Goal: Task Accomplishment & Management: Manage account settings

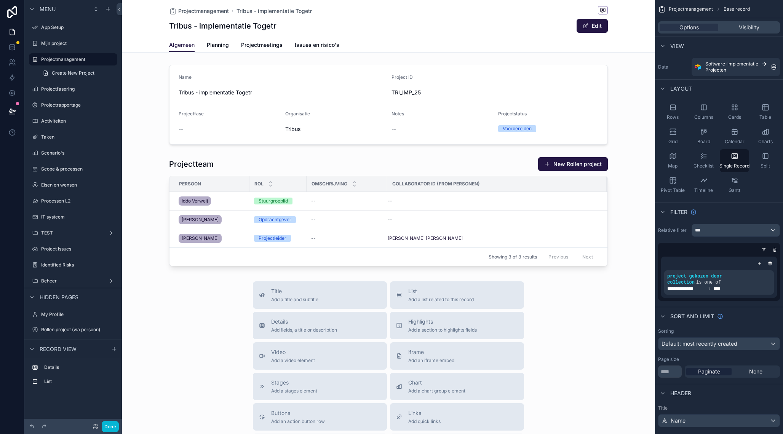
click at [457, 77] on div "scrollable content" at bounding box center [388, 307] width 533 height 614
click at [480, 78] on div "scrollable content" at bounding box center [388, 105] width 533 height 86
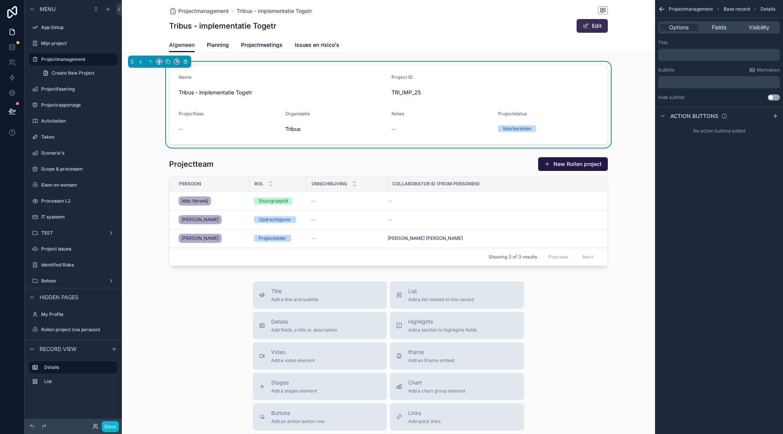
click at [592, 26] on button "Edit" at bounding box center [592, 26] width 31 height 14
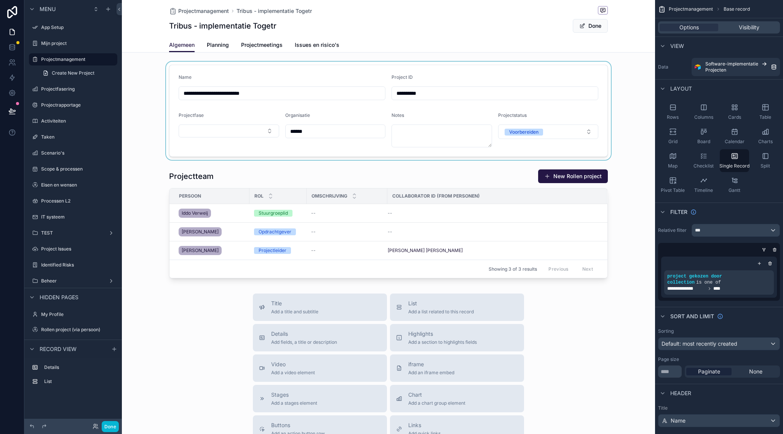
click at [214, 128] on div "scrollable content" at bounding box center [388, 111] width 533 height 98
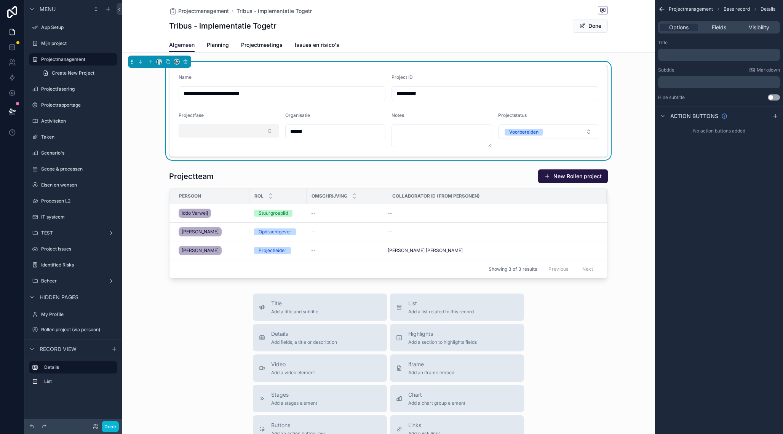
click at [224, 130] on button "Select Button" at bounding box center [229, 131] width 101 height 13
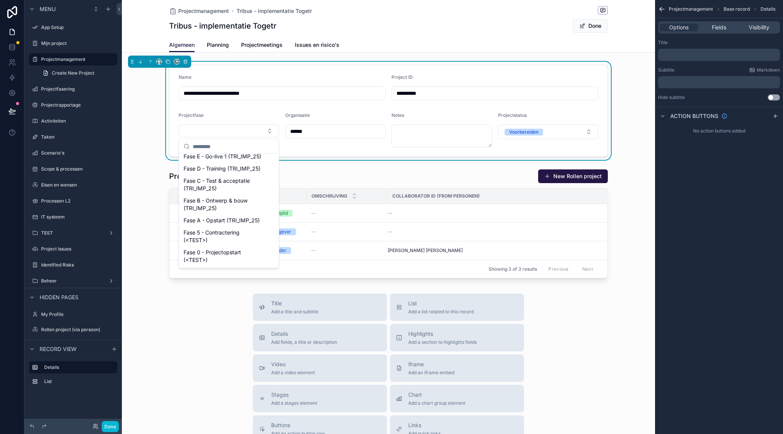
scroll to position [56, 0]
click at [243, 209] on span "Fase B - Ontwerp & bouw (TRI_IMP_25)" at bounding box center [225, 202] width 82 height 15
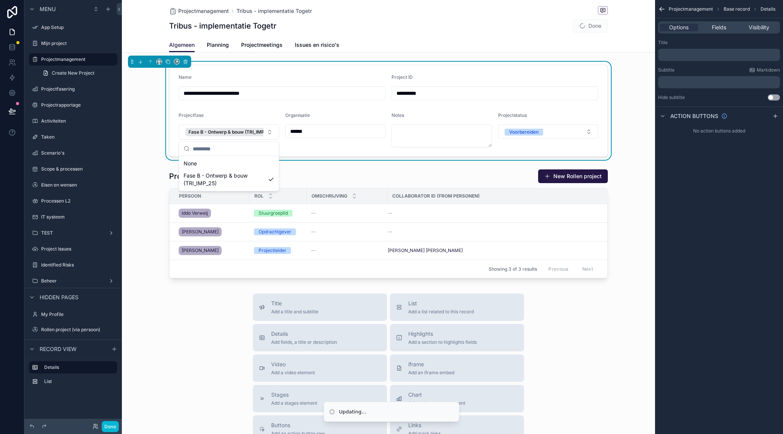
click at [300, 145] on div "Organisatie ******" at bounding box center [335, 129] width 101 height 35
click at [716, 27] on span "Fields" at bounding box center [719, 28] width 14 height 8
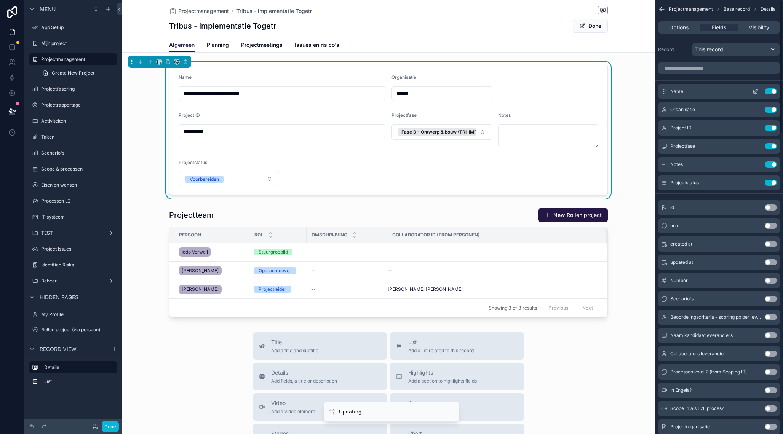
click at [754, 91] on icon "scrollable content" at bounding box center [756, 91] width 6 height 6
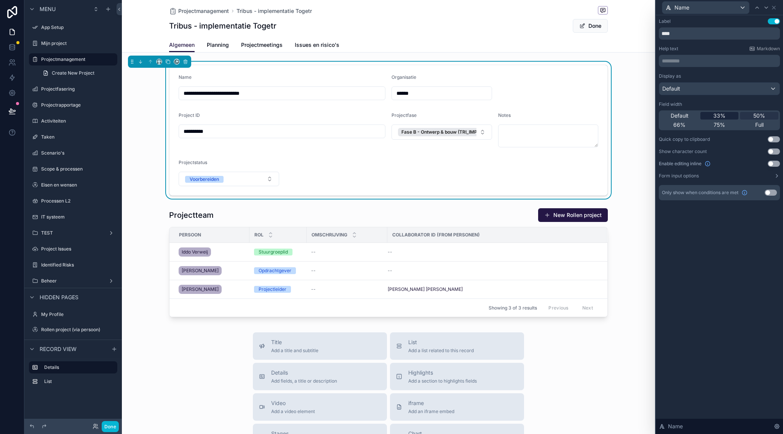
click at [721, 116] on span "33%" at bounding box center [720, 116] width 12 height 8
click at [776, 7] on icon at bounding box center [774, 8] width 6 height 6
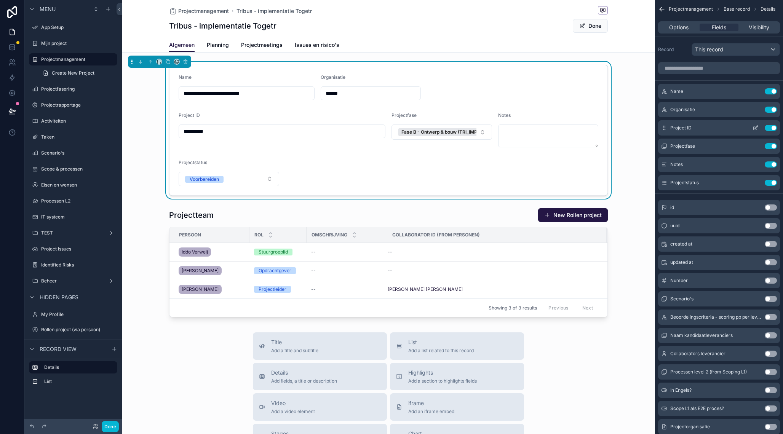
click at [754, 126] on icon "scrollable content" at bounding box center [756, 128] width 6 height 6
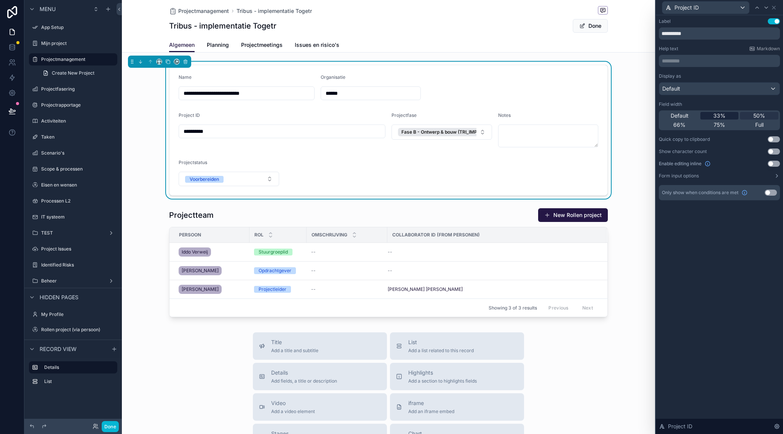
click at [720, 115] on span "33%" at bounding box center [720, 116] width 12 height 8
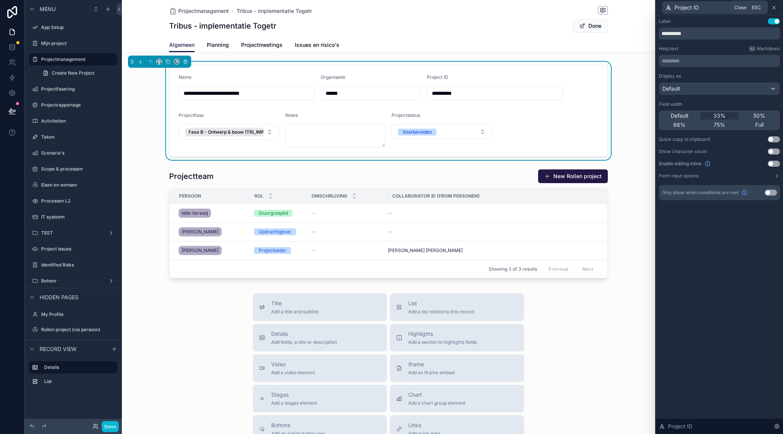
click at [775, 8] on icon at bounding box center [774, 8] width 6 height 6
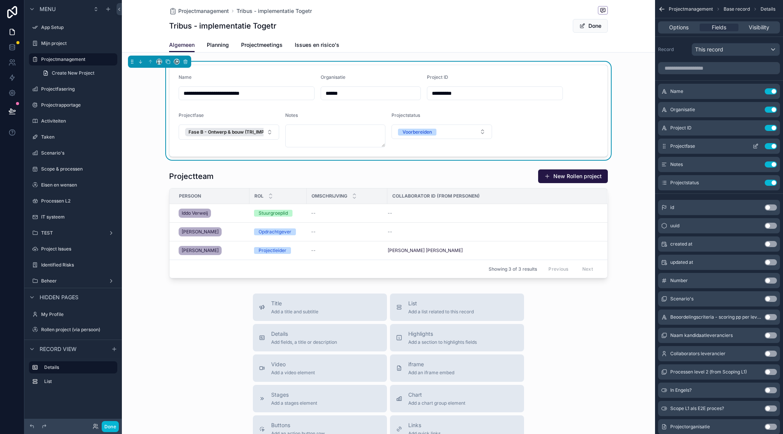
click at [769, 146] on button "Use setting" at bounding box center [771, 146] width 12 height 6
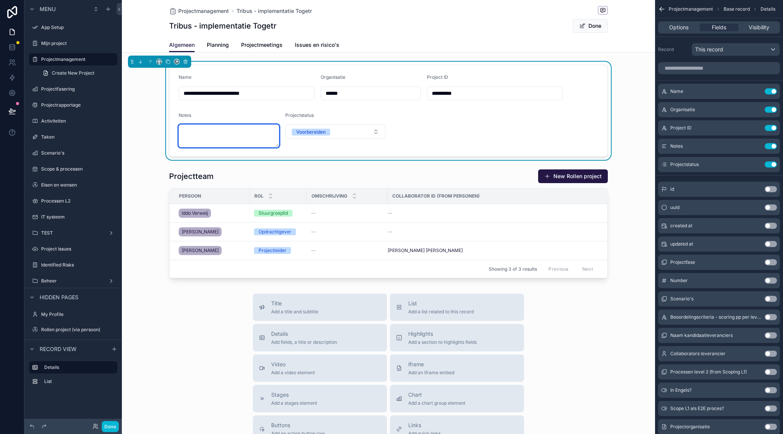
click at [258, 133] on textarea "scrollable content" at bounding box center [229, 136] width 101 height 23
click at [759, 146] on button "scrollable content" at bounding box center [756, 146] width 12 height 6
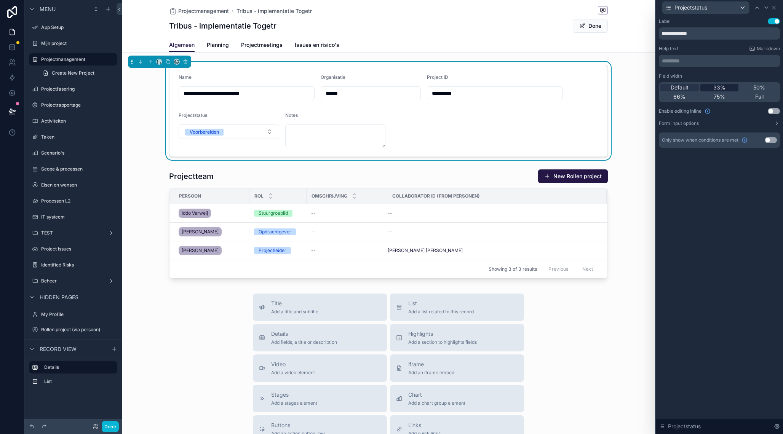
click at [720, 89] on span "33%" at bounding box center [720, 88] width 12 height 8
click at [402, 134] on textarea "scrollable content" at bounding box center [371, 136] width 101 height 23
click at [777, 8] on icon at bounding box center [774, 8] width 6 height 6
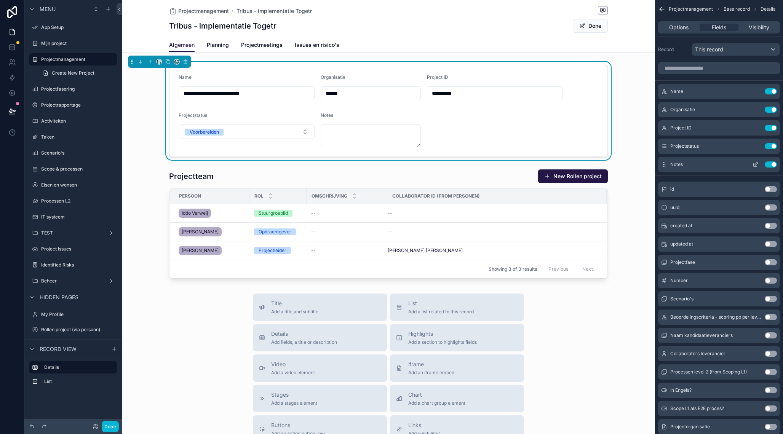
click at [756, 164] on icon "scrollable content" at bounding box center [756, 165] width 6 height 6
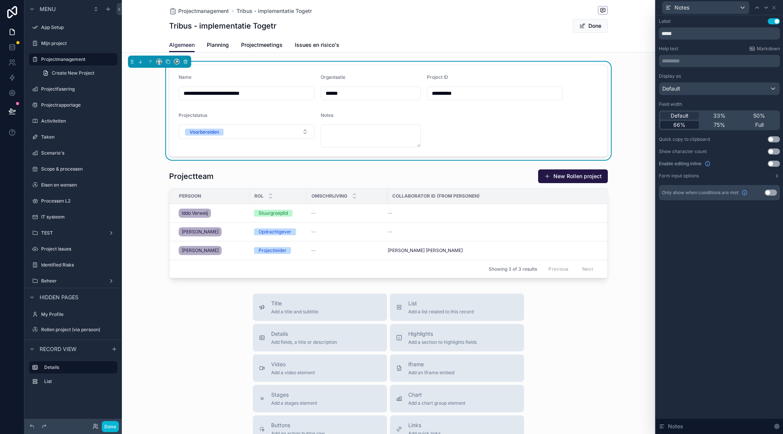
click at [687, 126] on div "66%" at bounding box center [680, 125] width 38 height 8
click at [688, 35] on input "*****" at bounding box center [719, 33] width 121 height 12
type input "********"
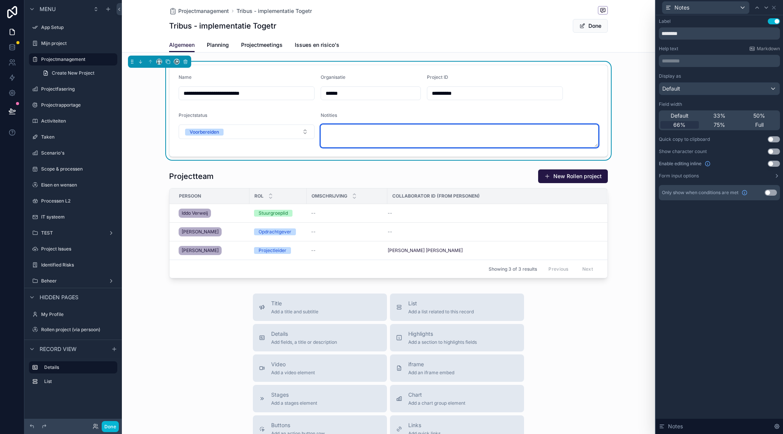
click at [363, 141] on textarea "scrollable content" at bounding box center [460, 136] width 278 height 23
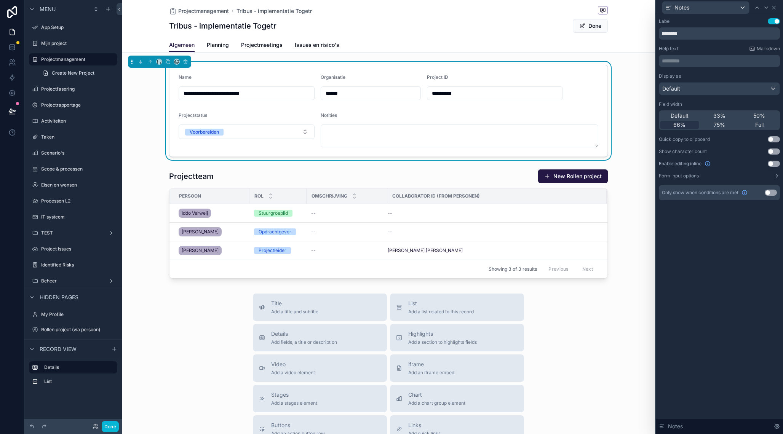
click at [722, 275] on div "Label Use setting ******** Help text Markdown ********* ﻿ Display as Default Fi…" at bounding box center [719, 224] width 127 height 419
click at [399, 162] on div "**********" at bounding box center [388, 172] width 533 height 220
click at [775, 7] on icon at bounding box center [774, 7] width 3 height 3
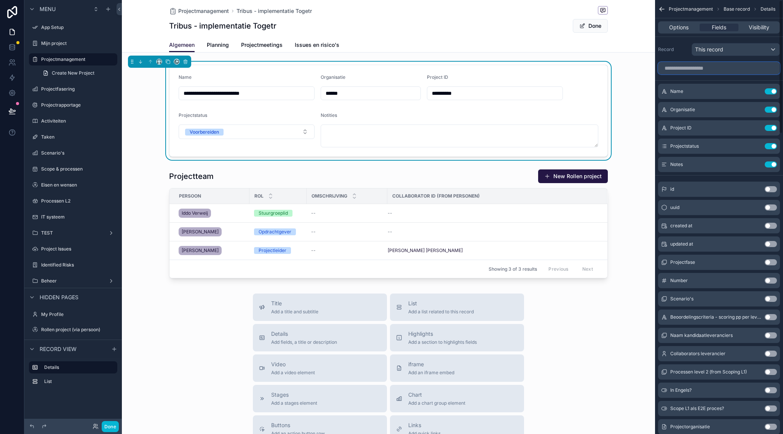
click at [708, 66] on input "scrollable content" at bounding box center [719, 68] width 122 height 12
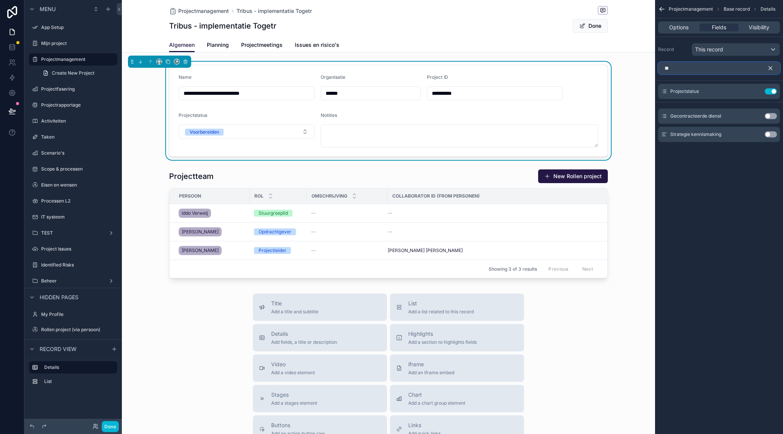
type input "*"
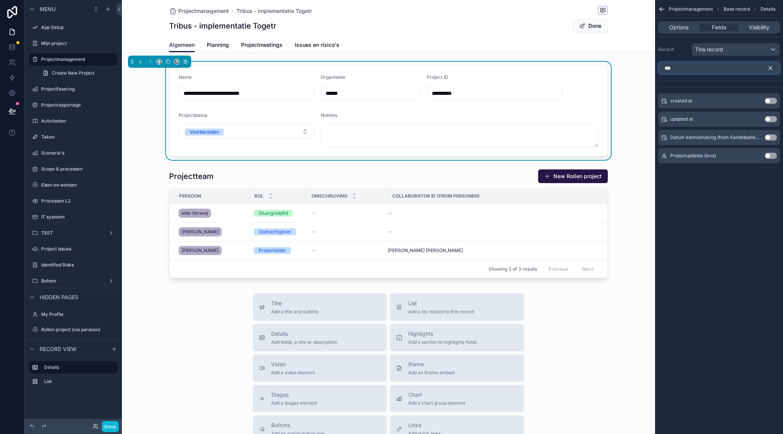
type input "***"
click at [771, 119] on button "Use setting" at bounding box center [771, 119] width 12 height 6
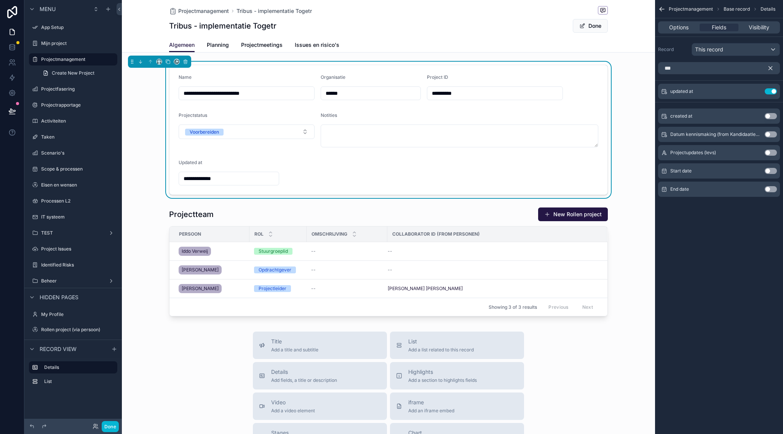
type input "**********"
click at [149, 110] on div "**********" at bounding box center [388, 130] width 533 height 136
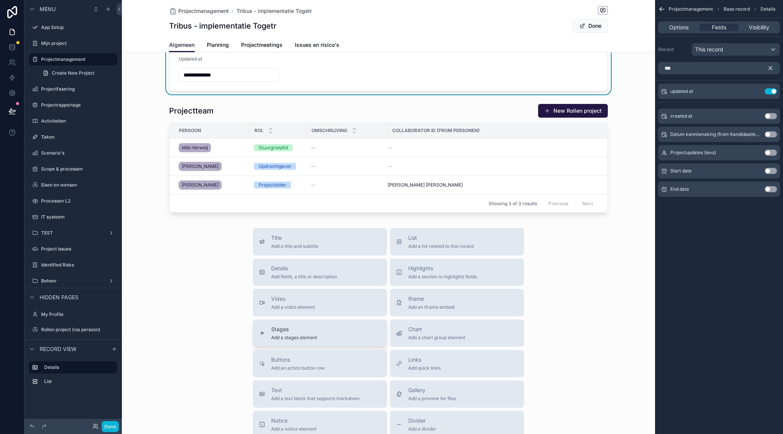
scroll to position [104, 0]
click at [352, 336] on div "Stages Add a stages element" at bounding box center [320, 332] width 122 height 15
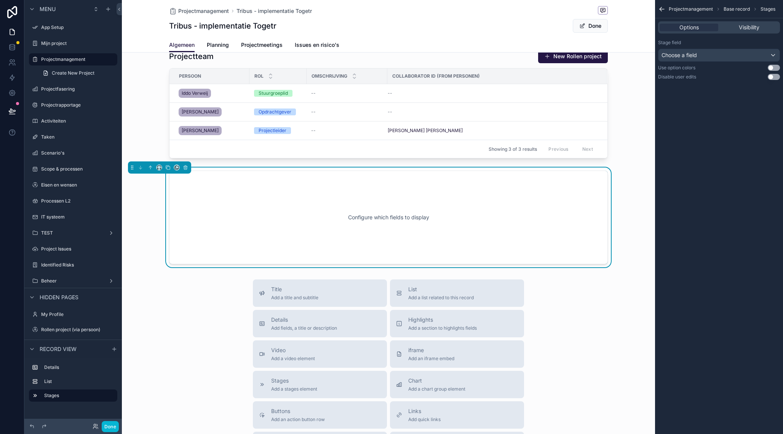
scroll to position [158, 0]
click at [739, 56] on div "Choose a field" at bounding box center [719, 55] width 121 height 12
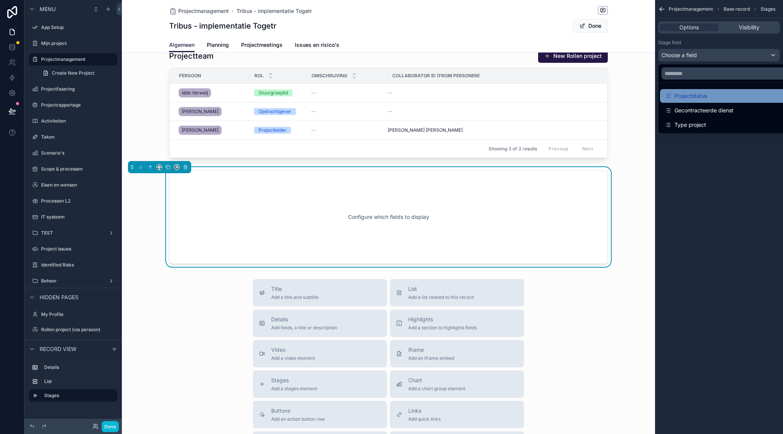
click at [717, 96] on div "Projectstatus" at bounding box center [728, 95] width 126 height 9
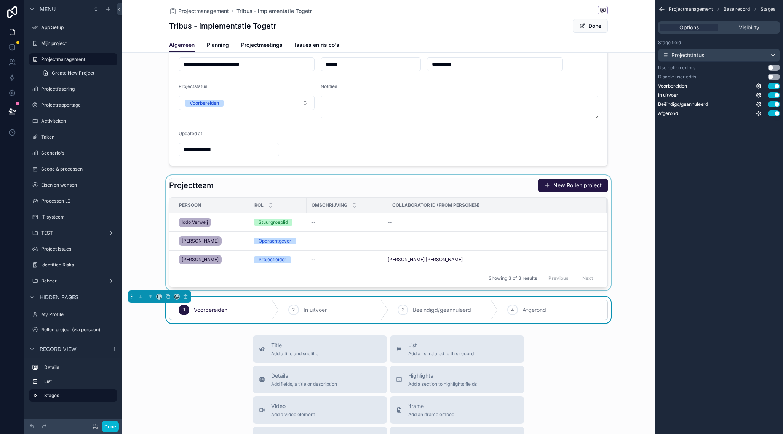
scroll to position [18, 0]
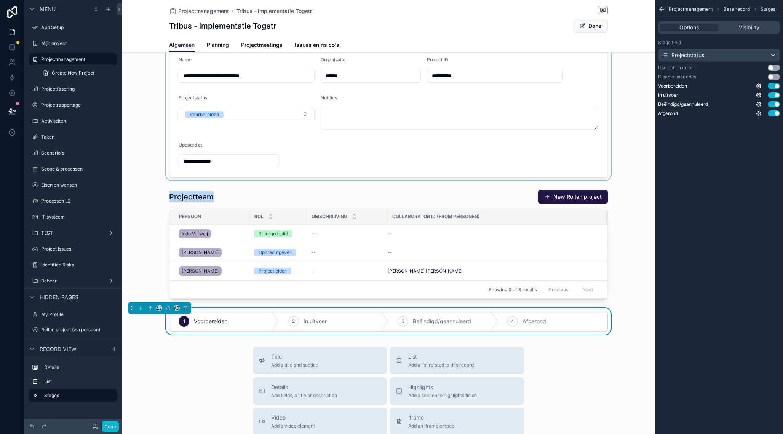
drag, startPoint x: 130, startPoint y: 308, endPoint x: 162, endPoint y: 179, distance: 133.6
click at [147, 133] on div "**********" at bounding box center [388, 189] width 533 height 291
click at [154, 310] on button "scrollable content" at bounding box center [150, 308] width 8 height 8
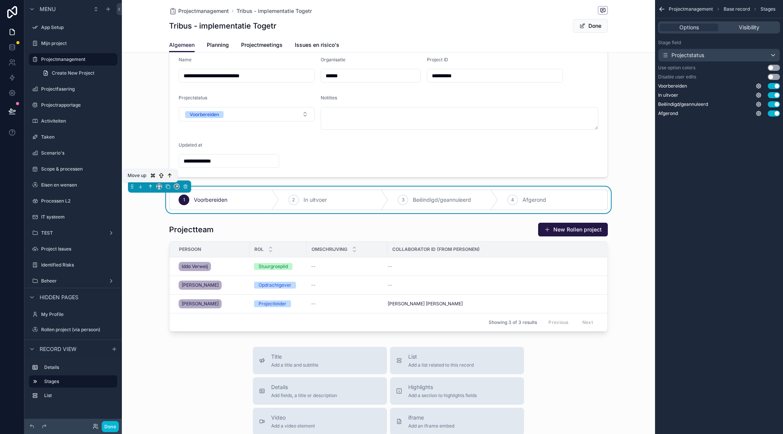
click at [150, 186] on icon "scrollable content" at bounding box center [150, 186] width 2 height 2
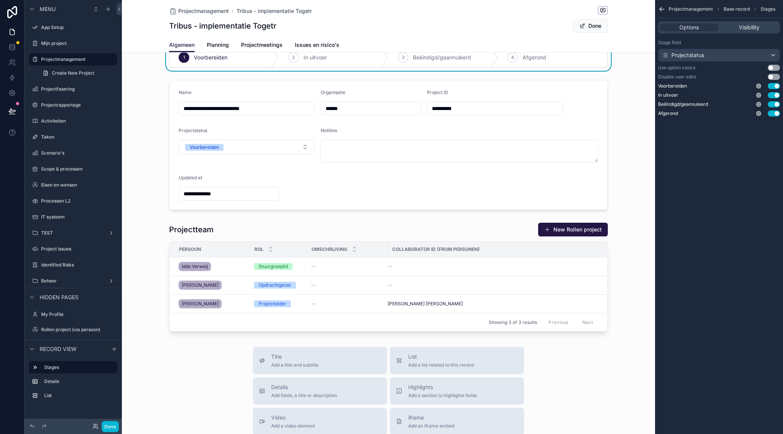
scroll to position [0, 0]
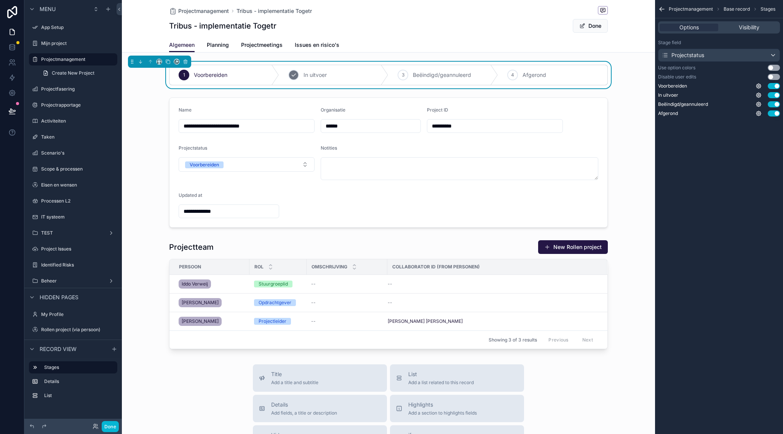
click at [293, 75] on icon "scrollable content" at bounding box center [294, 75] width 6 height 6
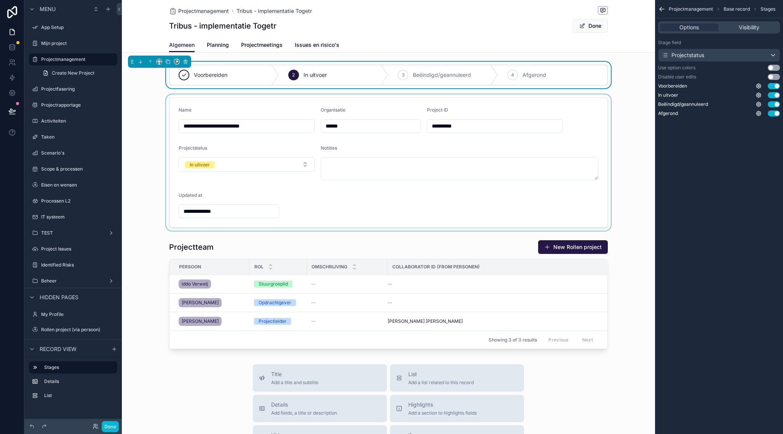
type input "**********"
click at [608, 106] on div "scrollable content" at bounding box center [388, 162] width 533 height 136
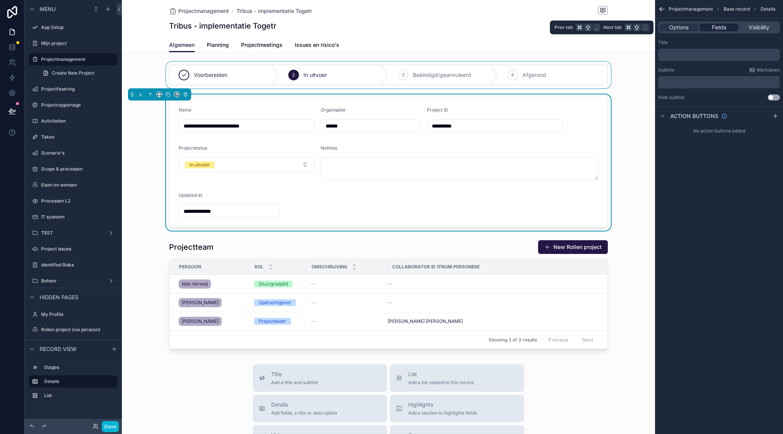
click at [715, 26] on span "Fields" at bounding box center [719, 28] width 14 height 8
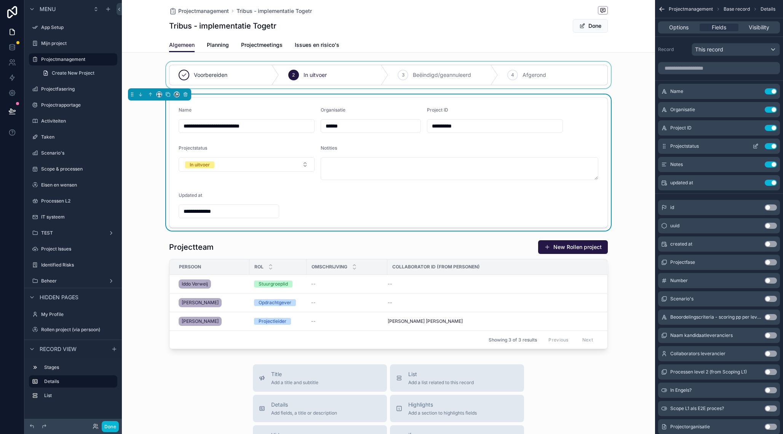
click at [768, 146] on button "Use setting" at bounding box center [771, 146] width 12 height 6
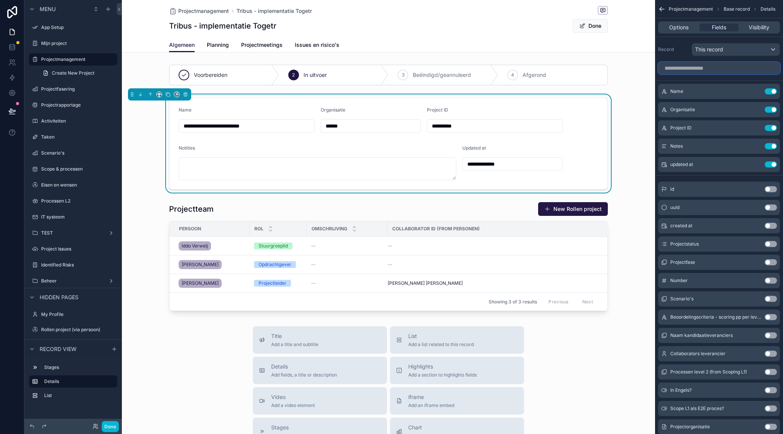
click at [707, 68] on input "scrollable content" at bounding box center [719, 68] width 122 height 12
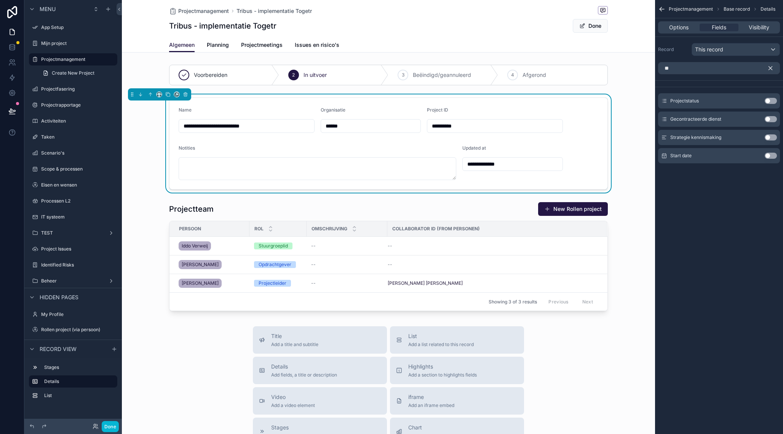
click at [770, 157] on button "Use setting" at bounding box center [771, 156] width 12 height 6
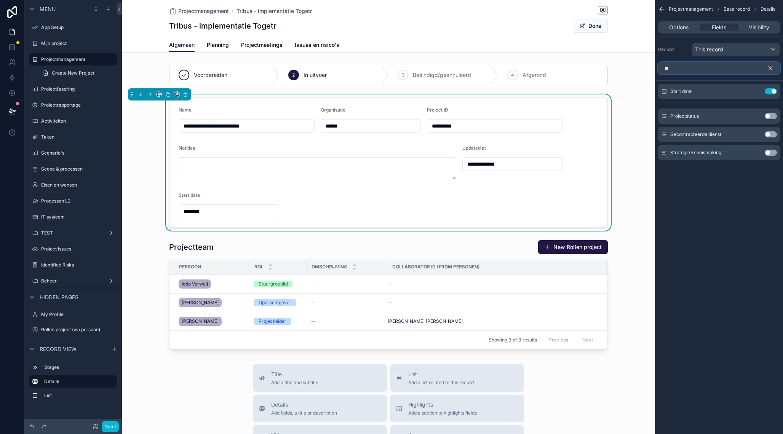
click at [701, 70] on input "**" at bounding box center [719, 68] width 122 height 12
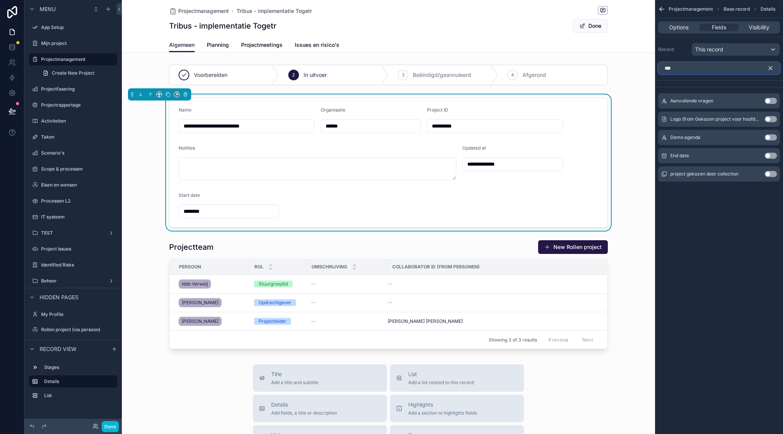
type input "***"
click at [773, 156] on button "Use setting" at bounding box center [771, 156] width 12 height 6
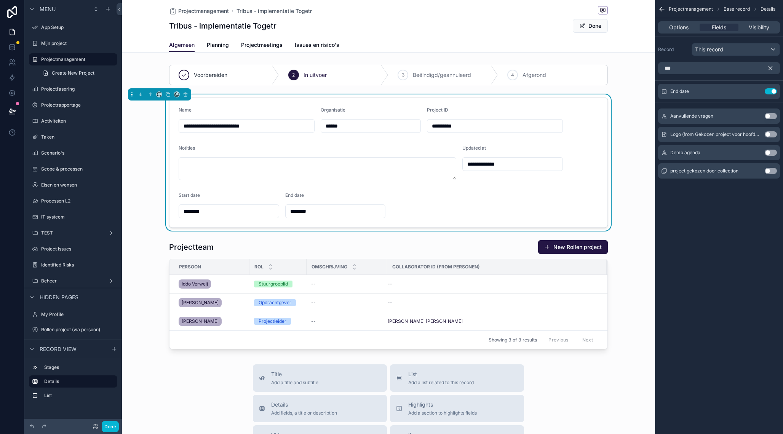
click at [773, 67] on icon "scrollable content" at bounding box center [770, 68] width 7 height 7
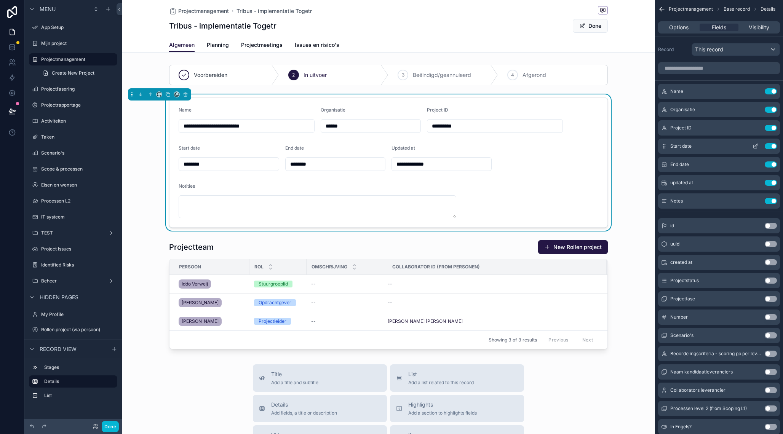
click at [757, 147] on icon "scrollable content" at bounding box center [756, 146] width 6 height 6
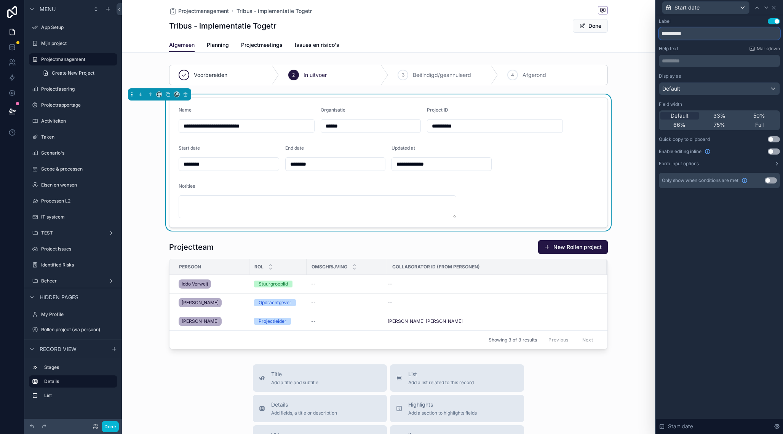
click at [698, 35] on input "**********" at bounding box center [719, 33] width 121 height 12
drag, startPoint x: 244, startPoint y: 110, endPoint x: 239, endPoint y: 110, distance: 5.0
click at [244, 110] on div "Name" at bounding box center [247, 111] width 136 height 9
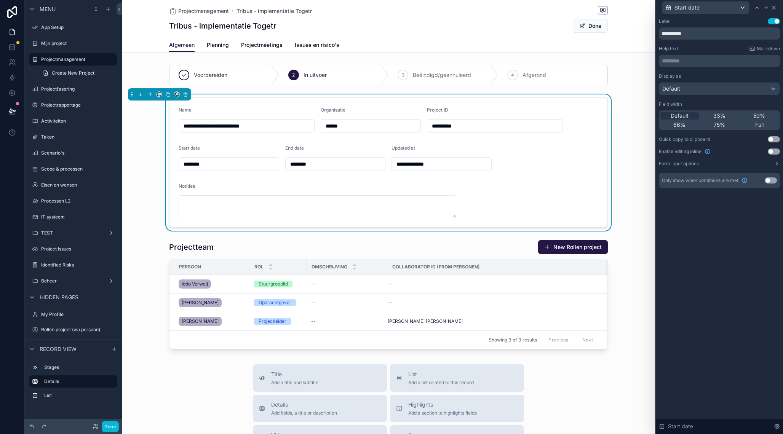
click at [777, 8] on icon at bounding box center [774, 8] width 6 height 6
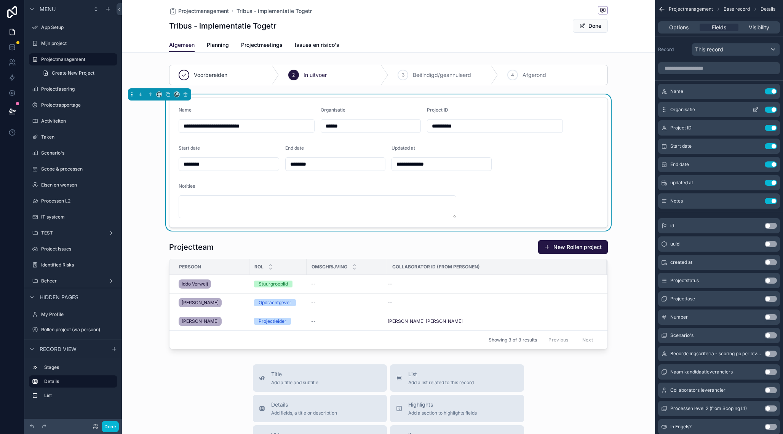
click at [756, 107] on icon "scrollable content" at bounding box center [756, 110] width 6 height 6
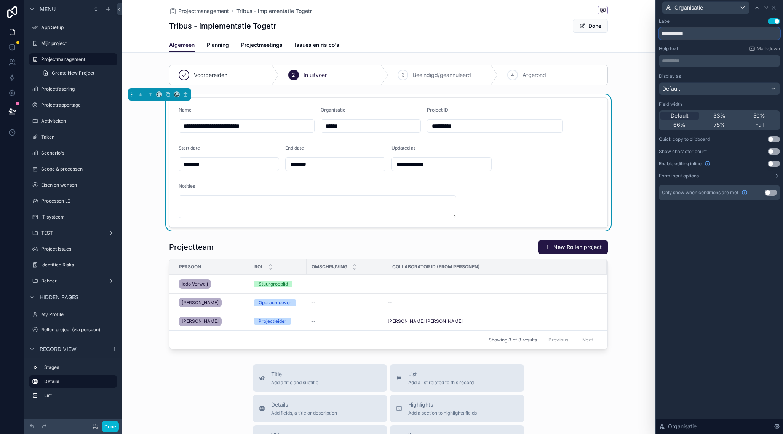
click at [695, 34] on input "**********" at bounding box center [719, 33] width 121 height 12
type input "**********"
click at [390, 144] on form "**********" at bounding box center [389, 163] width 438 height 130
click at [635, 143] on div "**********" at bounding box center [388, 162] width 533 height 136
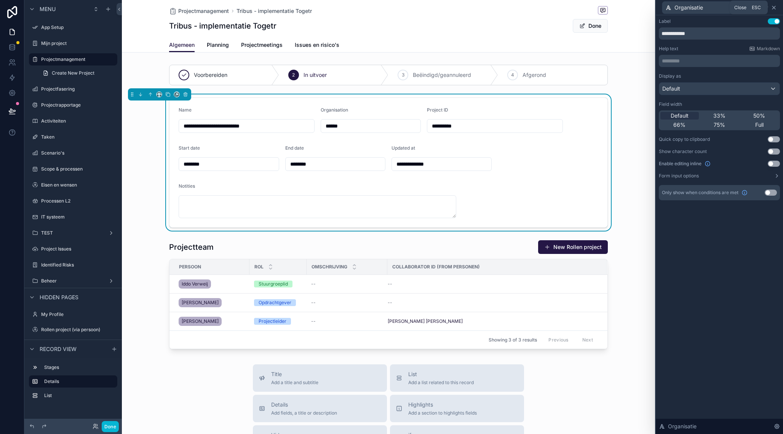
click at [775, 8] on icon at bounding box center [774, 7] width 3 height 3
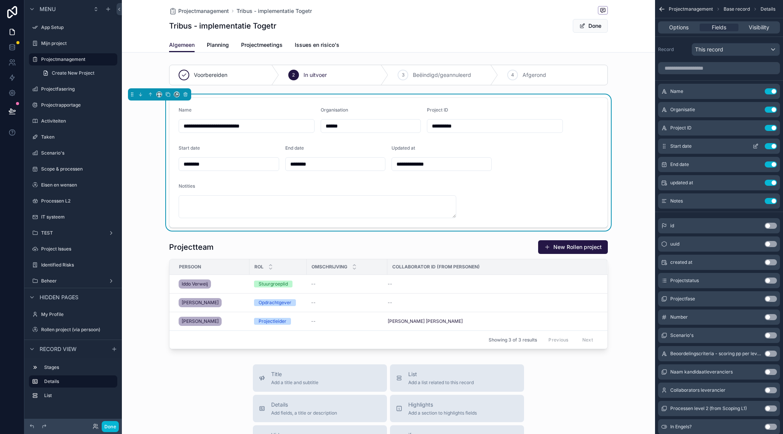
click at [756, 146] on icon "scrollable content" at bounding box center [756, 146] width 6 height 6
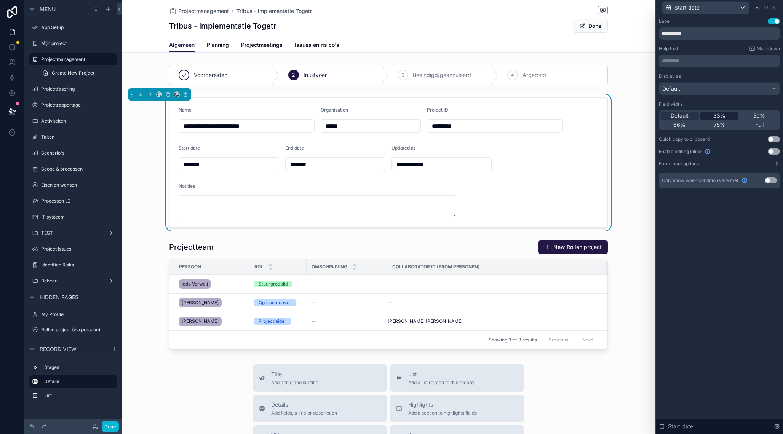
click at [722, 116] on span "33%" at bounding box center [720, 116] width 12 height 8
click at [681, 117] on span "Default" at bounding box center [680, 116] width 18 height 8
click at [774, 6] on icon at bounding box center [774, 8] width 6 height 6
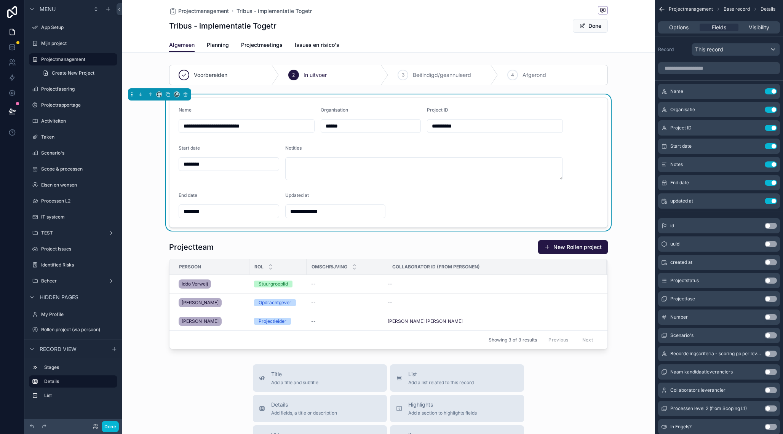
click at [352, 237] on div "**********" at bounding box center [388, 207] width 533 height 291
click at [360, 232] on div "**********" at bounding box center [388, 207] width 533 height 291
click at [151, 221] on div "**********" at bounding box center [388, 162] width 533 height 136
click at [247, 42] on span "Projectmeetings" at bounding box center [262, 45] width 42 height 8
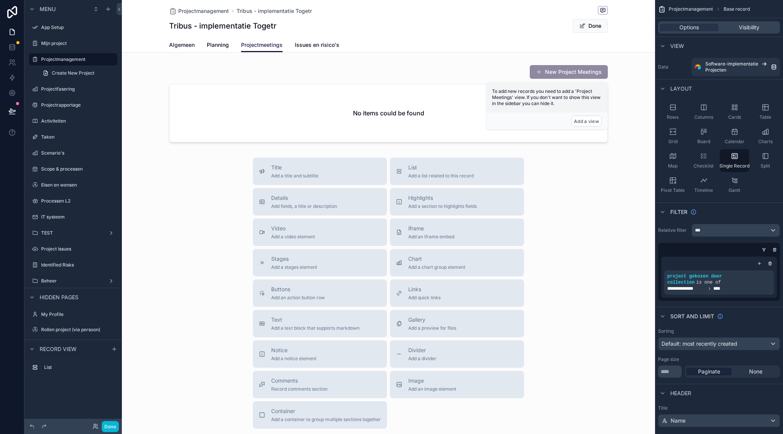
click at [188, 46] on span "Algemeen" at bounding box center [182, 45] width 26 height 8
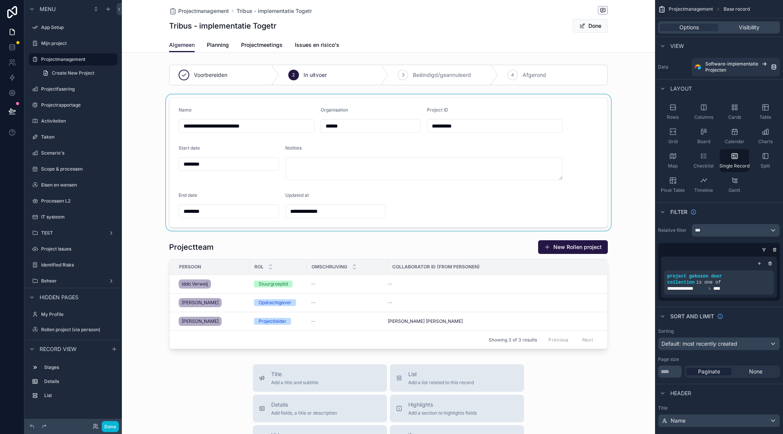
click at [412, 222] on div "scrollable content" at bounding box center [388, 162] width 533 height 136
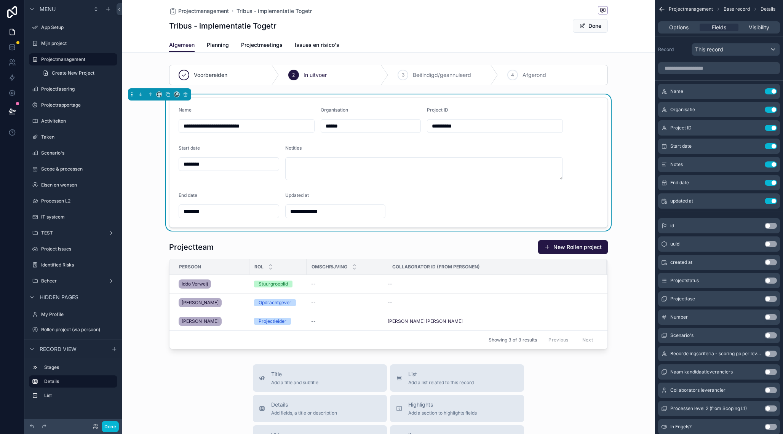
type input "**********"
click at [11, 47] on icon at bounding box center [12, 47] width 8 height 8
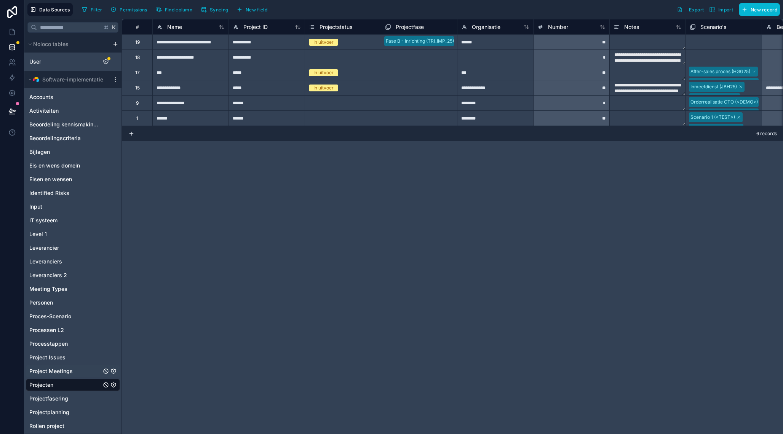
click at [64, 370] on span "Project Meetings" at bounding box center [50, 372] width 43 height 8
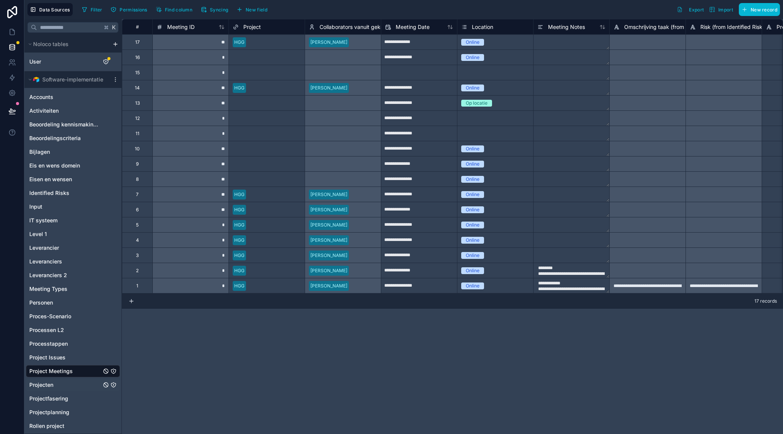
click at [61, 385] on link "Projecten" at bounding box center [65, 385] width 72 height 8
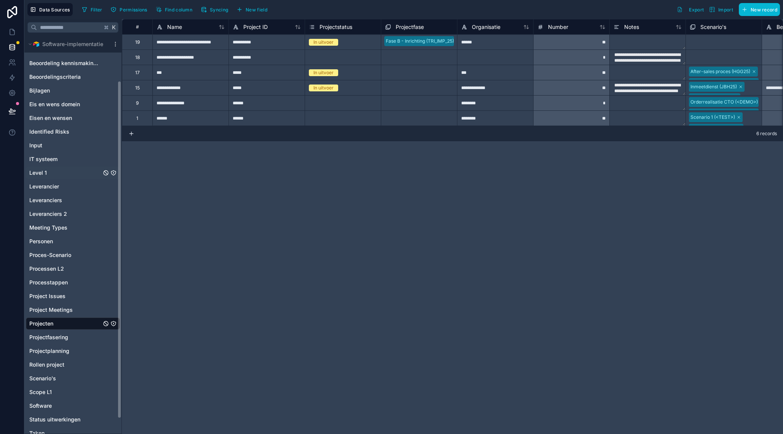
scroll to position [49, 0]
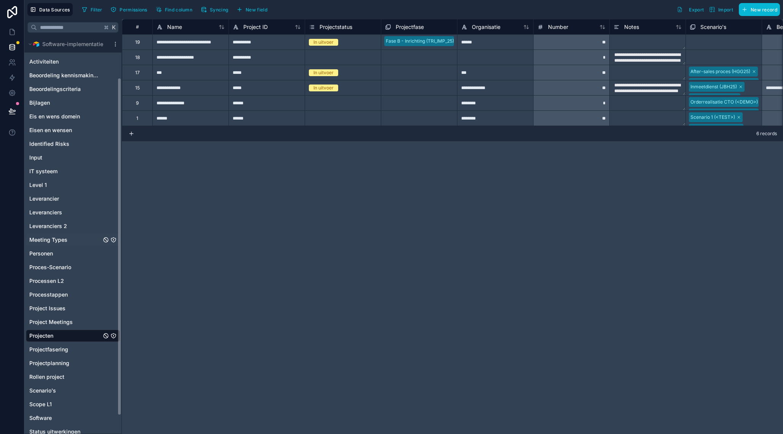
click at [67, 241] on span "Meeting Types" at bounding box center [48, 240] width 38 height 8
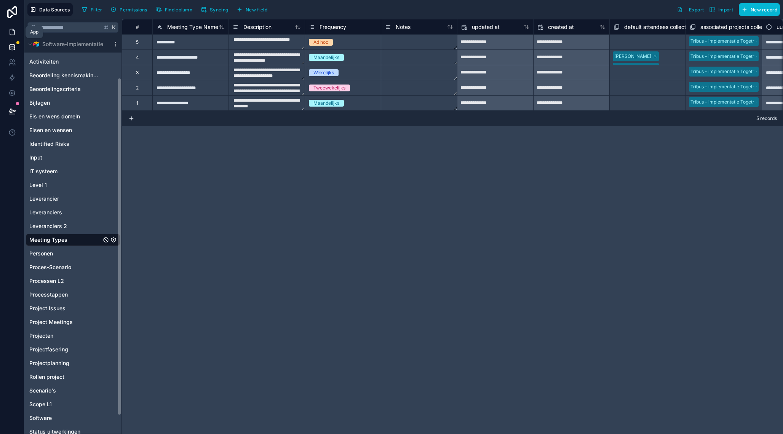
click at [13, 30] on icon at bounding box center [12, 32] width 8 height 8
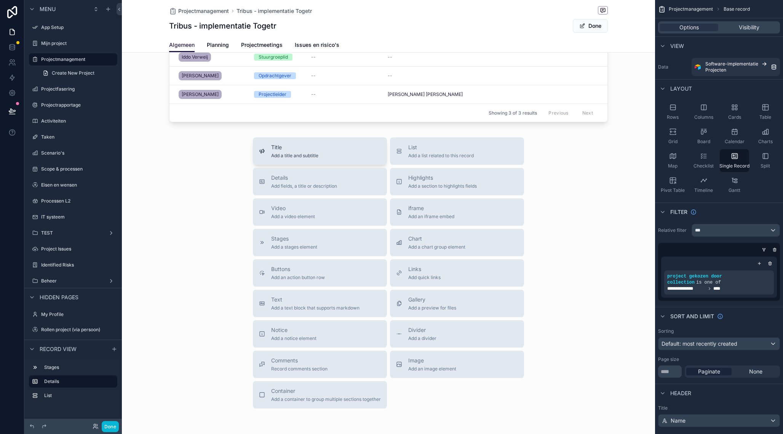
scroll to position [227, 0]
click at [420, 149] on span "List" at bounding box center [441, 147] width 66 height 8
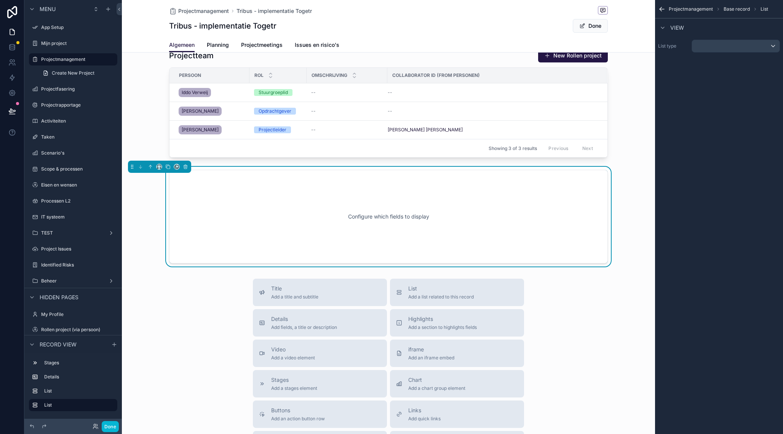
scroll to position [191, 0]
click at [717, 46] on div "scrollable content" at bounding box center [736, 46] width 88 height 12
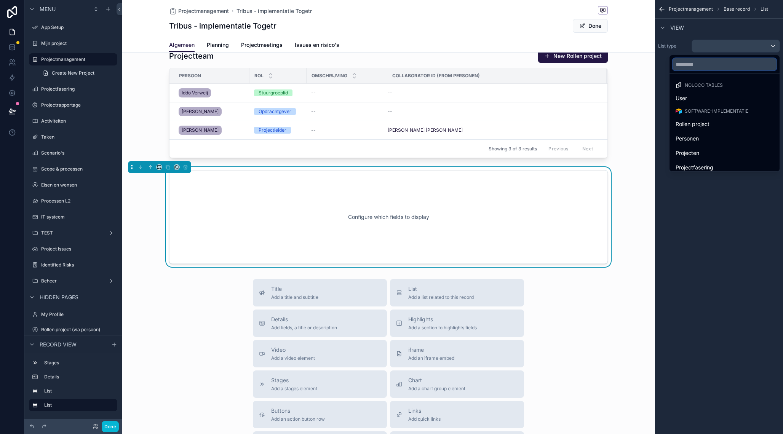
click at [710, 61] on input "text" at bounding box center [725, 64] width 104 height 12
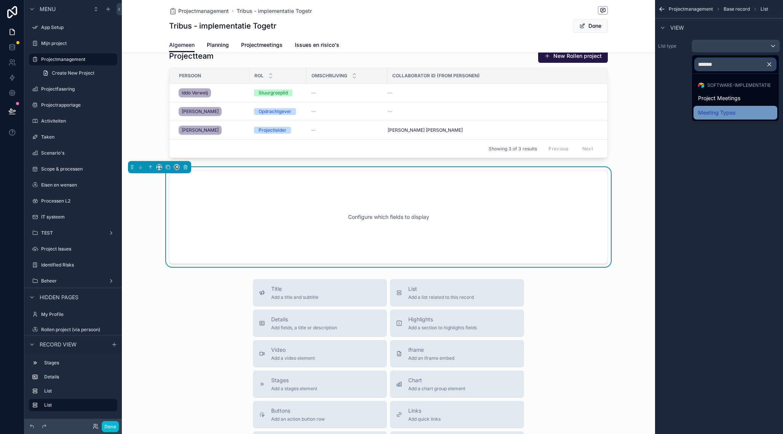
type input "*******"
click at [730, 112] on span "Meeting Types" at bounding box center [716, 112] width 37 height 9
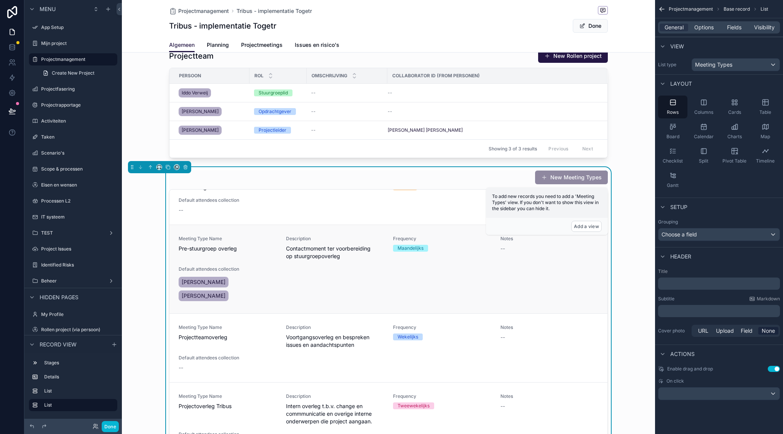
scroll to position [44, 0]
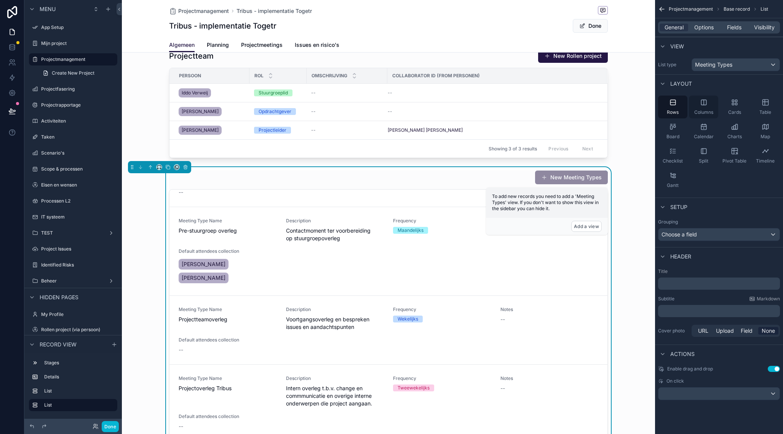
click at [710, 106] on div "Columns" at bounding box center [703, 107] width 29 height 23
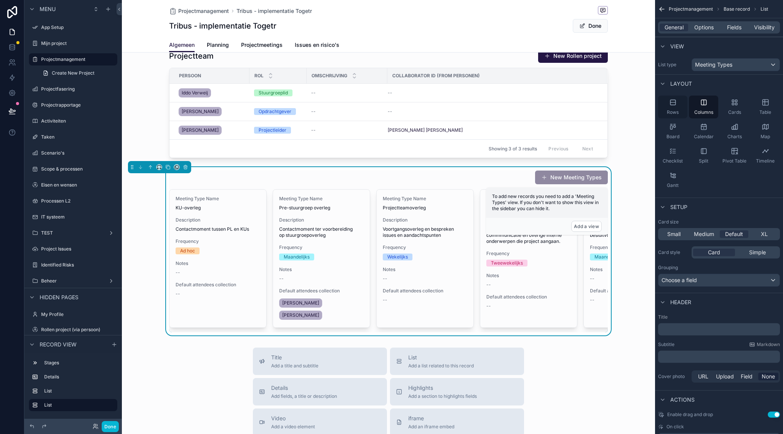
click at [677, 105] on div "Rows" at bounding box center [672, 107] width 29 height 23
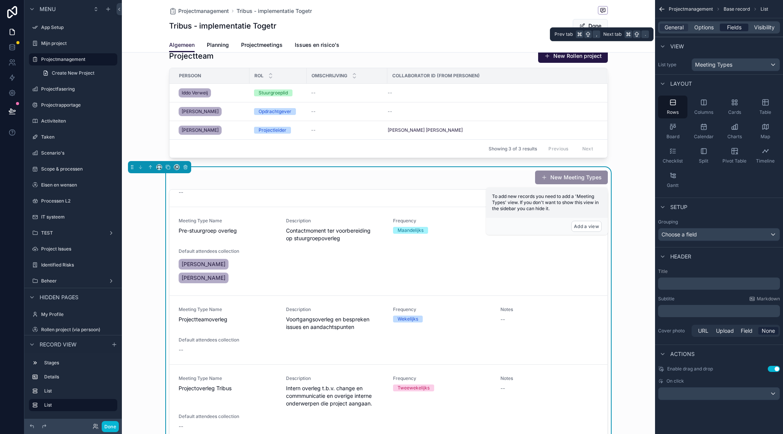
click at [733, 28] on span "Fields" at bounding box center [734, 28] width 14 height 8
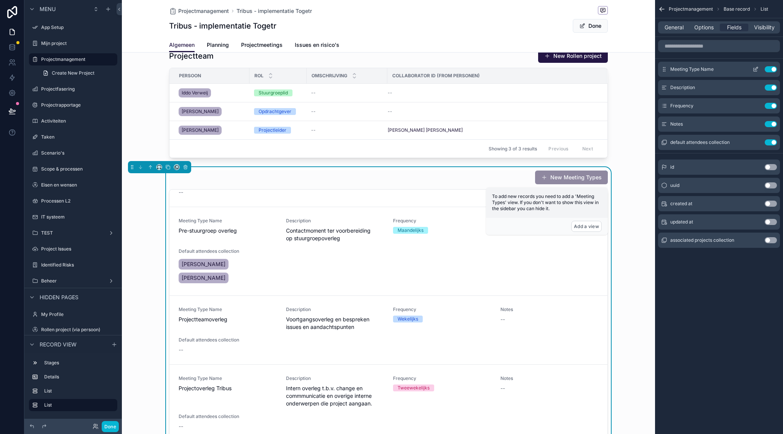
click at [759, 69] on icon "scrollable content" at bounding box center [756, 69] width 6 height 6
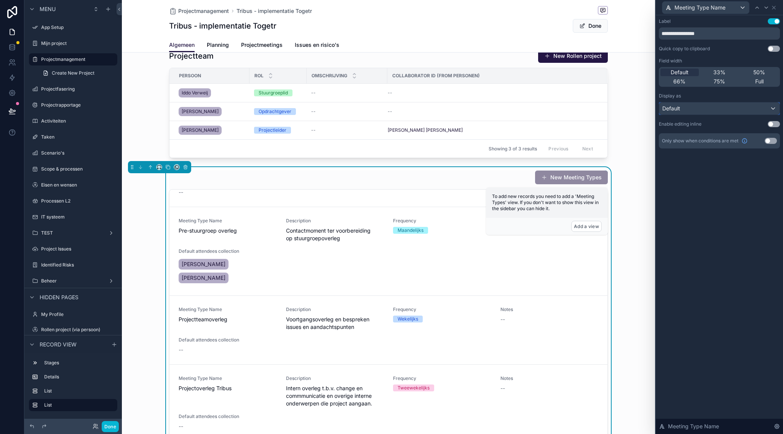
click at [692, 110] on div "Default" at bounding box center [720, 108] width 120 height 12
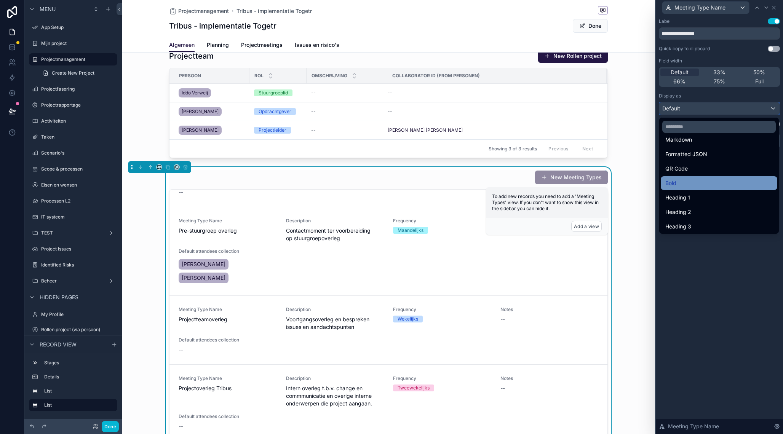
scroll to position [83, 0]
click at [703, 179] on div "Heading 1" at bounding box center [719, 182] width 107 height 9
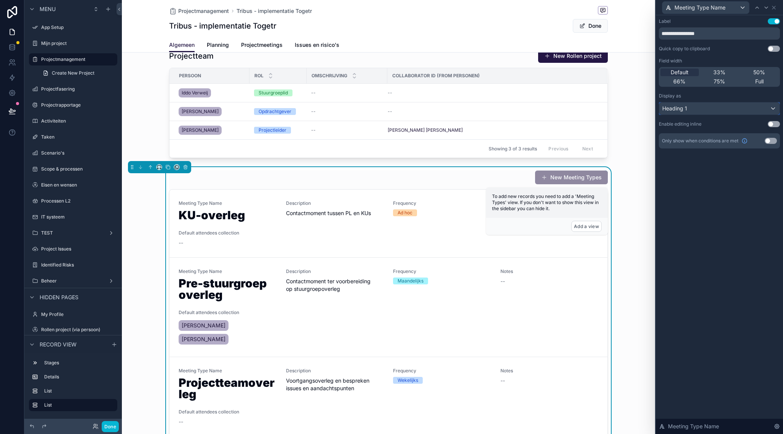
click at [734, 106] on div "Heading 1" at bounding box center [720, 108] width 120 height 12
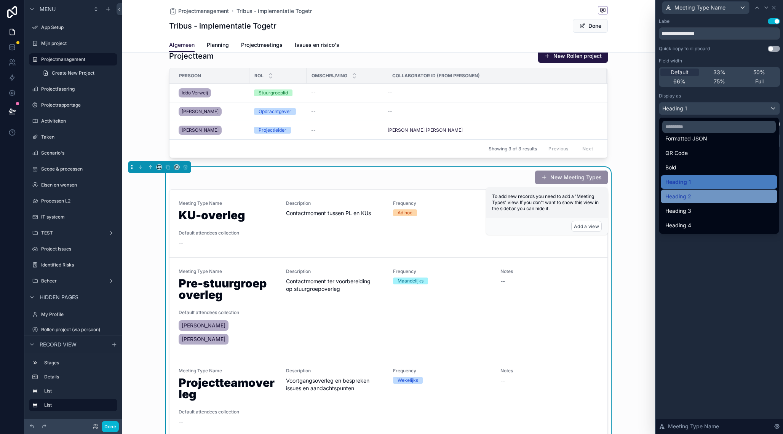
click at [685, 199] on span "Heading 2" at bounding box center [679, 196] width 26 height 9
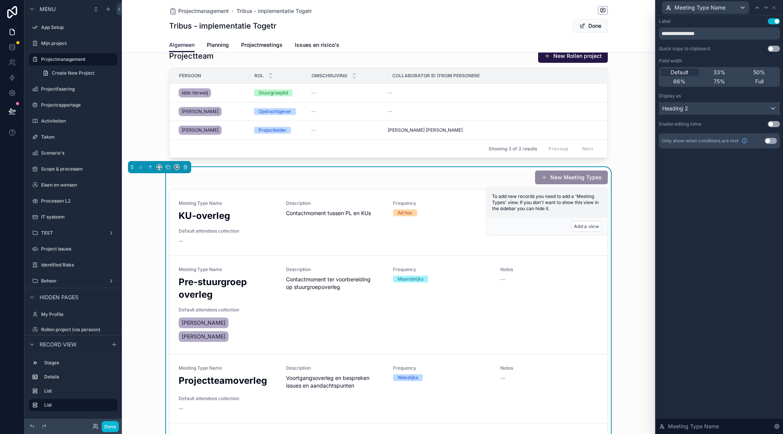
click at [707, 112] on div "Heading 2" at bounding box center [720, 108] width 120 height 12
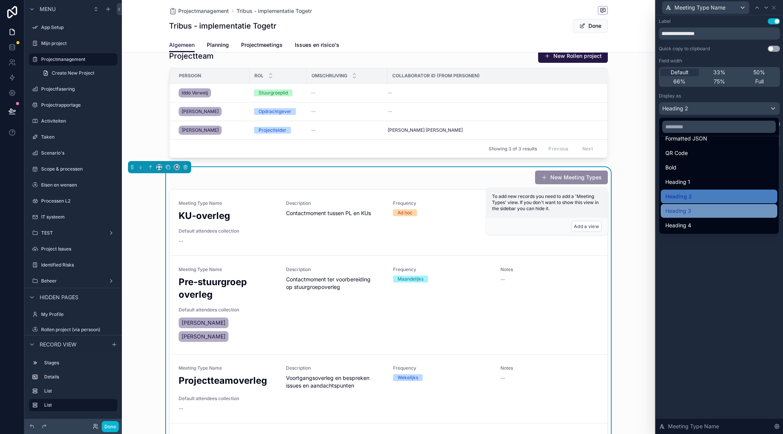
click at [687, 213] on span "Heading 3" at bounding box center [679, 211] width 26 height 9
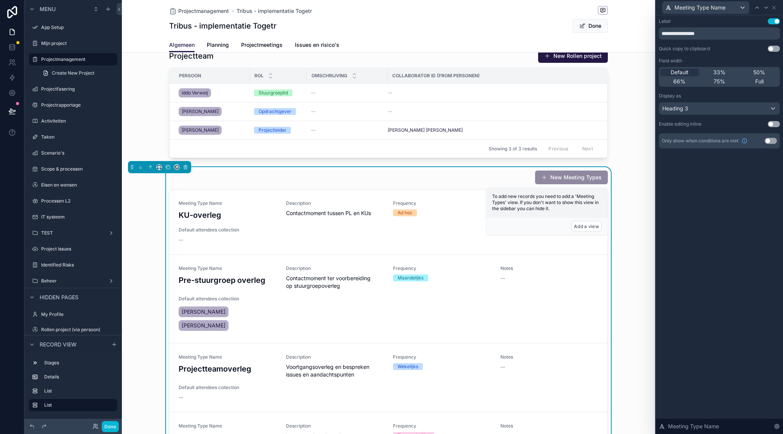
click at [772, 24] on button "Use setting" at bounding box center [774, 21] width 12 height 6
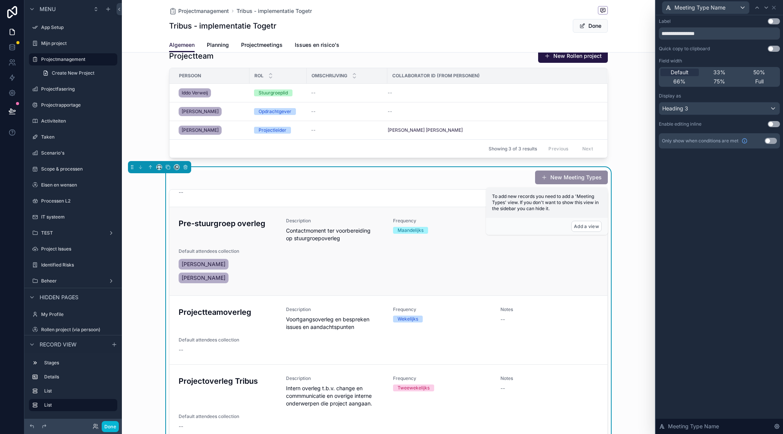
scroll to position [0, 0]
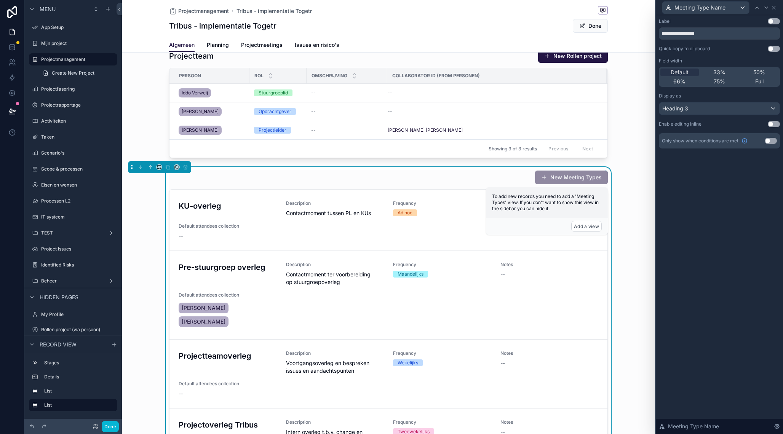
click at [630, 182] on div "New Meeting Types KU-overleg Description Contactmoment tussen PL en KUs Frequen…" at bounding box center [388, 342] width 533 height 351
click at [592, 229] on button "Add a view" at bounding box center [587, 226] width 30 height 11
click at [588, 226] on button "Add a view" at bounding box center [587, 226] width 30 height 11
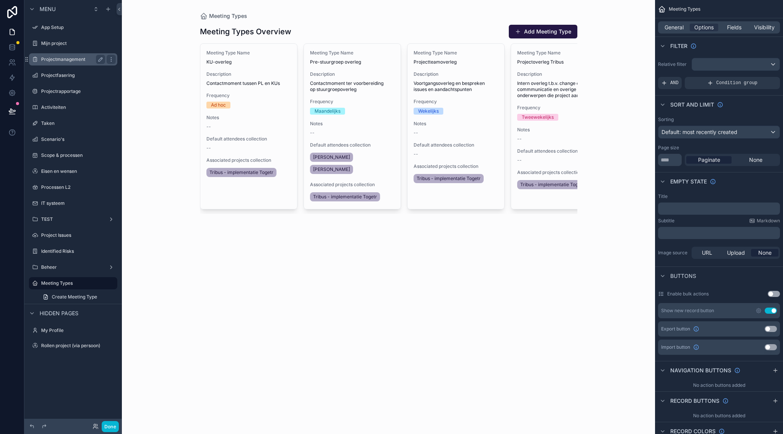
click at [66, 64] on div "Projectmanagement" at bounding box center [72, 59] width 85 height 12
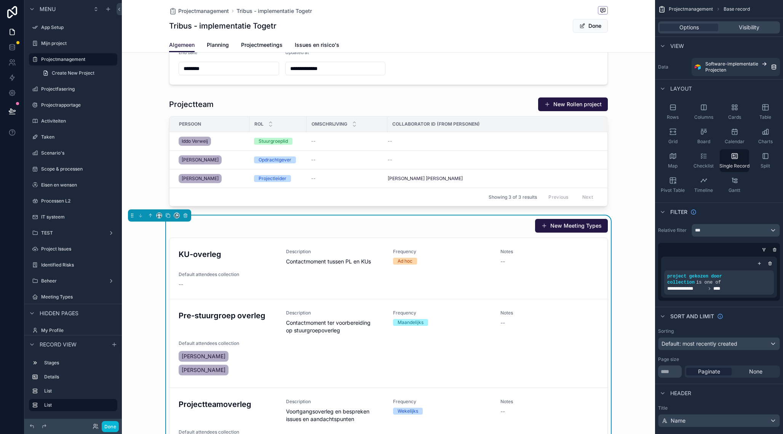
scroll to position [142, 0]
click at [231, 221] on div "New Meeting Types" at bounding box center [388, 226] width 439 height 14
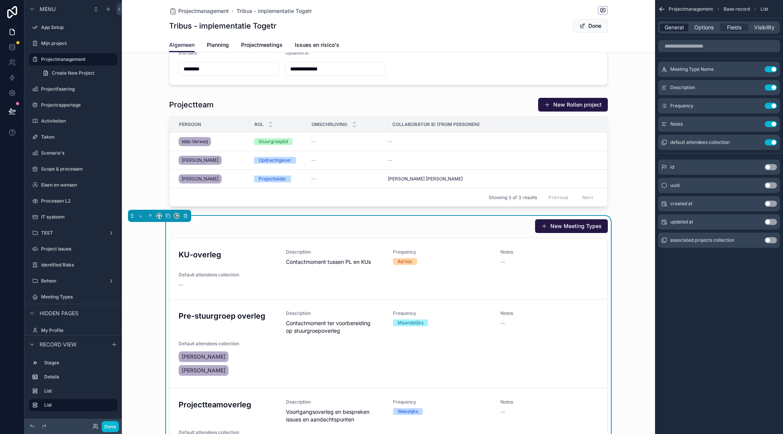
click at [679, 28] on span "General" at bounding box center [674, 28] width 19 height 8
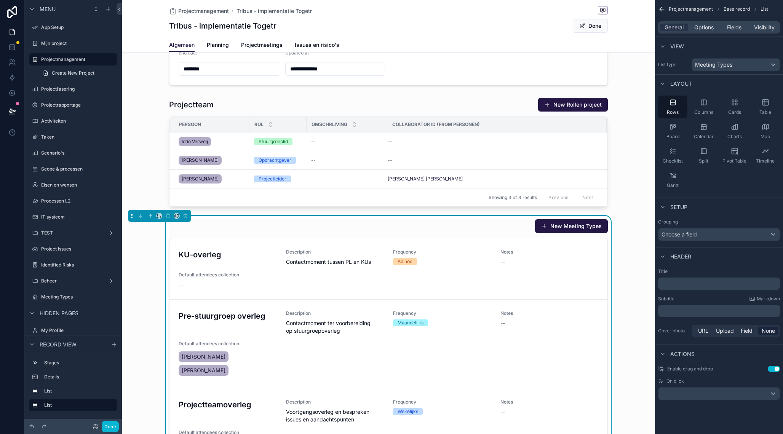
click at [674, 284] on p "﻿" at bounding box center [719, 284] width 117 height 8
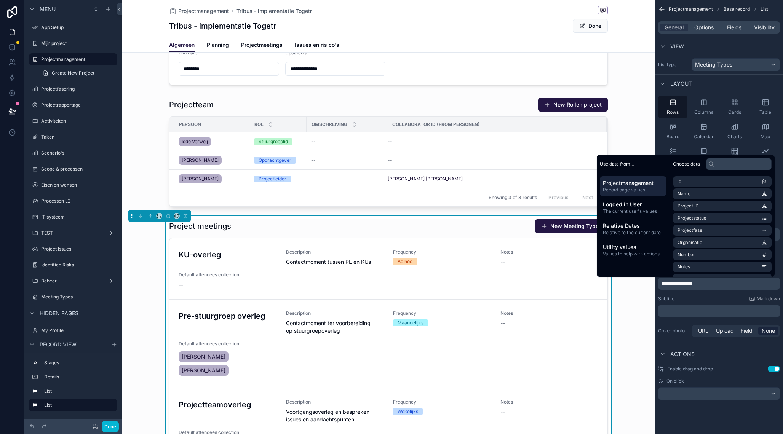
click at [717, 285] on p "**********" at bounding box center [719, 284] width 117 height 8
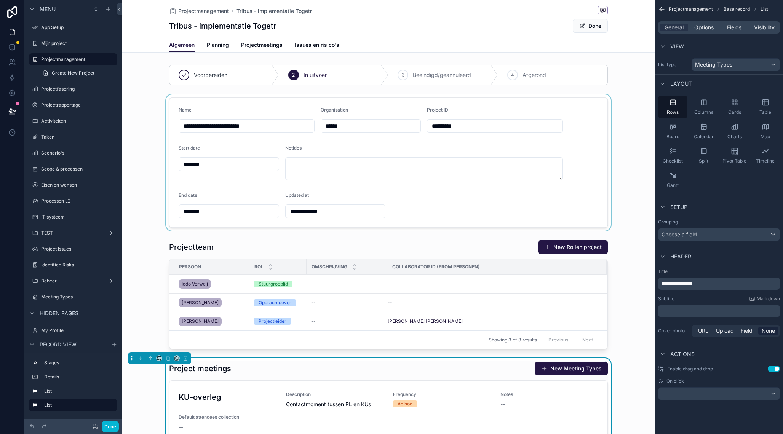
click at [557, 102] on div "scrollable content" at bounding box center [388, 162] width 533 height 136
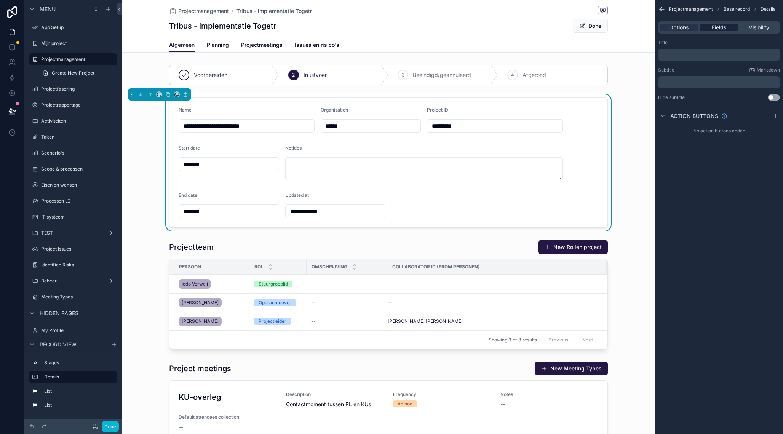
click at [718, 28] on span "Fields" at bounding box center [719, 28] width 14 height 8
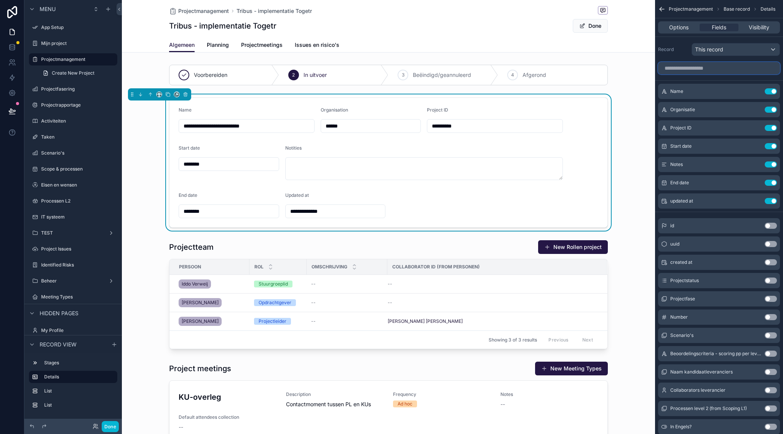
click at [703, 69] on input "scrollable content" at bounding box center [719, 68] width 122 height 12
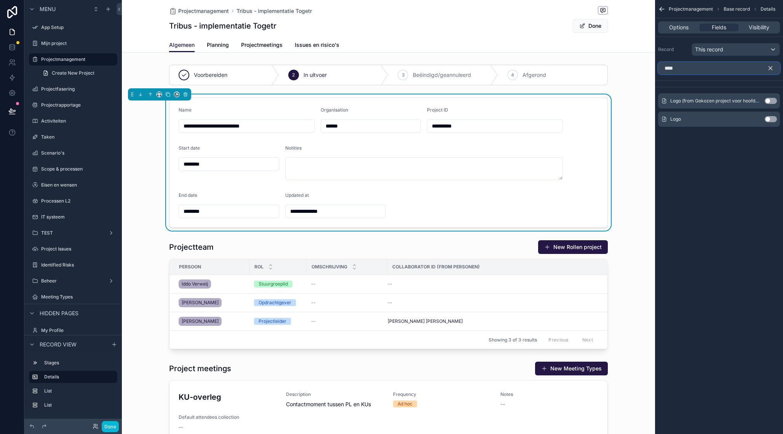
type input "****"
click at [770, 119] on button "Use setting" at bounding box center [771, 119] width 12 height 6
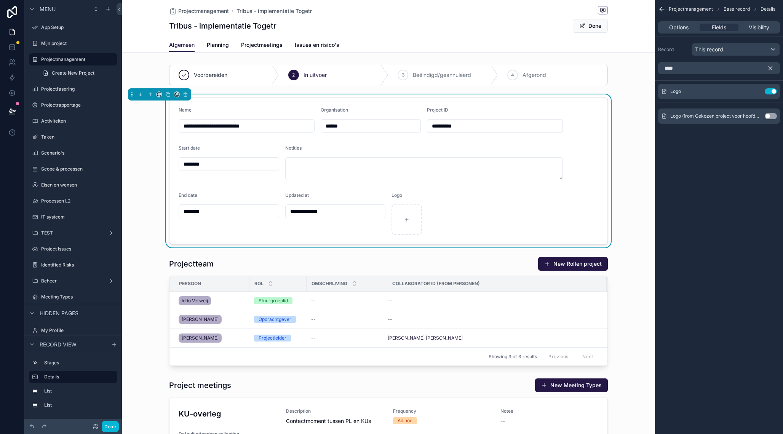
click at [771, 115] on button "Use setting" at bounding box center [771, 116] width 12 height 6
click at [769, 108] on button "Use setting" at bounding box center [771, 110] width 12 height 6
click at [770, 92] on button "Use setting" at bounding box center [771, 91] width 12 height 6
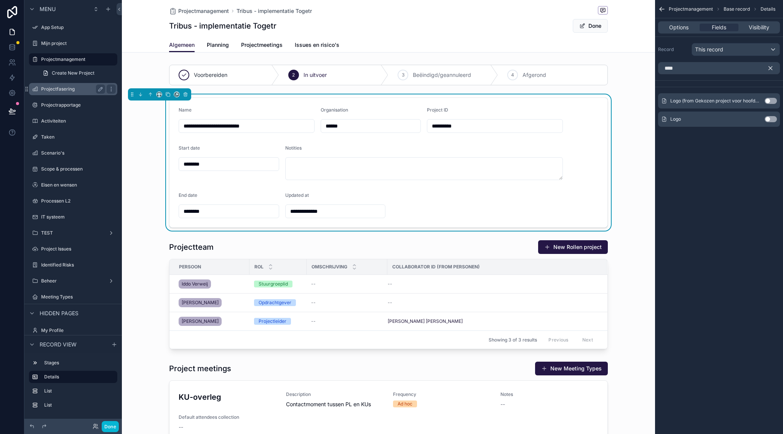
click at [62, 90] on label "Projectfasering" at bounding box center [71, 89] width 61 height 6
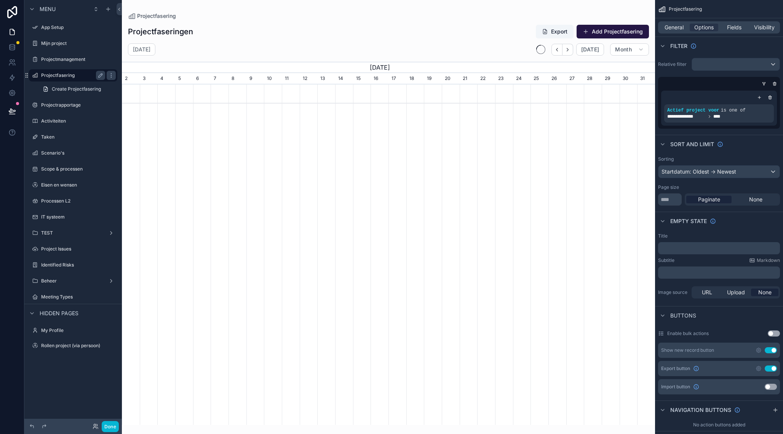
scroll to position [0, 533]
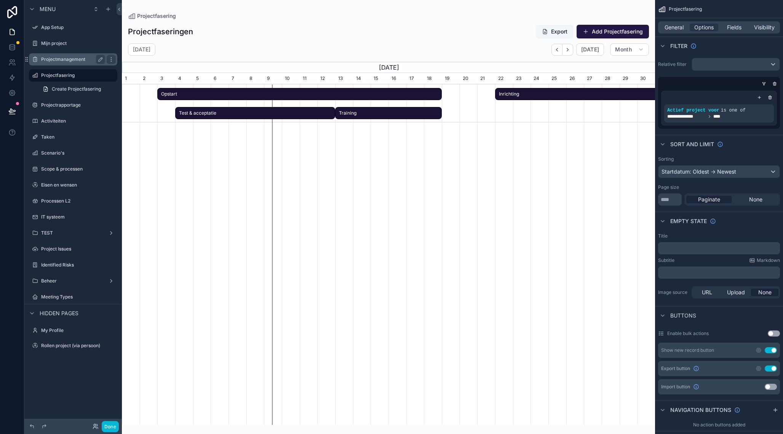
click at [63, 59] on label "Projectmanagement" at bounding box center [71, 59] width 61 height 6
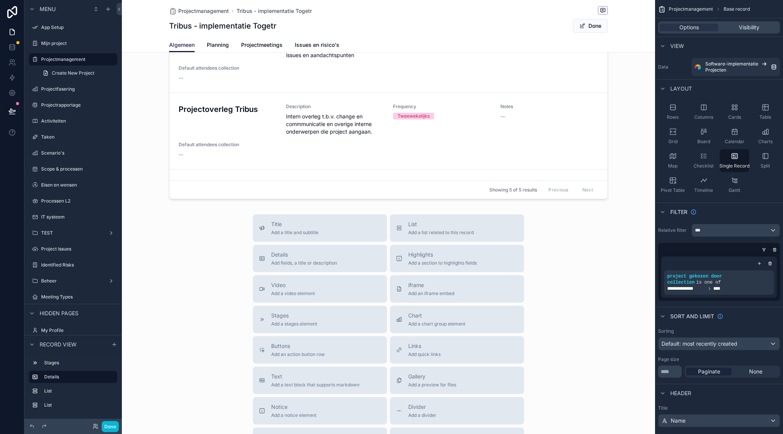
scroll to position [620, 0]
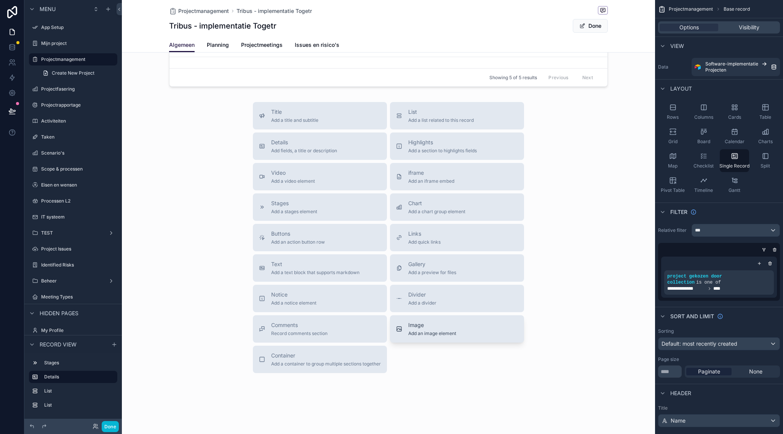
click at [434, 337] on button "Image Add an image element" at bounding box center [457, 328] width 134 height 27
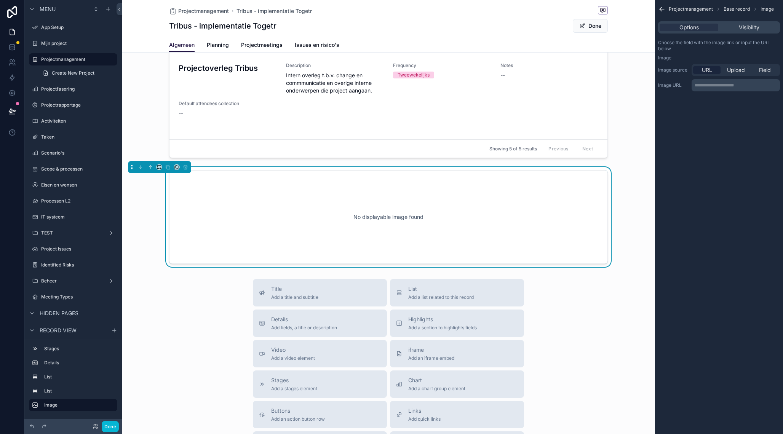
scroll to position [548, 0]
click at [150, 166] on icon "scrollable content" at bounding box center [150, 167] width 5 height 5
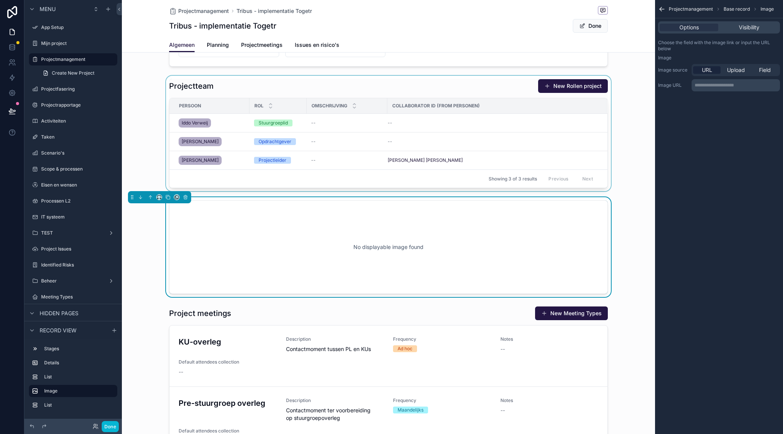
scroll to position [151, 0]
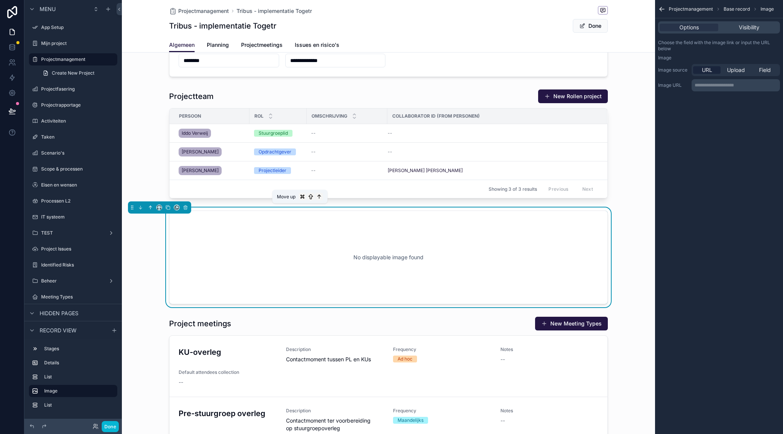
click at [151, 208] on icon "scrollable content" at bounding box center [150, 207] width 5 height 5
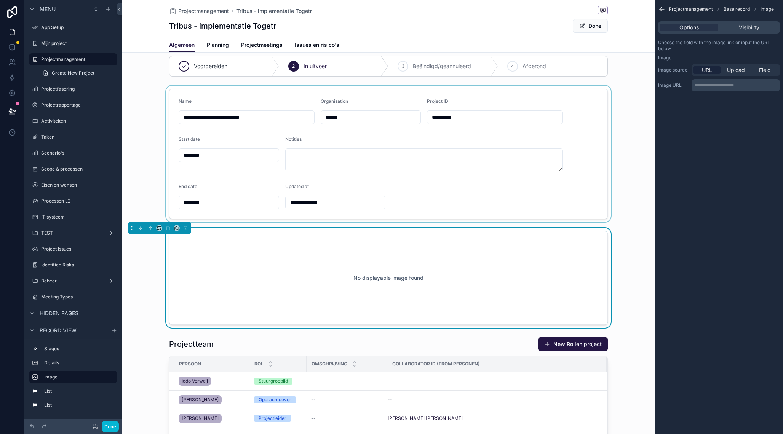
scroll to position [0, 0]
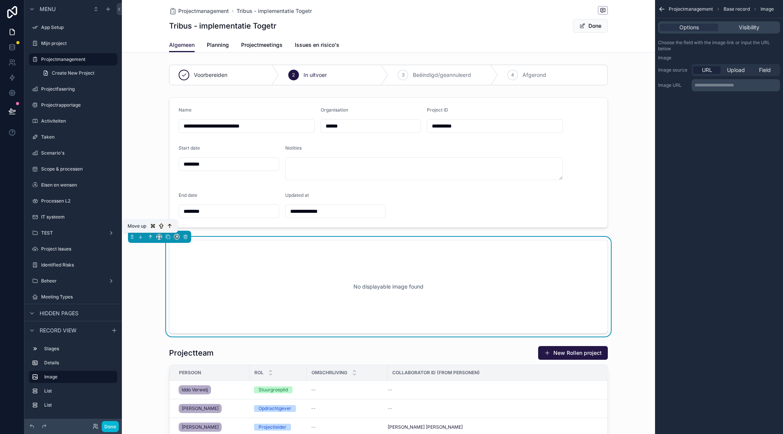
click at [151, 239] on icon "scrollable content" at bounding box center [150, 236] width 5 height 5
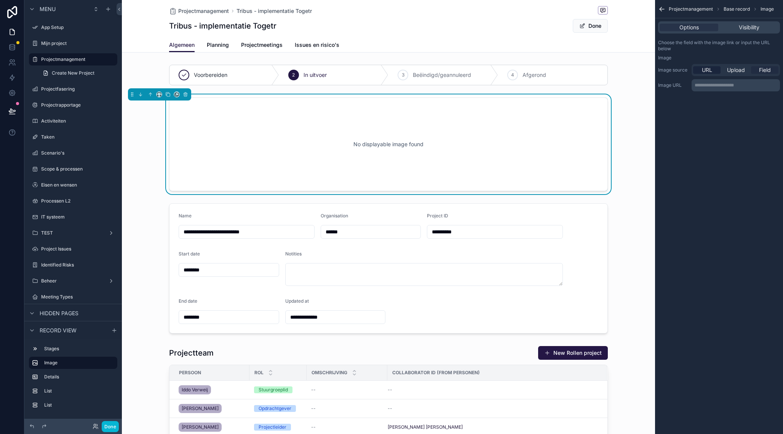
click at [767, 70] on span "Field" at bounding box center [765, 70] width 12 height 8
click at [705, 90] on div "scrollable content" at bounding box center [736, 86] width 88 height 12
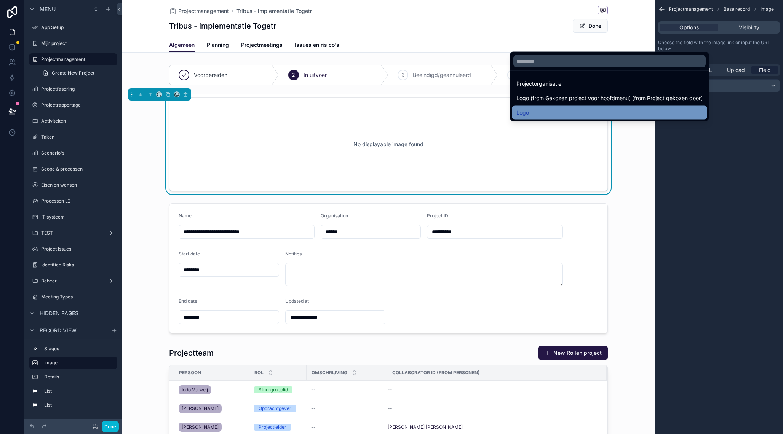
click at [578, 110] on div "Logo" at bounding box center [610, 112] width 186 height 9
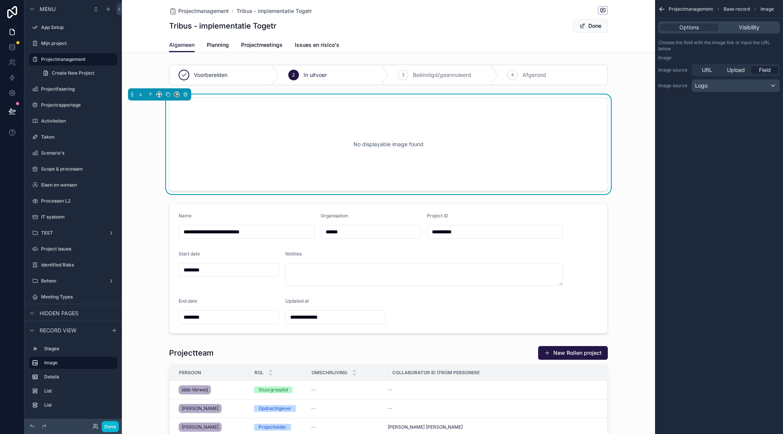
type input "**********"
click at [716, 85] on div "Logo" at bounding box center [736, 86] width 88 height 12
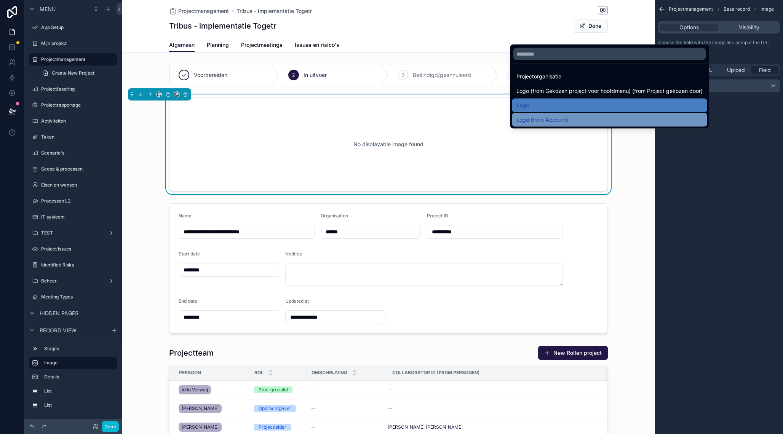
click at [550, 118] on span "Logo (from Account)" at bounding box center [543, 119] width 52 height 9
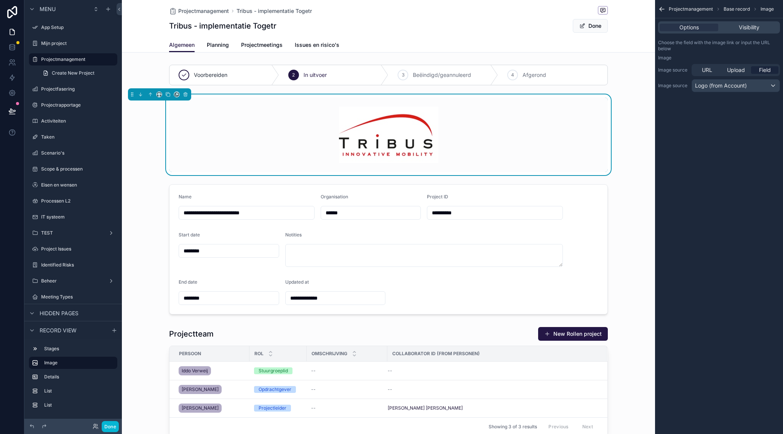
click at [703, 136] on div "Projectmanagement Base record Image Options Visibility Choose the field with th…" at bounding box center [719, 217] width 128 height 434
drag, startPoint x: 132, startPoint y: 133, endPoint x: 139, endPoint y: 132, distance: 6.5
click at [133, 133] on div "scrollable content" at bounding box center [388, 134] width 533 height 81
click at [153, 145] on div "scrollable content" at bounding box center [388, 134] width 533 height 81
click at [150, 179] on div "**********" at bounding box center [388, 429] width 533 height 735
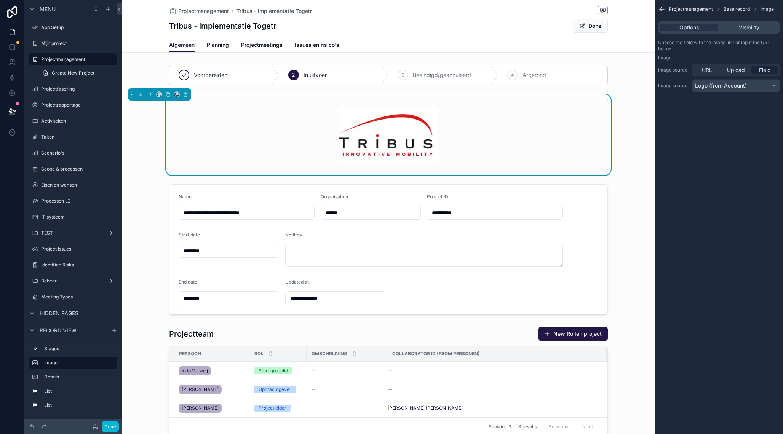
click at [579, 114] on div "scrollable content" at bounding box center [388, 135] width 439 height 75
click at [741, 29] on span "Visibility" at bounding box center [749, 28] width 21 height 8
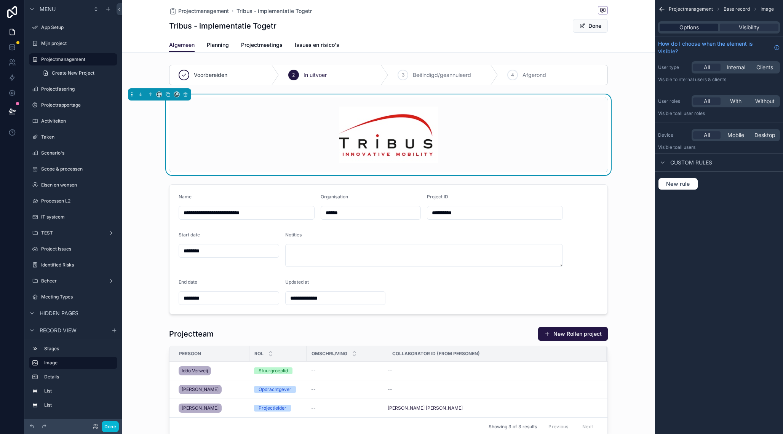
click at [711, 28] on div "Options" at bounding box center [689, 28] width 59 height 8
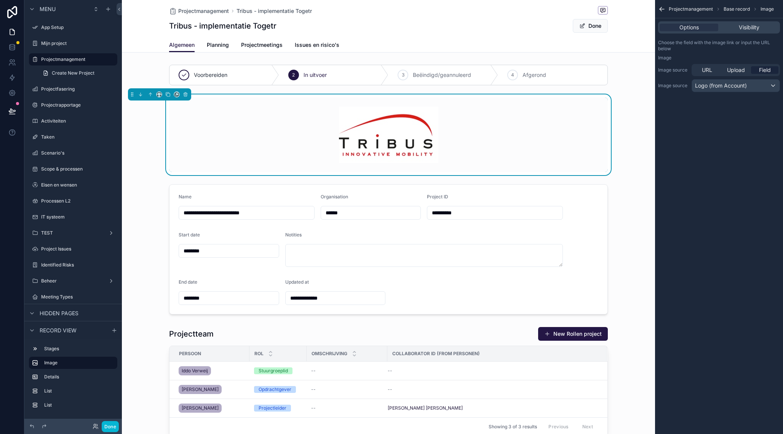
click at [717, 123] on div "Projectmanagement Base record Image Options Visibility Choose the field with th…" at bounding box center [719, 217] width 128 height 434
click at [146, 136] on div "scrollable content" at bounding box center [388, 134] width 533 height 81
click at [594, 31] on button "Done" at bounding box center [590, 26] width 35 height 14
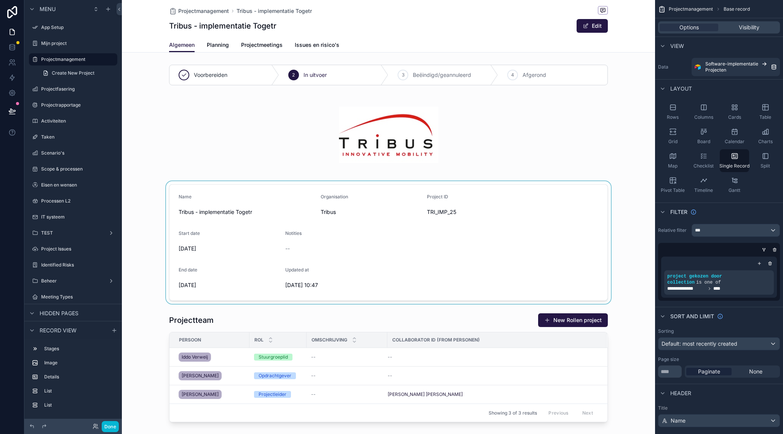
click at [298, 195] on div "scrollable content" at bounding box center [388, 242] width 533 height 123
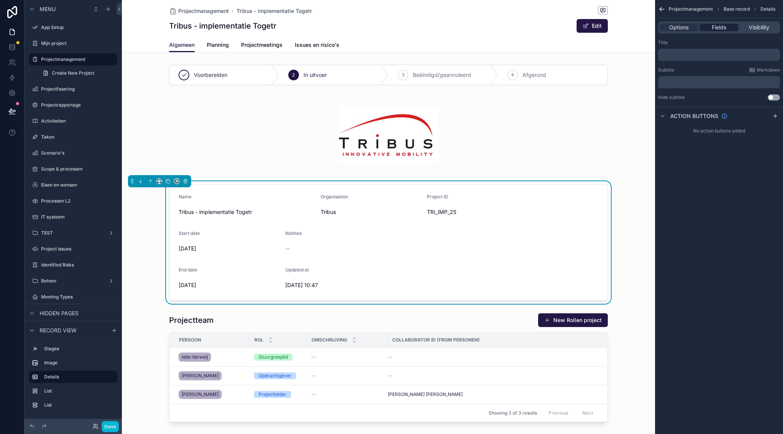
click at [720, 27] on span "Fields" at bounding box center [719, 28] width 14 height 8
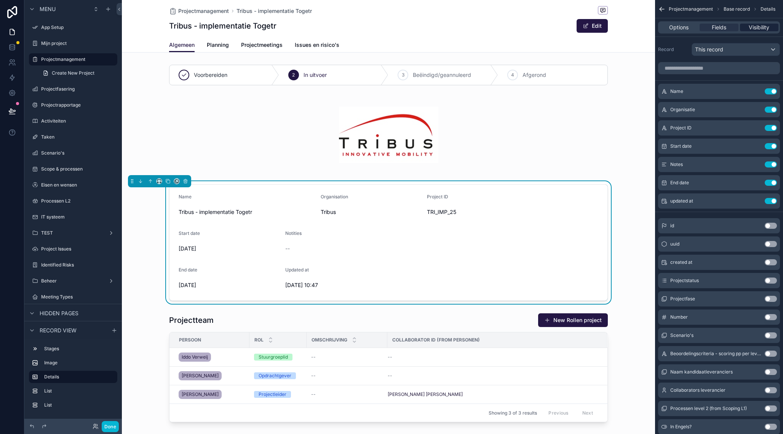
click at [761, 27] on span "Visibility" at bounding box center [759, 28] width 21 height 8
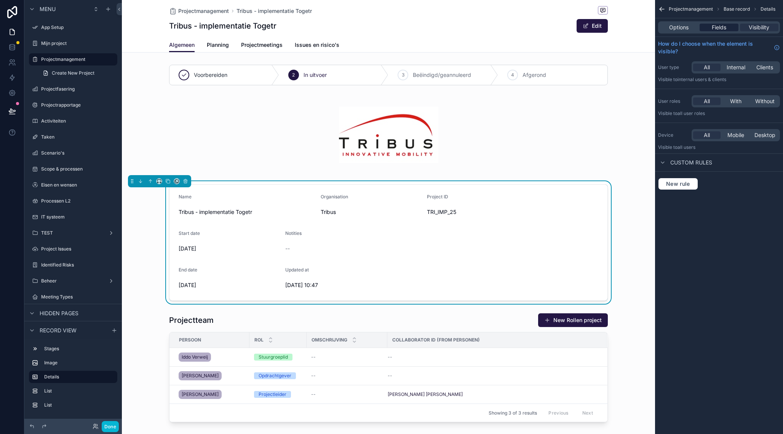
drag, startPoint x: 712, startPoint y: 28, endPoint x: 705, endPoint y: 27, distance: 7.2
click at [712, 28] on span "Fields" at bounding box center [719, 28] width 14 height 8
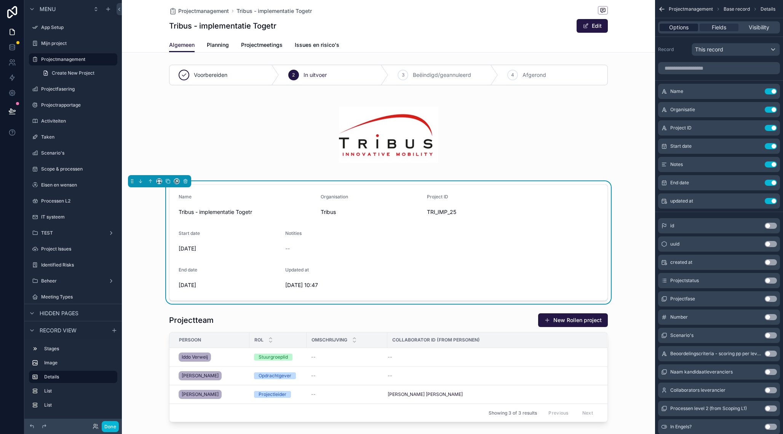
click at [689, 27] on span "Options" at bounding box center [678, 28] width 19 height 8
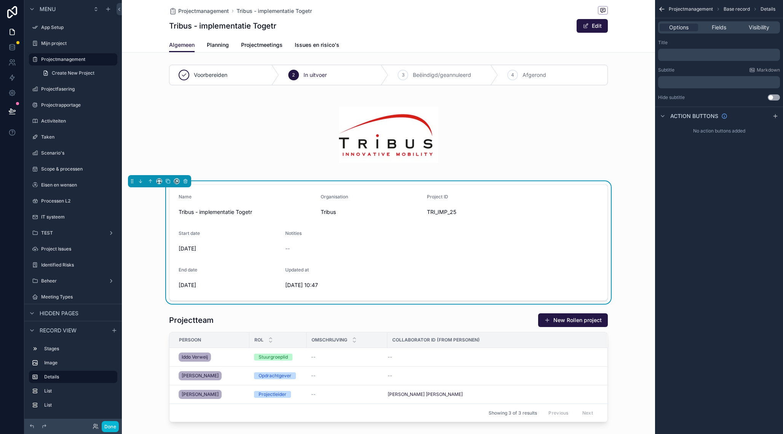
click at [604, 199] on form "Name Tribus - implementatie Togetr Organisation Tribus Project ID TRI_IMP_25 St…" at bounding box center [389, 243] width 438 height 116
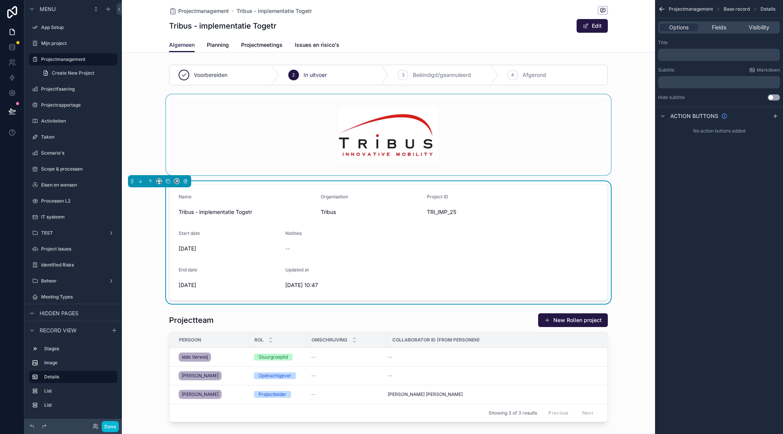
click at [317, 132] on div "scrollable content" at bounding box center [388, 134] width 533 height 81
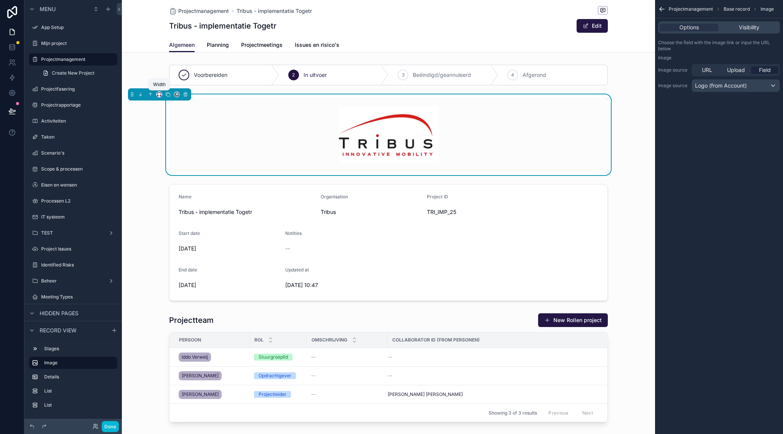
click at [158, 94] on icon "scrollable content" at bounding box center [159, 94] width 5 height 5
click at [175, 127] on div "25%" at bounding box center [175, 123] width 24 height 9
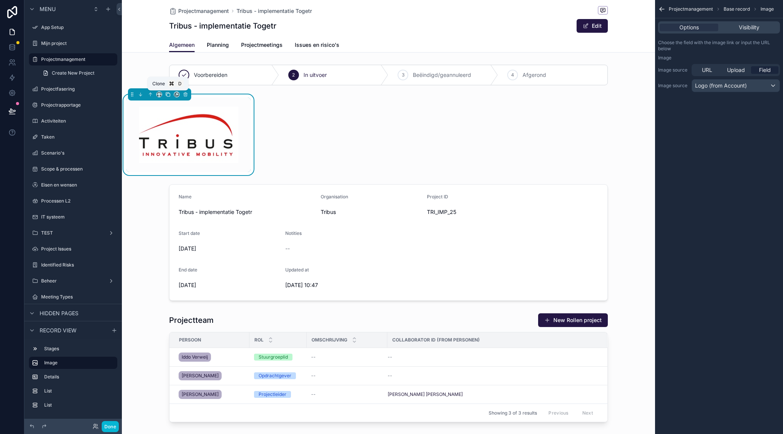
click at [169, 96] on icon "scrollable content" at bounding box center [168, 94] width 3 height 3
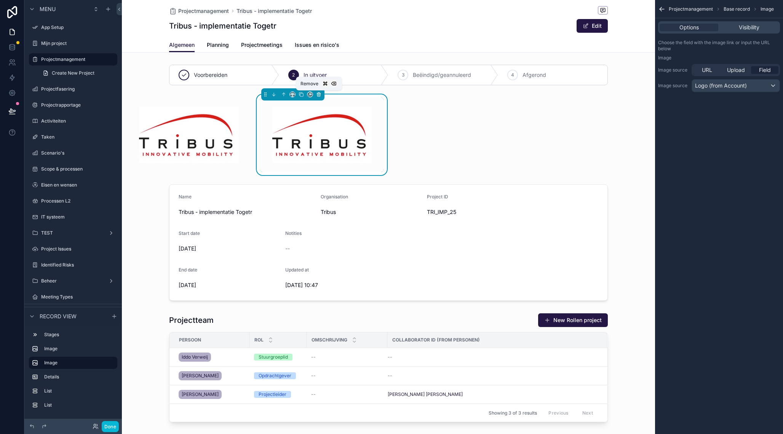
click at [320, 94] on icon "scrollable content" at bounding box center [318, 94] width 3 height 3
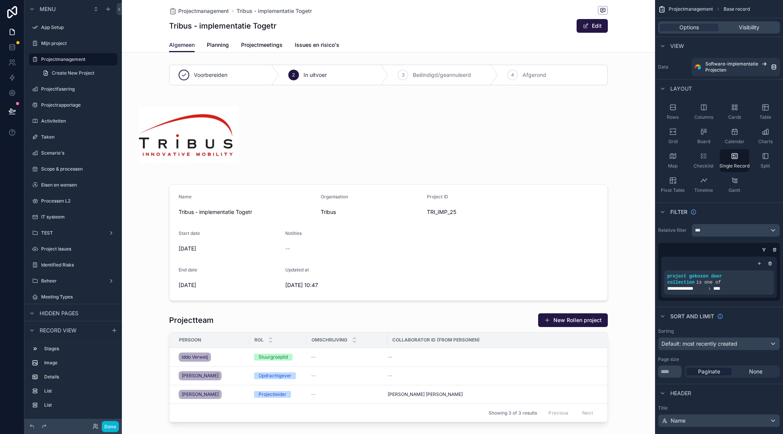
click at [197, 136] on div "scrollable content" at bounding box center [188, 134] width 133 height 81
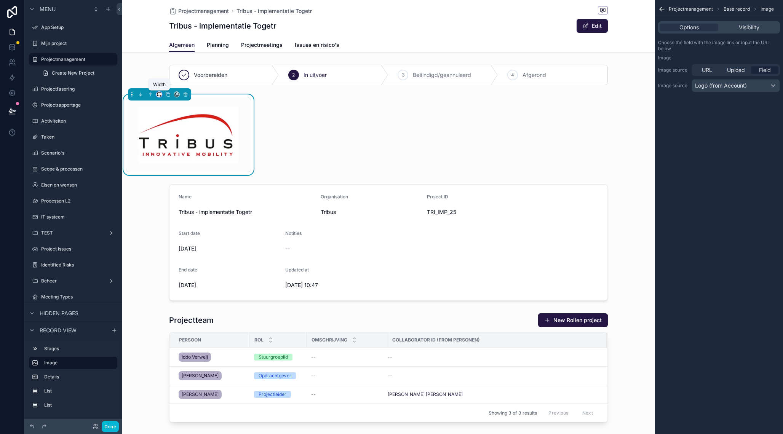
click at [158, 96] on icon "scrollable content" at bounding box center [159, 94] width 5 height 5
click at [171, 107] on span "Default" at bounding box center [172, 108] width 18 height 9
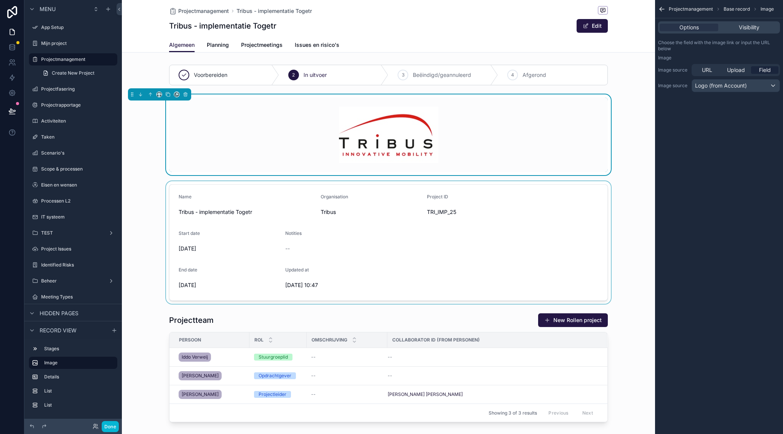
click at [235, 211] on div "scrollable content" at bounding box center [388, 242] width 533 height 123
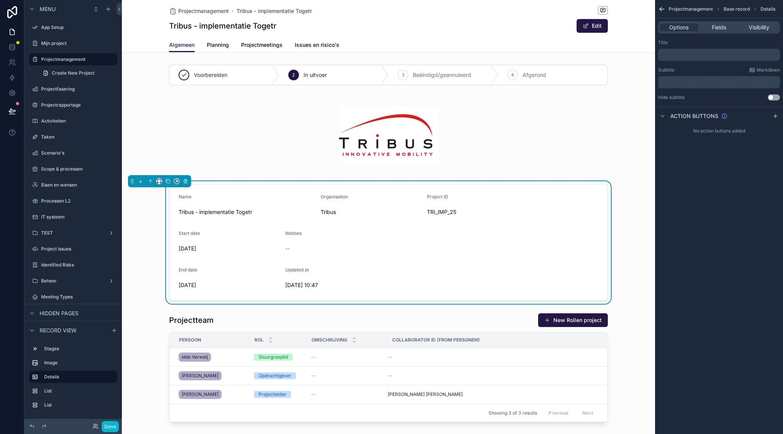
click at [162, 181] on button "scrollable content" at bounding box center [159, 181] width 6 height 6
click at [174, 220] on div "33%" at bounding box center [174, 225] width 33 height 14
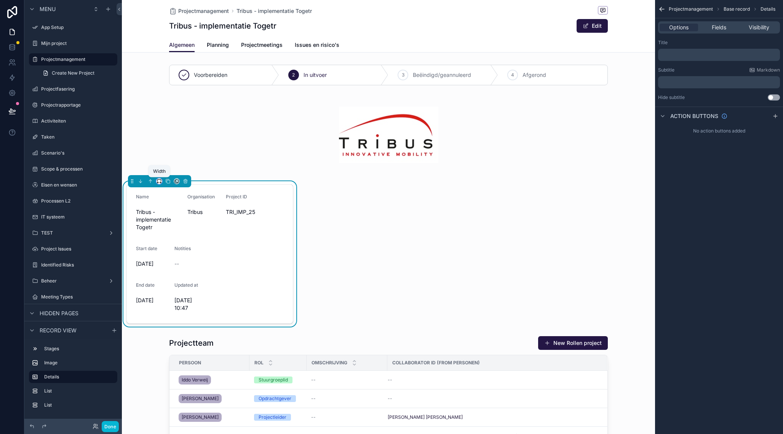
click at [158, 181] on icon "scrollable content" at bounding box center [159, 181] width 5 height 5
click at [169, 243] on span "50%" at bounding box center [169, 239] width 12 height 9
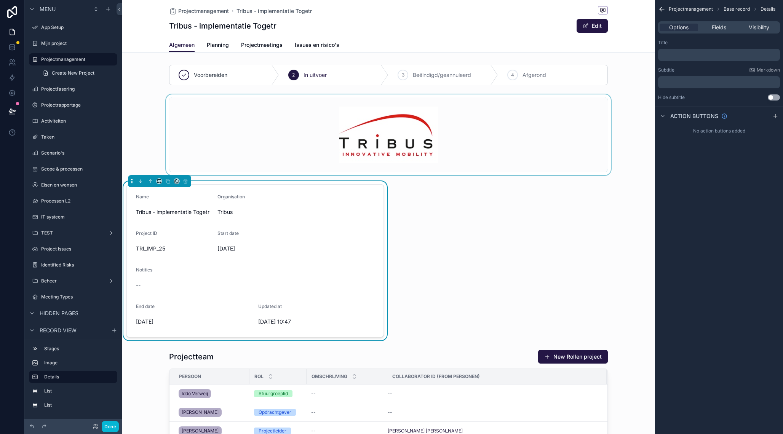
click at [418, 142] on div "scrollable content" at bounding box center [388, 134] width 533 height 81
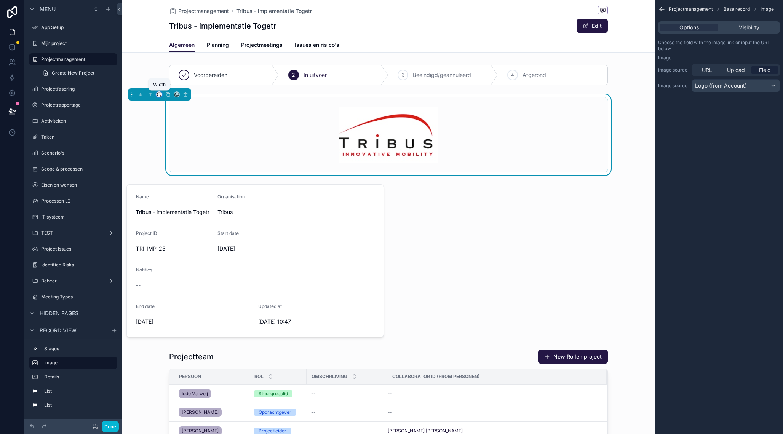
click at [161, 94] on icon "scrollable content" at bounding box center [158, 94] width 3 height 2
click at [179, 155] on div "50%" at bounding box center [175, 152] width 24 height 9
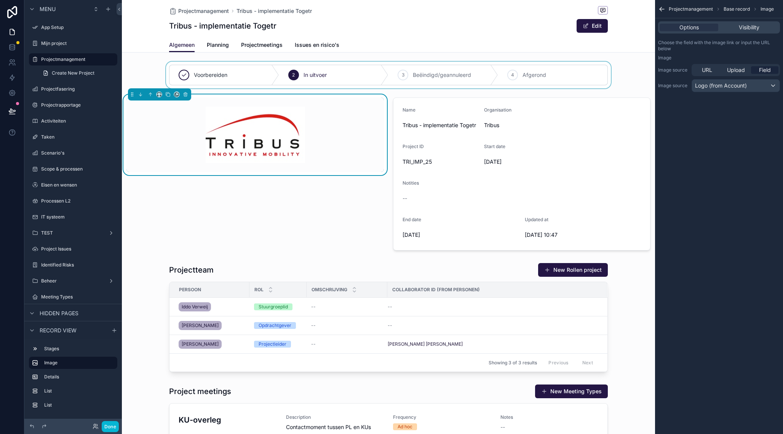
click at [217, 68] on div "scrollable content" at bounding box center [388, 75] width 533 height 27
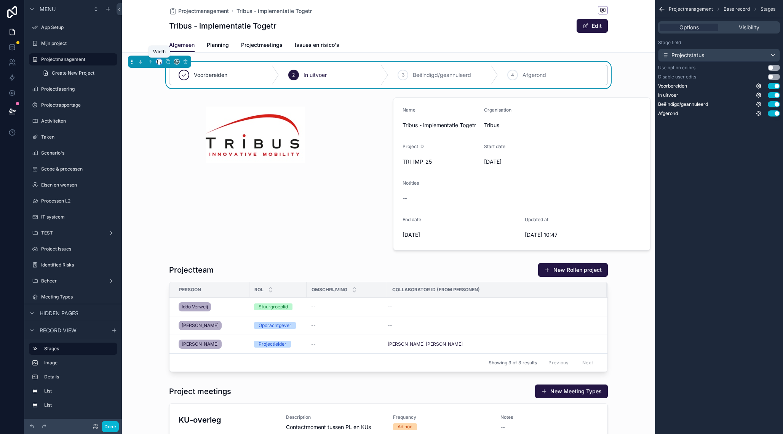
click at [160, 62] on icon "scrollable content" at bounding box center [159, 61] width 5 height 5
click at [177, 161] on span "Full width" at bounding box center [175, 162] width 24 height 9
click at [243, 259] on div "Voorbereiden 2 In uitvoer 3 Beëindigd/geannuleerd 4 Afgerond Name Tribus - impl…" at bounding box center [388, 397] width 533 height 671
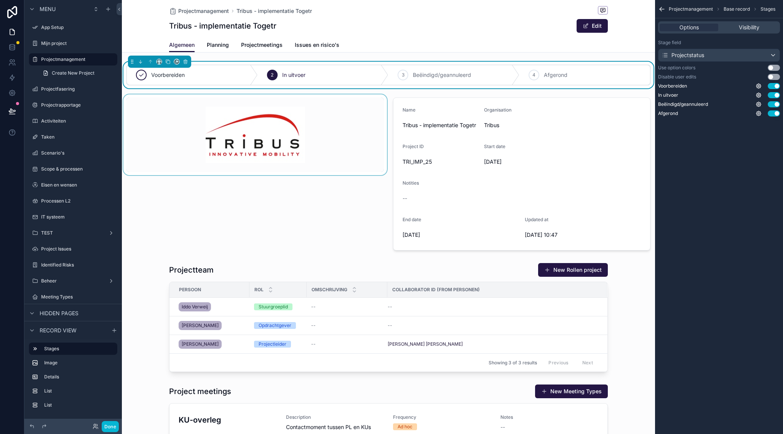
click at [316, 157] on div "scrollable content" at bounding box center [255, 173] width 267 height 159
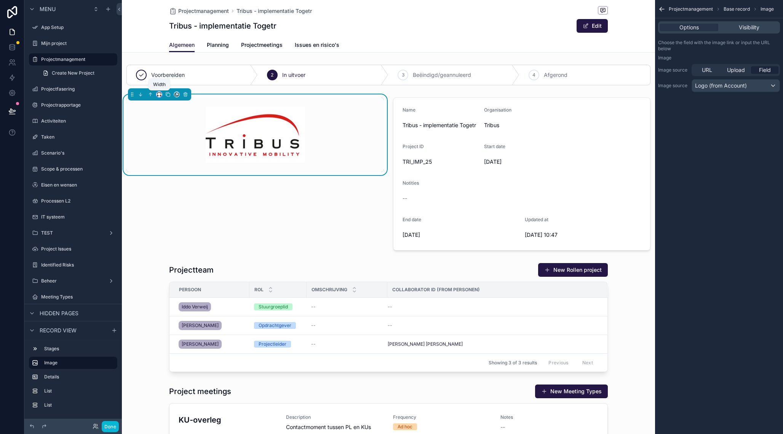
click at [161, 94] on icon "scrollable content" at bounding box center [158, 94] width 3 height 2
click at [172, 138] on span "33%" at bounding box center [169, 137] width 12 height 9
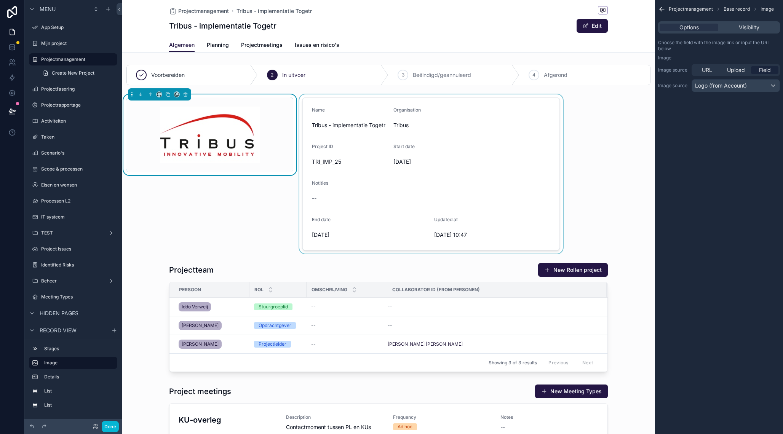
click at [421, 139] on div "scrollable content" at bounding box center [431, 173] width 267 height 159
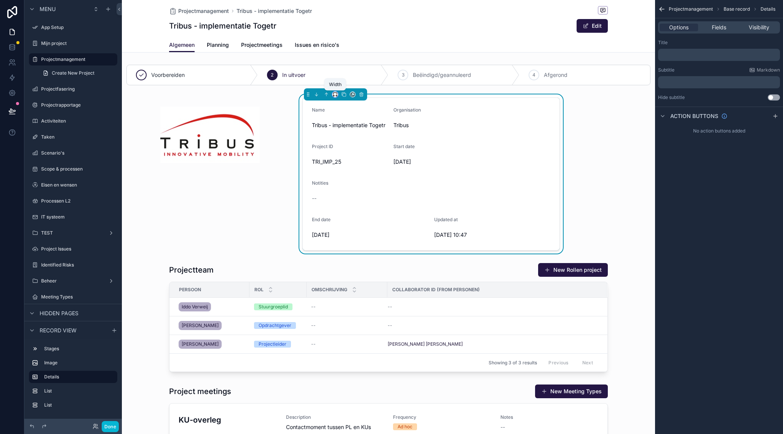
click at [333, 96] on icon "scrollable content" at bounding box center [335, 94] width 5 height 5
click at [350, 168] on span "66%" at bounding box center [345, 166] width 12 height 9
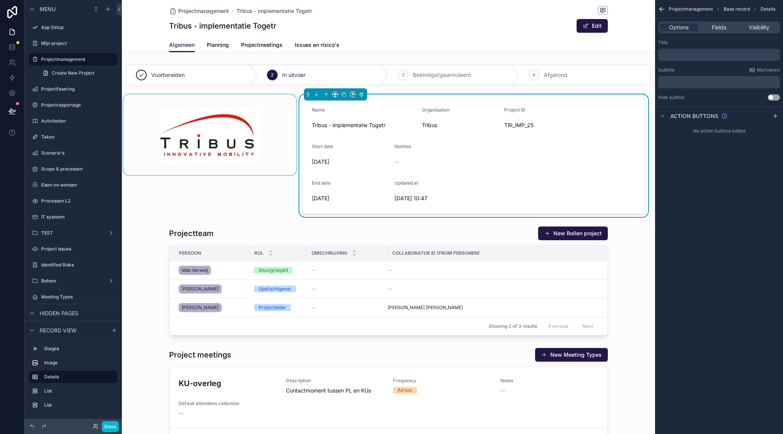
click at [234, 202] on div "scrollable content" at bounding box center [210, 155] width 176 height 123
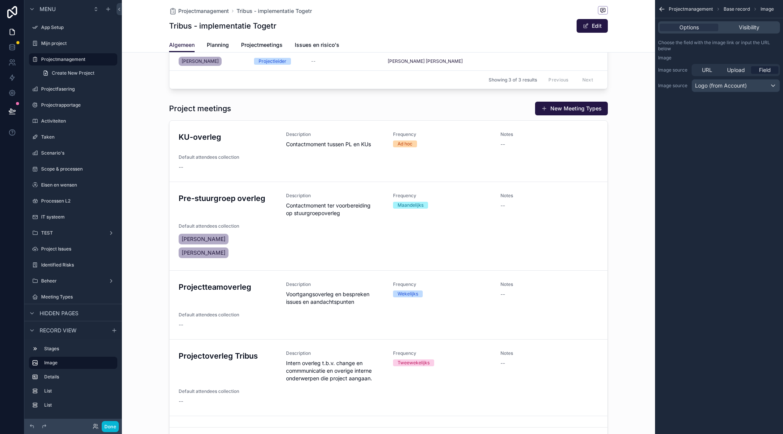
scroll to position [181, 0]
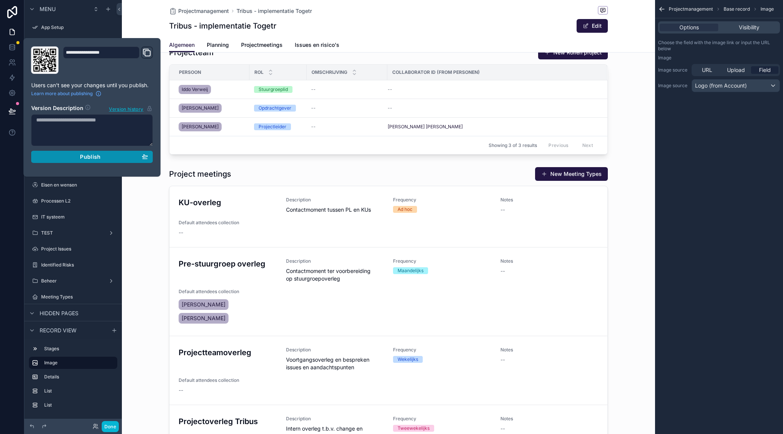
click at [96, 157] on span "Publish" at bounding box center [90, 157] width 21 height 7
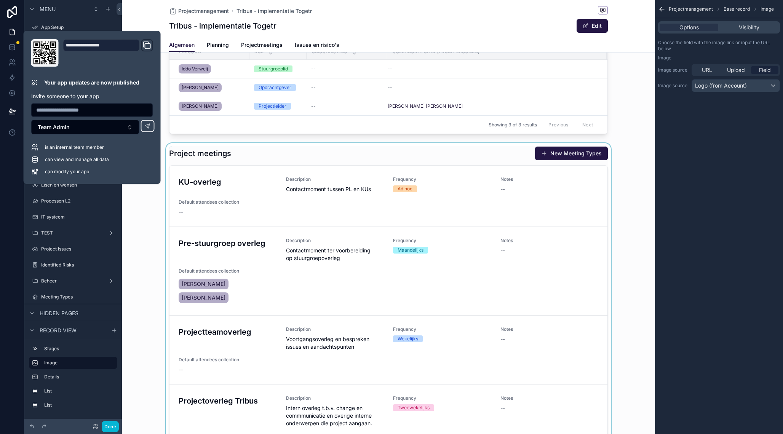
scroll to position [197, 0]
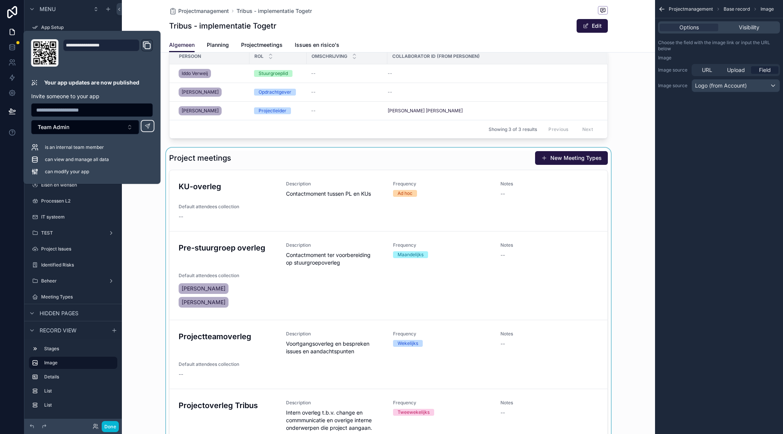
click at [487, 165] on div "scrollable content" at bounding box center [388, 323] width 533 height 351
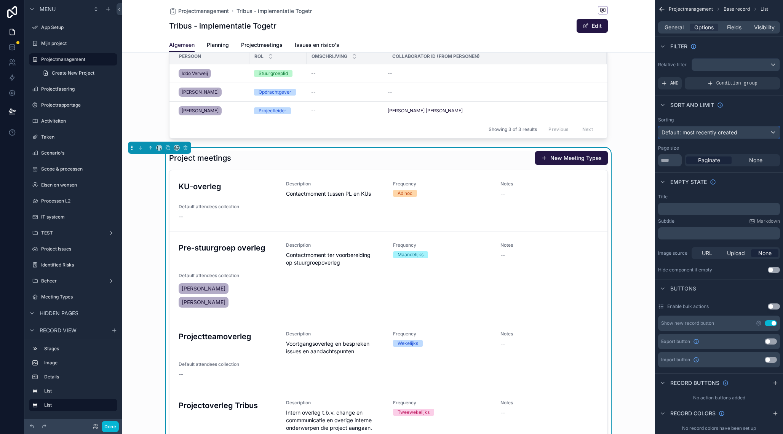
click at [715, 135] on span "Default: most recently created" at bounding box center [700, 132] width 76 height 6
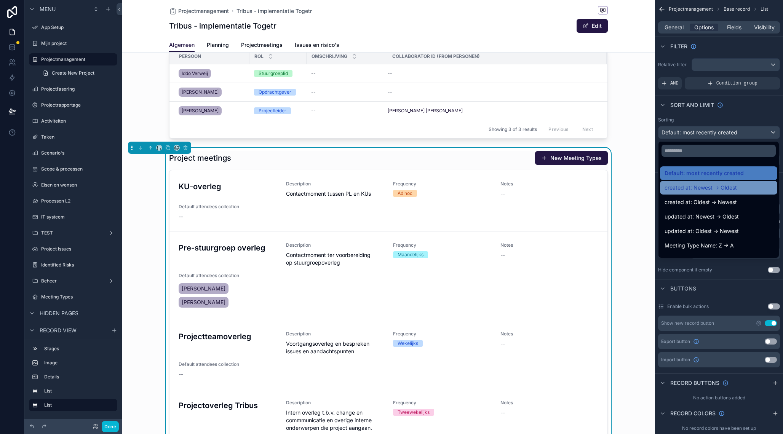
click at [735, 192] on span "created at: Newest -> Oldest" at bounding box center [701, 187] width 72 height 9
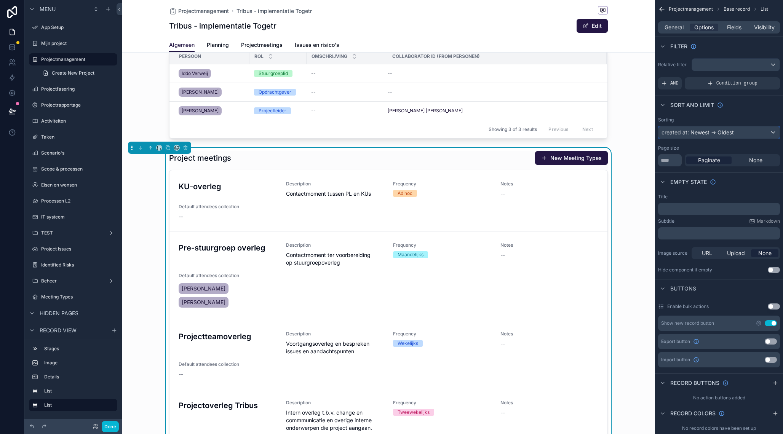
click at [718, 136] on div "created at: Newest -> Oldest" at bounding box center [719, 132] width 121 height 12
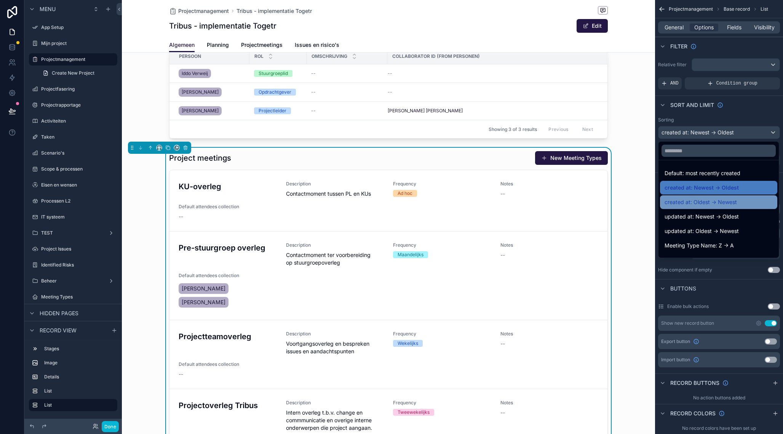
click at [716, 205] on span "created at: Oldest -> Newest" at bounding box center [701, 202] width 72 height 9
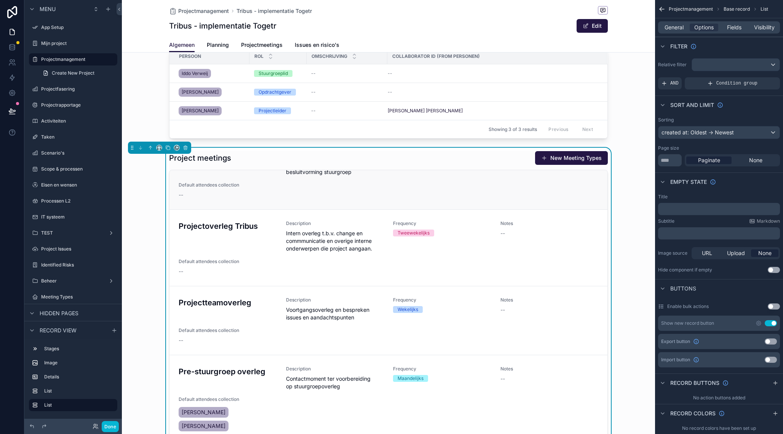
scroll to position [44, 0]
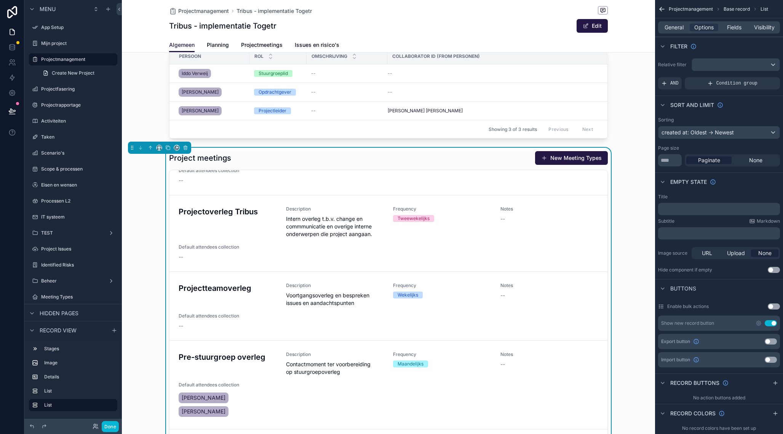
click at [154, 274] on div "Project meetings New Meeting Types Stuurgroepoverleg Description Verslaglegging…" at bounding box center [388, 323] width 533 height 351
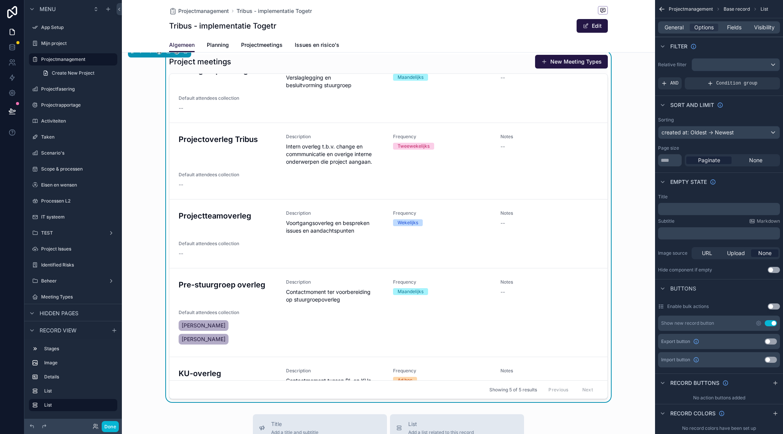
scroll to position [0, 0]
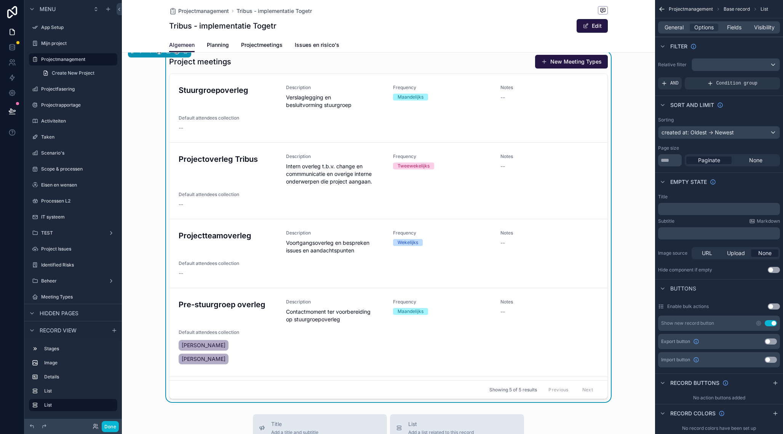
click at [632, 174] on div "Project meetings New Meeting Types Stuurgroepoverleg Description Verslaglegging…" at bounding box center [388, 226] width 533 height 351
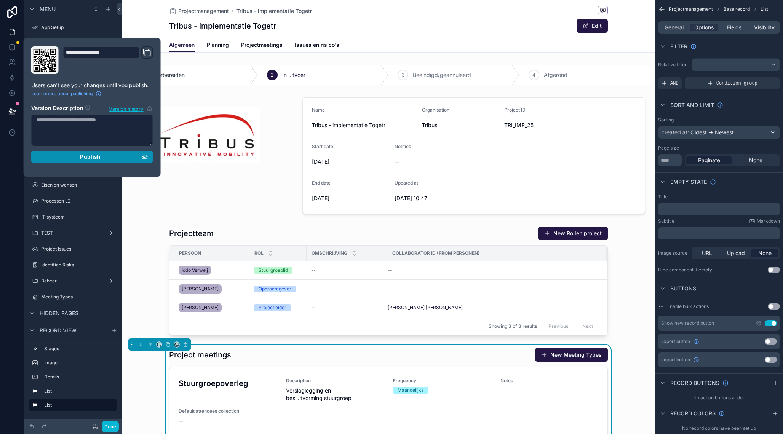
click at [122, 153] on button "Publish" at bounding box center [92, 157] width 122 height 12
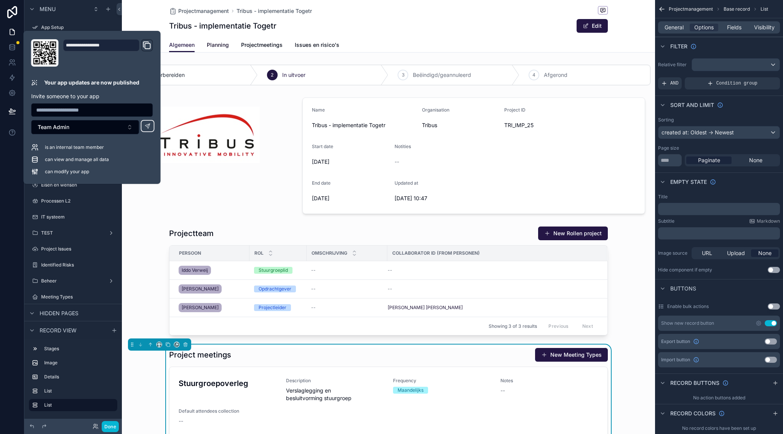
click at [218, 46] on span "Planning" at bounding box center [218, 45] width 22 height 8
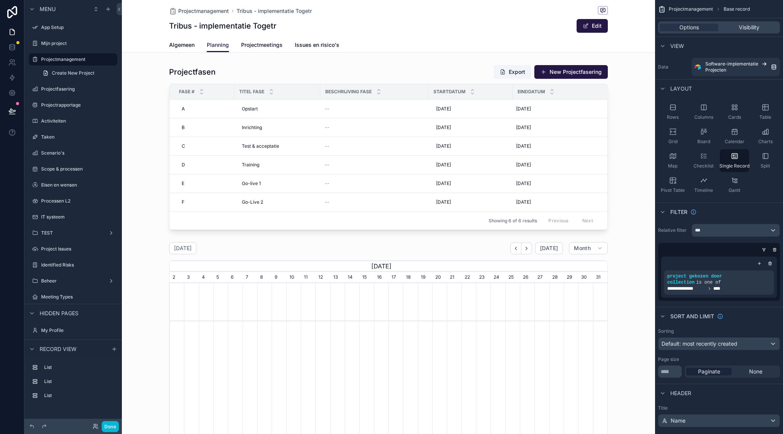
scroll to position [0, 438]
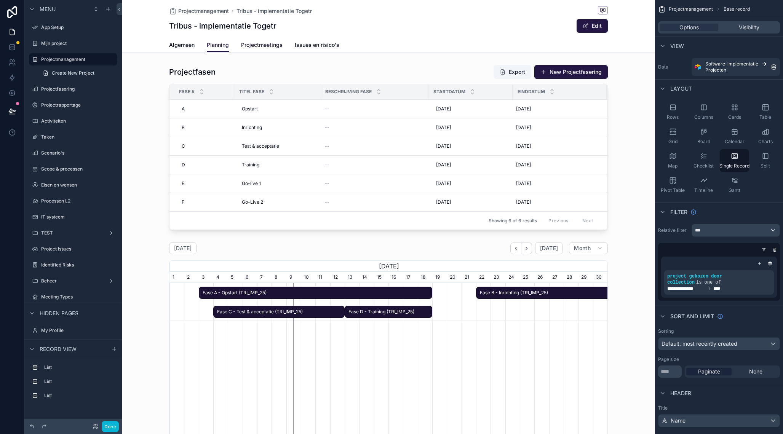
click at [264, 46] on span "Projectmeetings" at bounding box center [262, 45] width 42 height 8
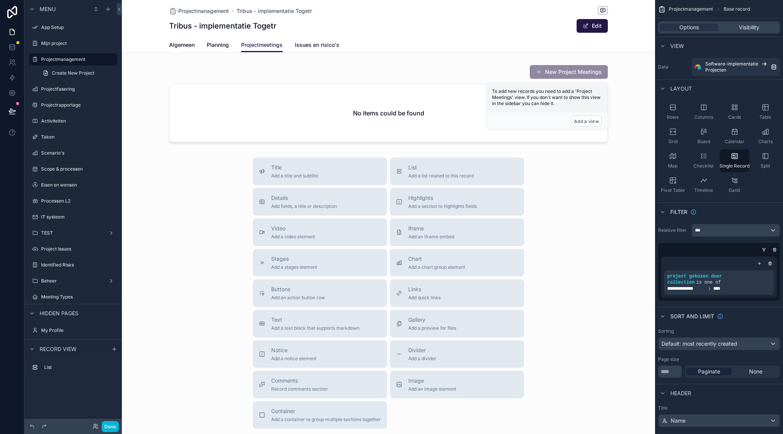
click at [317, 46] on span "Issues en risico's" at bounding box center [317, 45] width 45 height 8
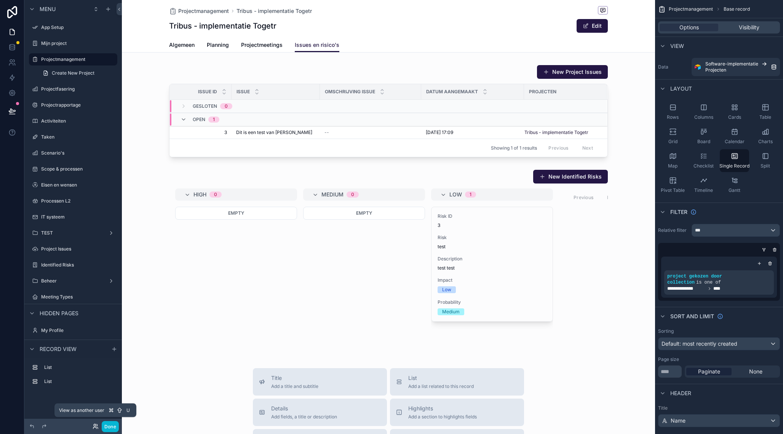
click at [98, 428] on icon at bounding box center [96, 427] width 6 height 6
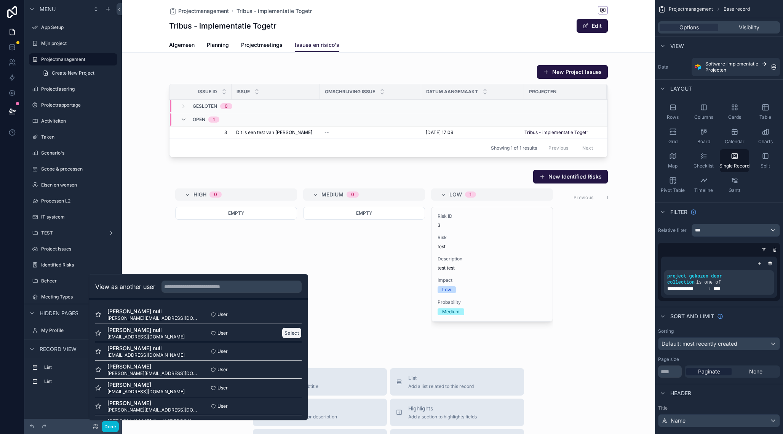
click at [293, 331] on button "Select" at bounding box center [292, 333] width 20 height 11
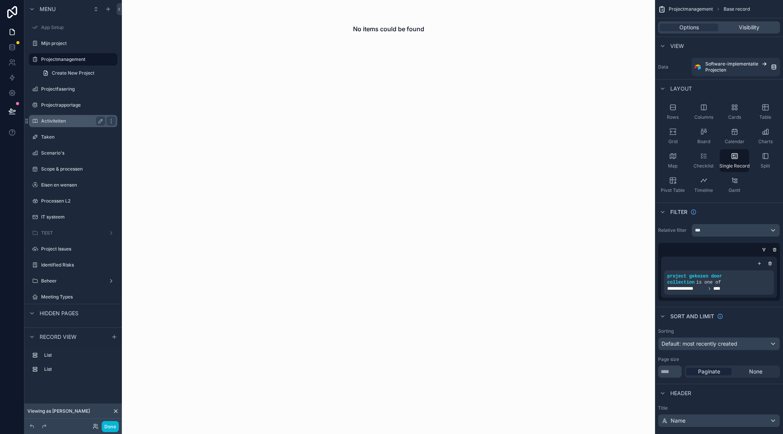
click at [78, 104] on label "Projectrapportage" at bounding box center [78, 105] width 75 height 6
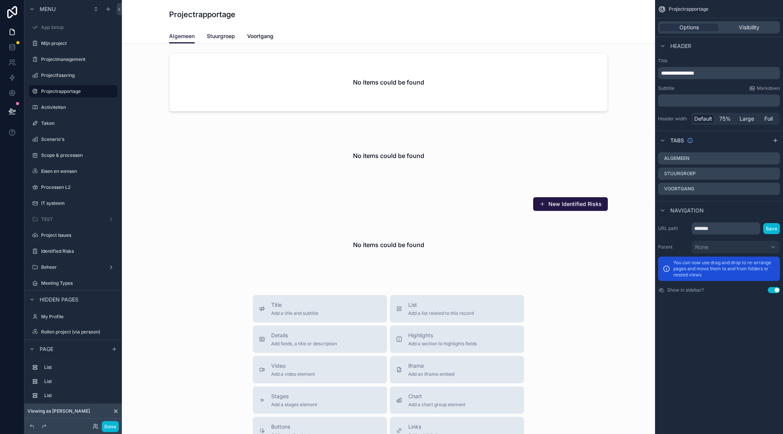
click at [229, 37] on span "Stuurgroep" at bounding box center [221, 36] width 28 height 8
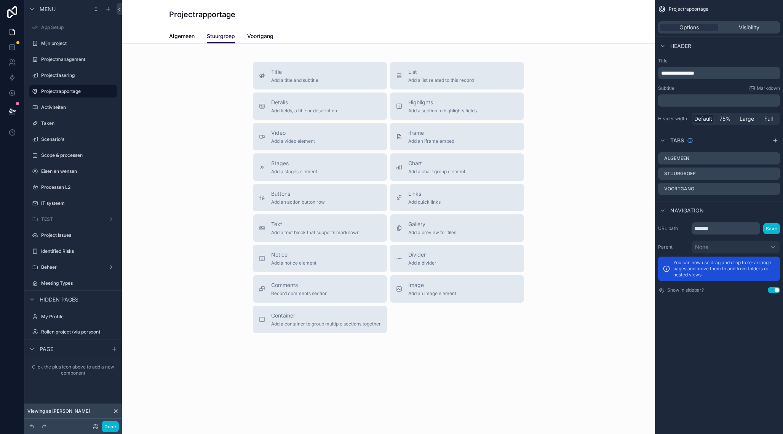
click at [256, 36] on span "Voortgang" at bounding box center [260, 36] width 26 height 8
click at [180, 36] on span "Algemeen" at bounding box center [182, 36] width 26 height 8
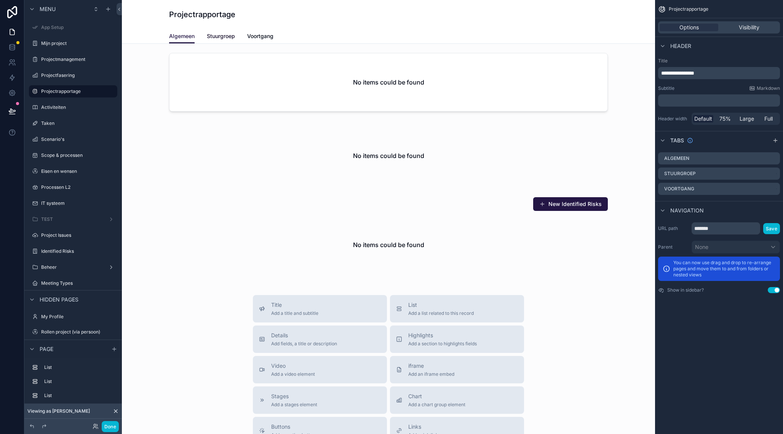
click at [223, 37] on span "Stuurgroep" at bounding box center [221, 36] width 28 height 8
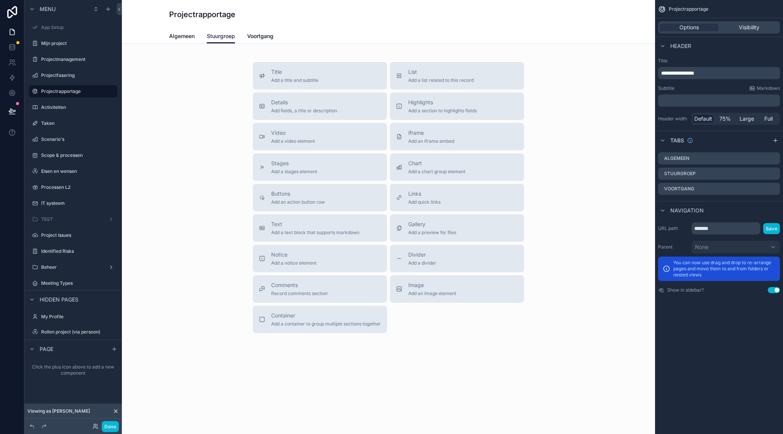
click at [190, 37] on span "Algemeen" at bounding box center [182, 36] width 26 height 8
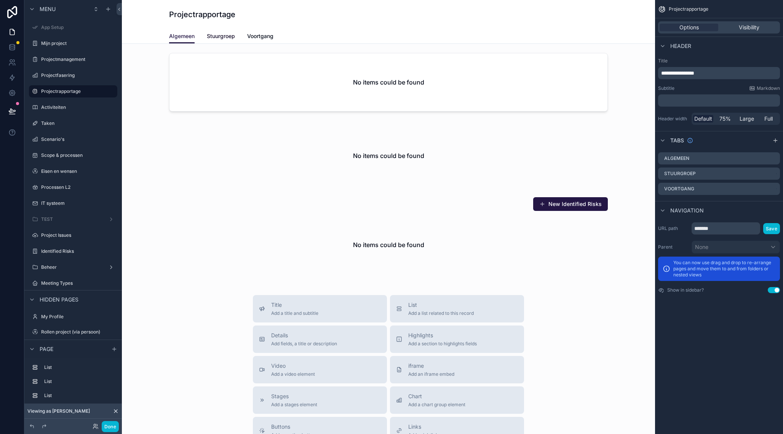
click at [228, 38] on span "Stuurgroep" at bounding box center [221, 36] width 28 height 8
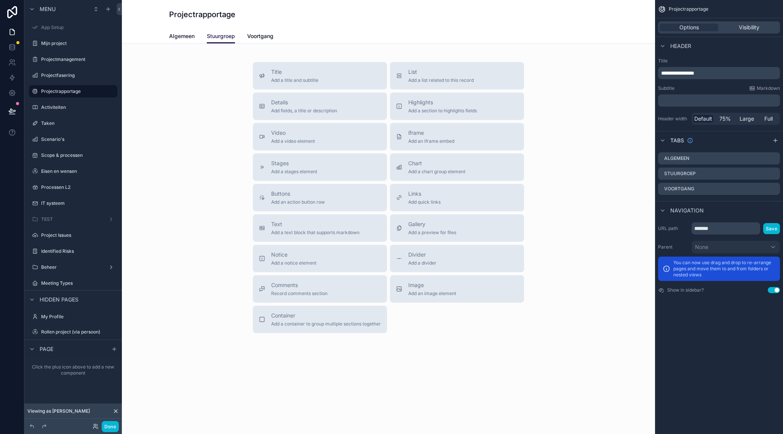
click at [189, 36] on span "Algemeen" at bounding box center [182, 36] width 26 height 8
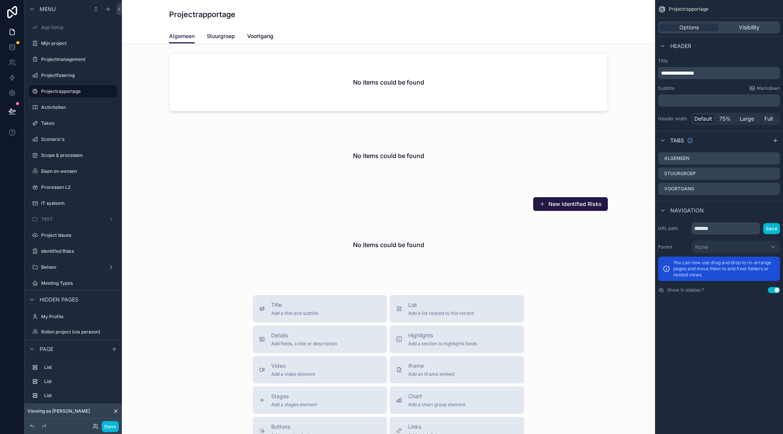
click at [221, 37] on span "Stuurgroep" at bounding box center [221, 36] width 28 height 8
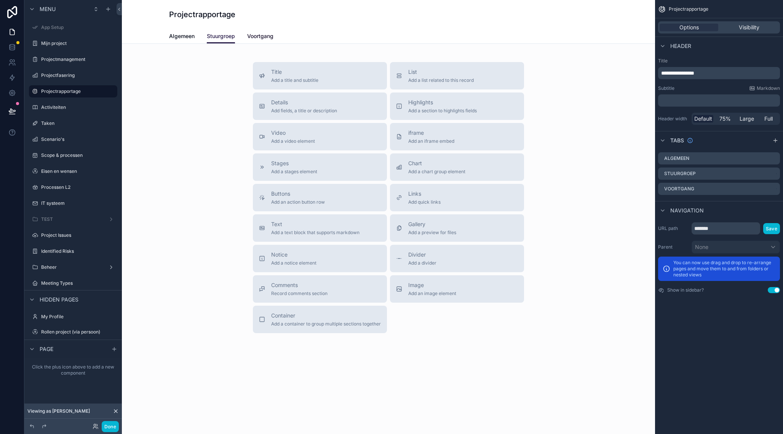
click at [254, 38] on span "Voortgang" at bounding box center [260, 36] width 26 height 8
click at [184, 39] on span "Algemeen" at bounding box center [182, 36] width 26 height 8
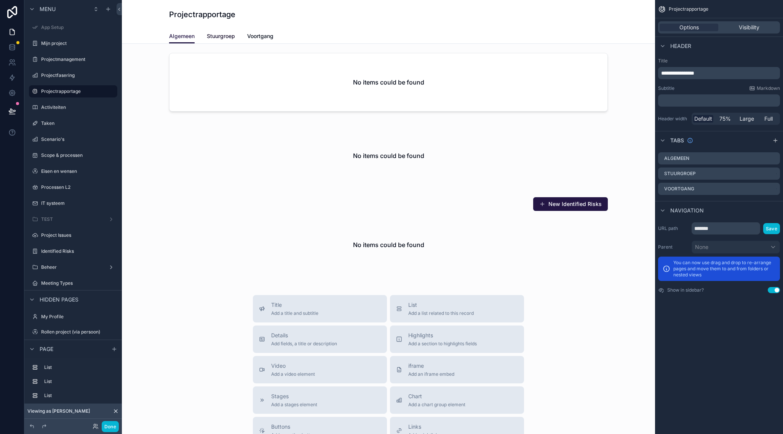
click at [218, 37] on span "Stuurgroep" at bounding box center [221, 36] width 28 height 8
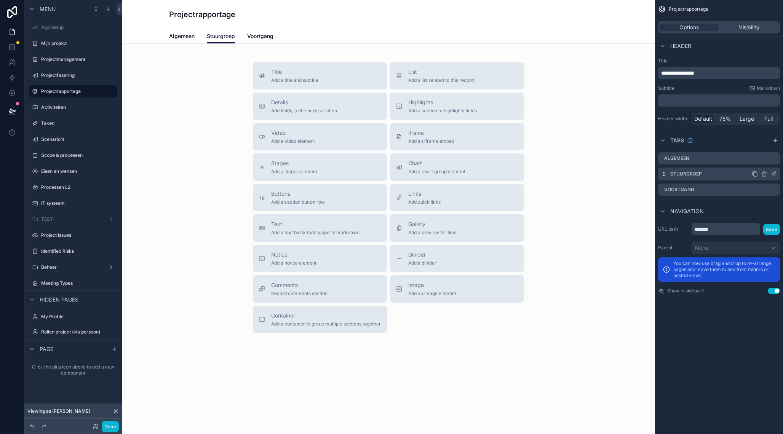
click at [777, 174] on icon "scrollable content" at bounding box center [774, 174] width 6 height 6
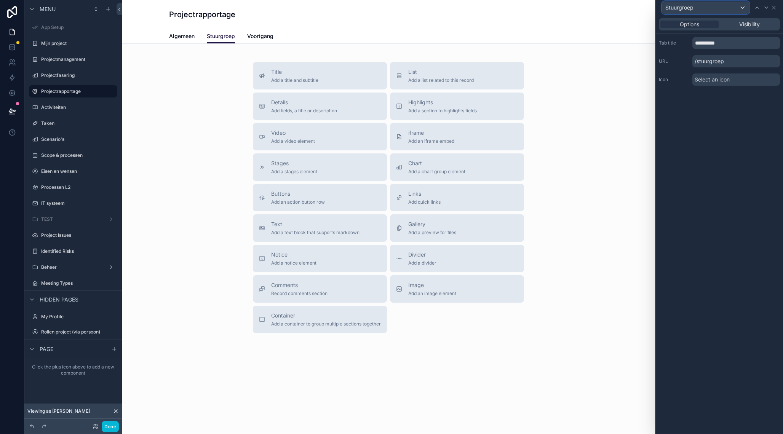
click at [702, 6] on div "Stuurgroep" at bounding box center [706, 8] width 87 height 12
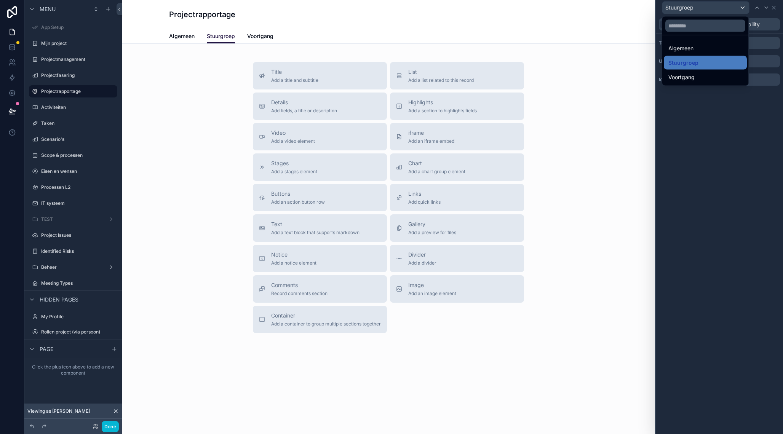
drag, startPoint x: 730, startPoint y: 182, endPoint x: 732, endPoint y: 150, distance: 32.1
click at [730, 177] on div at bounding box center [719, 217] width 127 height 434
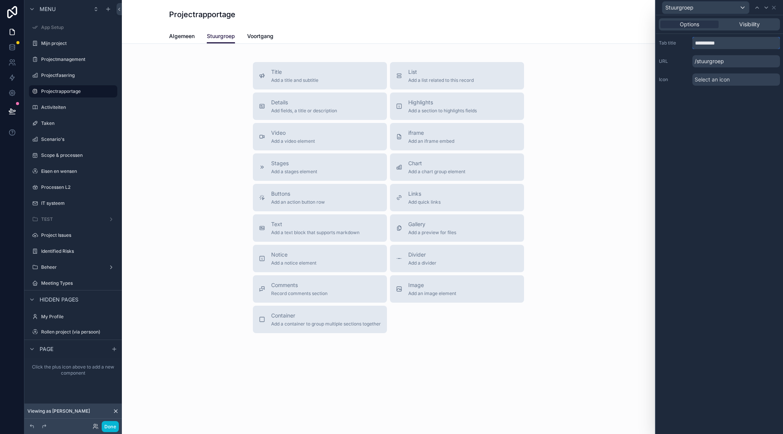
drag, startPoint x: 725, startPoint y: 43, endPoint x: 732, endPoint y: 50, distance: 9.7
click at [725, 43] on input "**********" at bounding box center [737, 43] width 88 height 12
type input "**********"
click at [733, 112] on div "**********" at bounding box center [719, 224] width 127 height 419
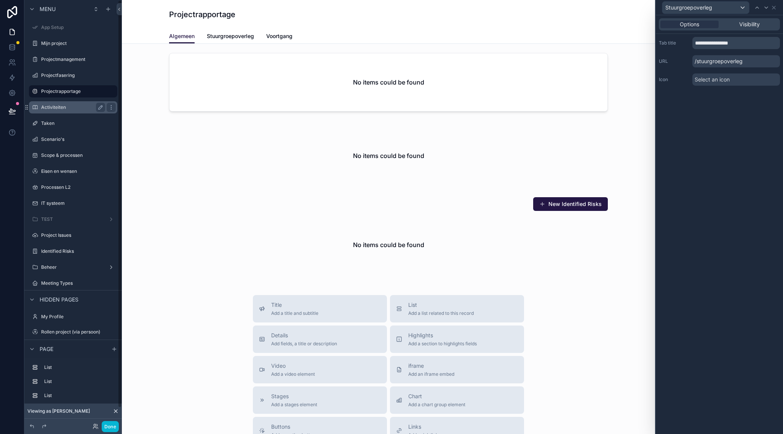
click at [87, 105] on label "Activiteiten" at bounding box center [71, 107] width 61 height 6
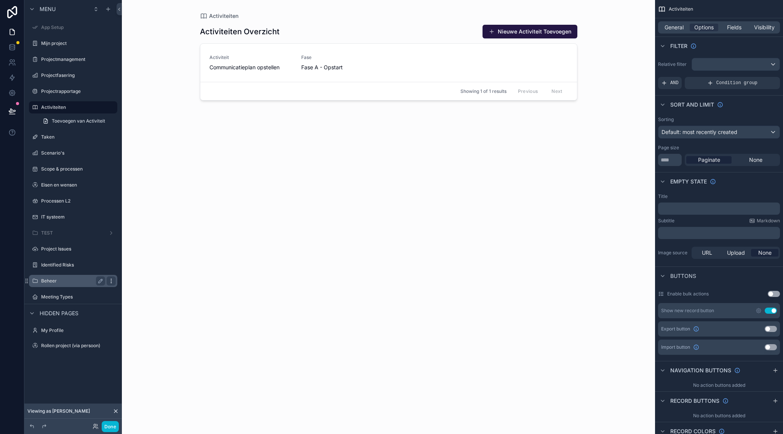
click at [109, 282] on icon "scrollable content" at bounding box center [111, 281] width 6 height 6
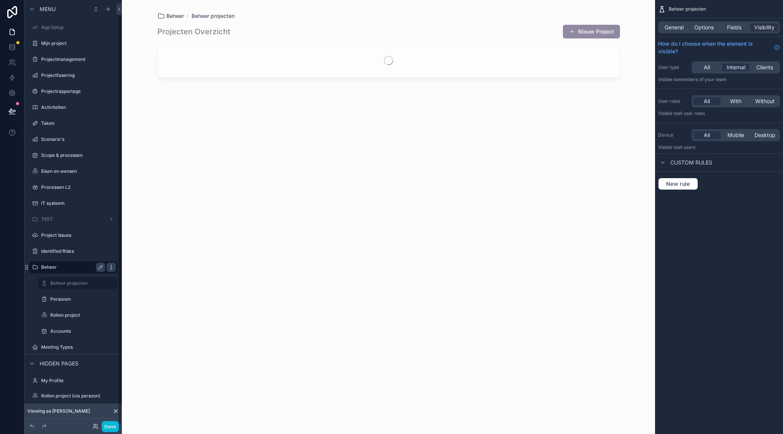
scroll to position [2, 0]
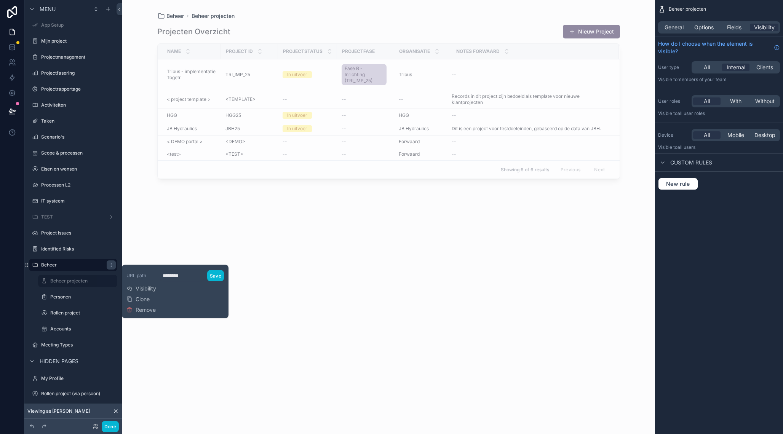
click at [139, 290] on span "Visibility" at bounding box center [146, 289] width 21 height 8
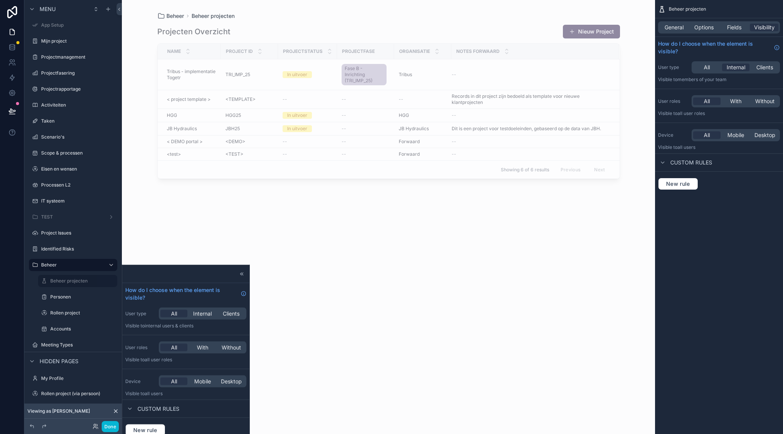
scroll to position [56, 0]
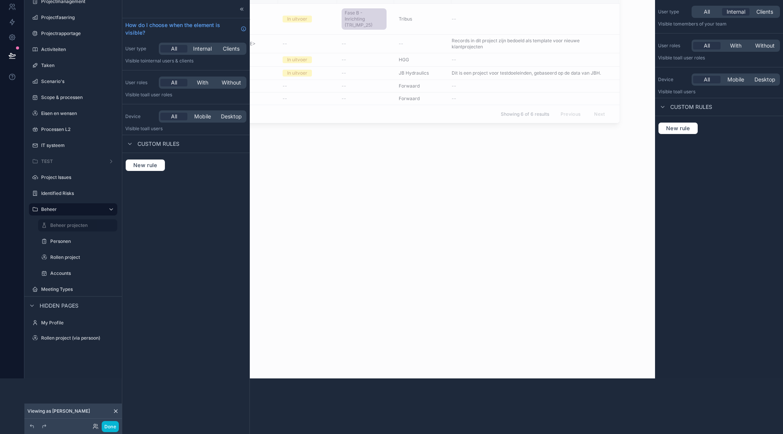
click at [70, 376] on div "Menu App Setup Mijn project Projectmanagement Projectfasering Projectrapportage…" at bounding box center [73, 161] width 98 height 434
click at [110, 427] on button "Done" at bounding box center [110, 426] width 17 height 11
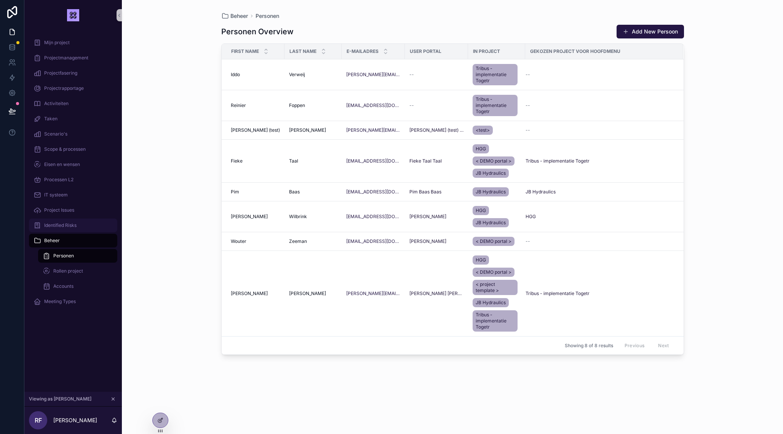
click at [91, 220] on div "Identified Risks" at bounding box center [73, 225] width 79 height 12
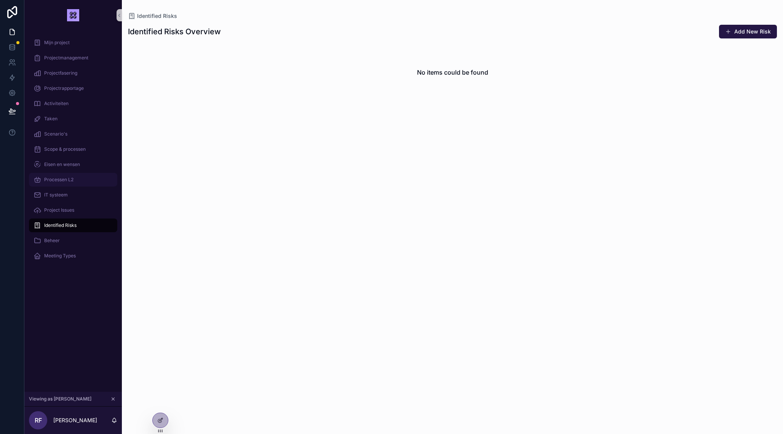
click at [75, 174] on div "Processen L2" at bounding box center [73, 180] width 79 height 12
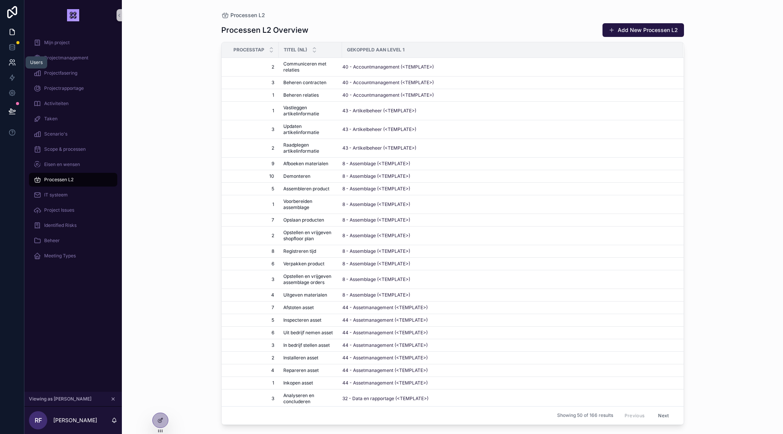
click at [11, 59] on link at bounding box center [12, 62] width 24 height 15
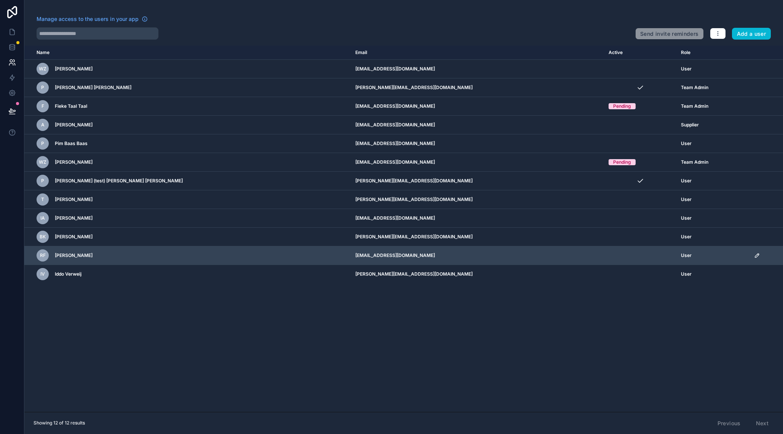
click at [754, 256] on icon "scrollable content" at bounding box center [757, 256] width 6 height 6
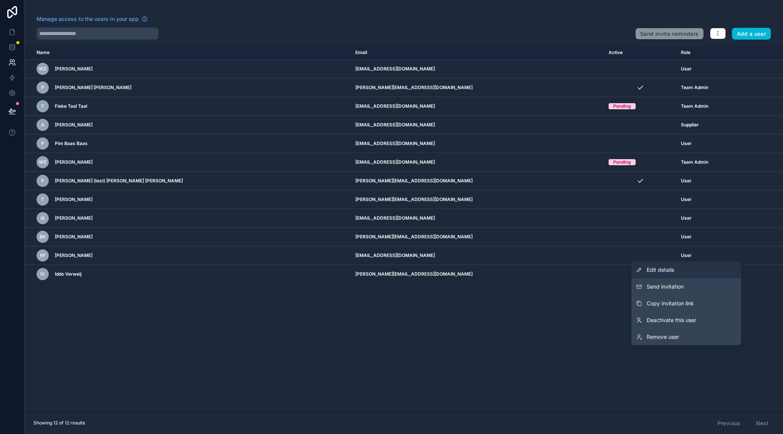
click at [674, 272] on span "Edit details" at bounding box center [660, 270] width 27 height 8
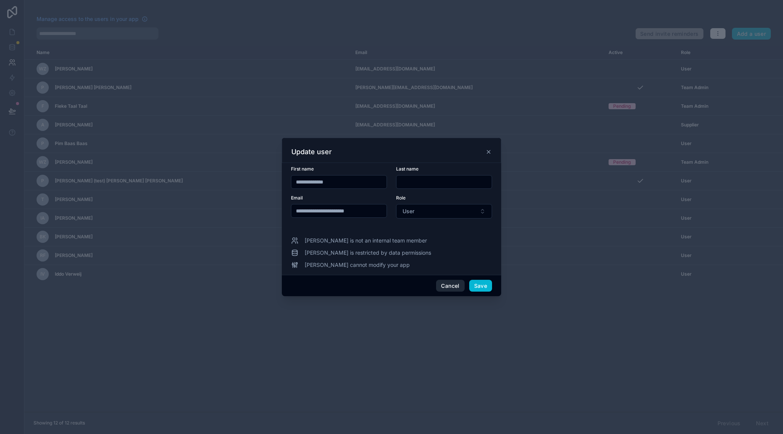
click at [456, 287] on button "Cancel" at bounding box center [450, 286] width 28 height 12
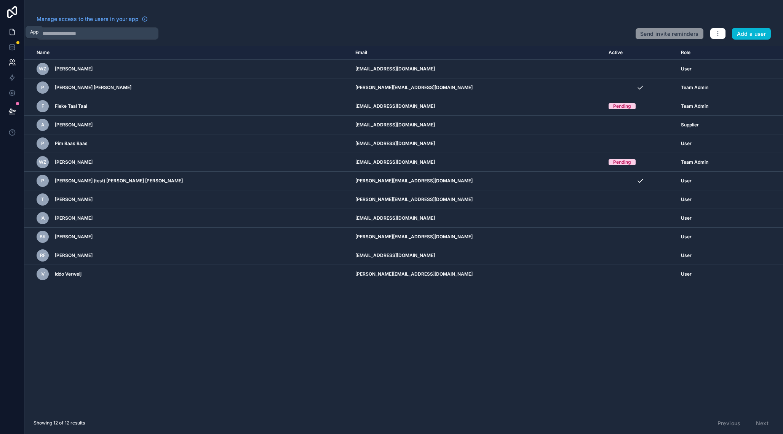
click at [10, 31] on icon at bounding box center [12, 32] width 8 height 8
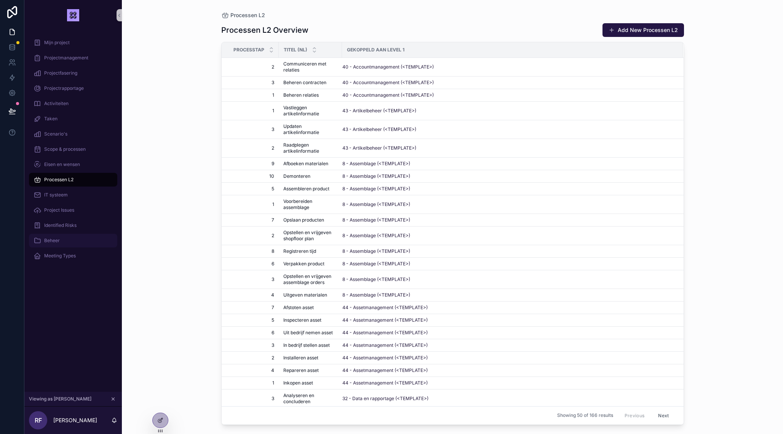
click at [41, 240] on div "Beheer" at bounding box center [73, 241] width 79 height 12
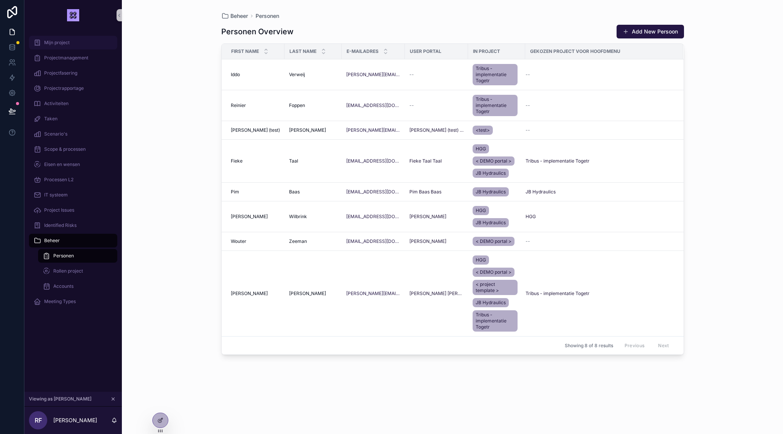
click at [63, 45] on span "Mijn project" at bounding box center [57, 43] width 26 height 6
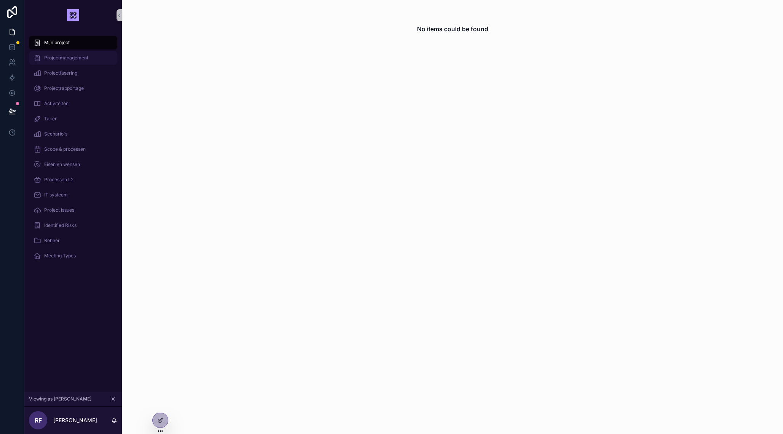
click at [63, 58] on span "Projectmanagement" at bounding box center [66, 58] width 44 height 6
click at [63, 73] on span "Projectfasering" at bounding box center [60, 73] width 33 height 6
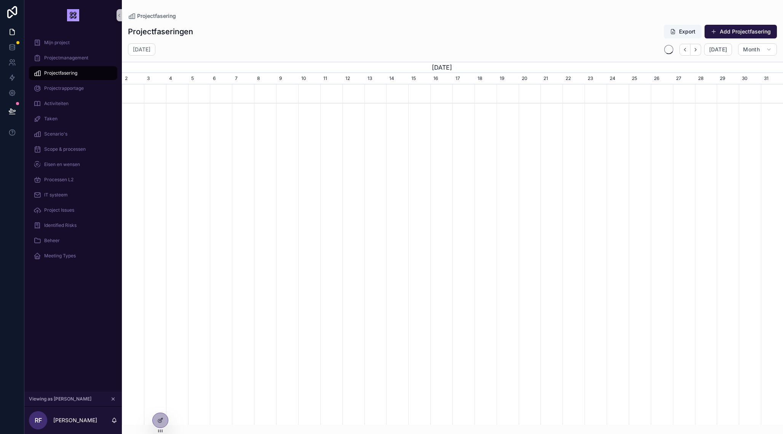
scroll to position [0, 661]
click at [62, 86] on span "Projectrapportage" at bounding box center [64, 88] width 40 height 6
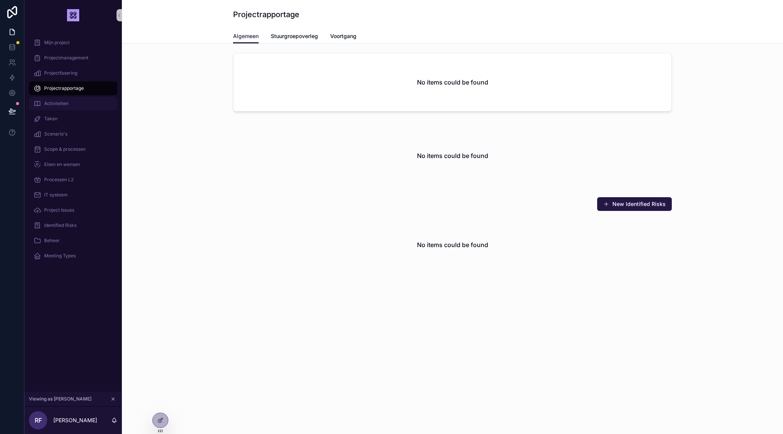
click at [65, 104] on span "Activiteiten" at bounding box center [56, 104] width 24 height 6
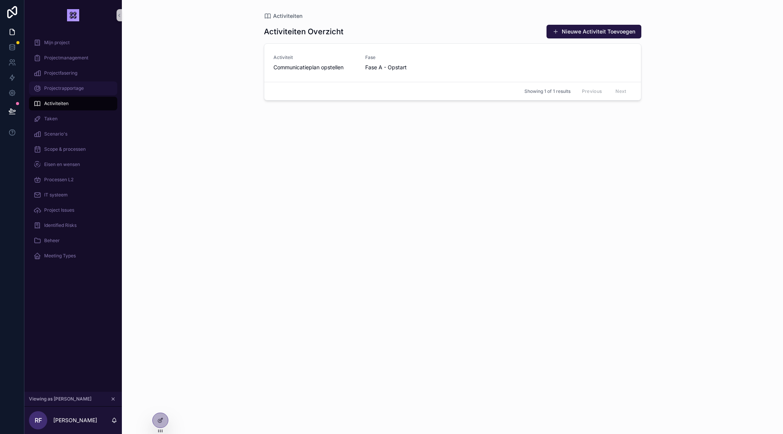
click at [66, 88] on span "Projectrapportage" at bounding box center [64, 88] width 40 height 6
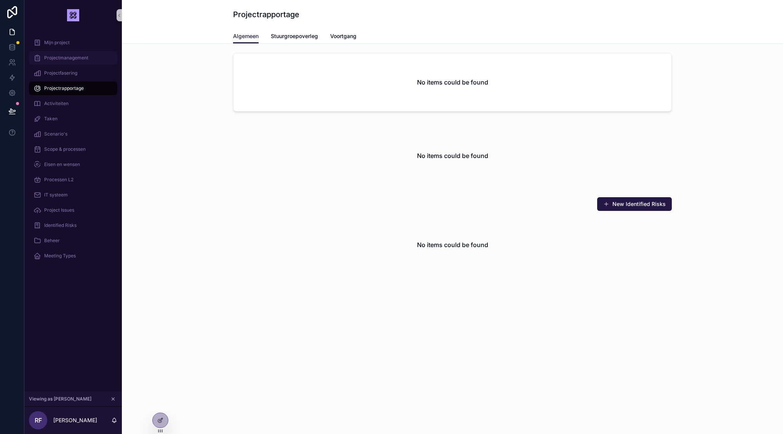
click at [65, 59] on span "Projectmanagement" at bounding box center [66, 58] width 44 height 6
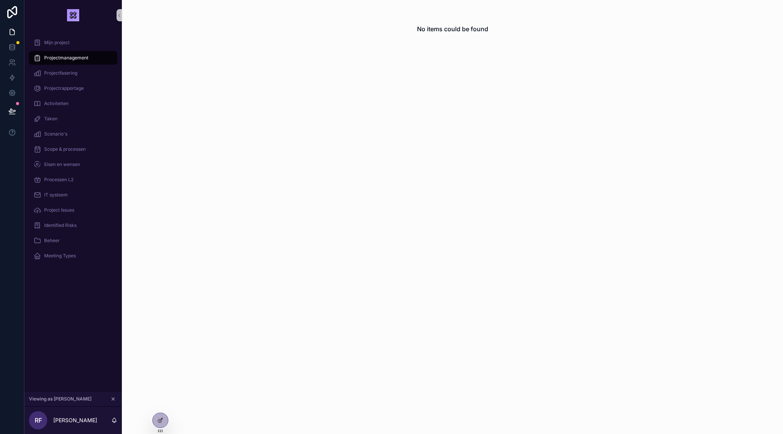
click at [116, 399] on icon "scrollable content" at bounding box center [112, 399] width 5 height 5
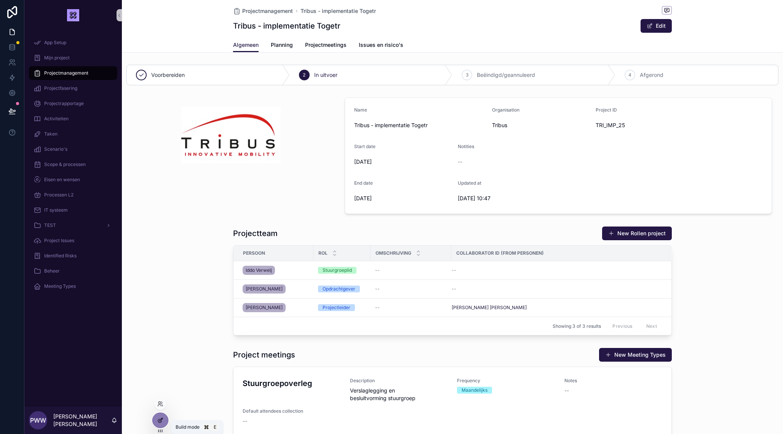
click at [166, 417] on div at bounding box center [160, 420] width 15 height 14
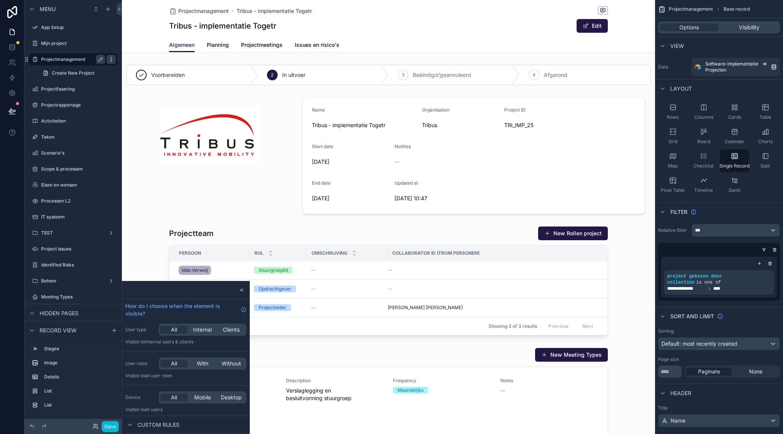
click at [112, 59] on icon "scrollable content" at bounding box center [111, 59] width 6 height 6
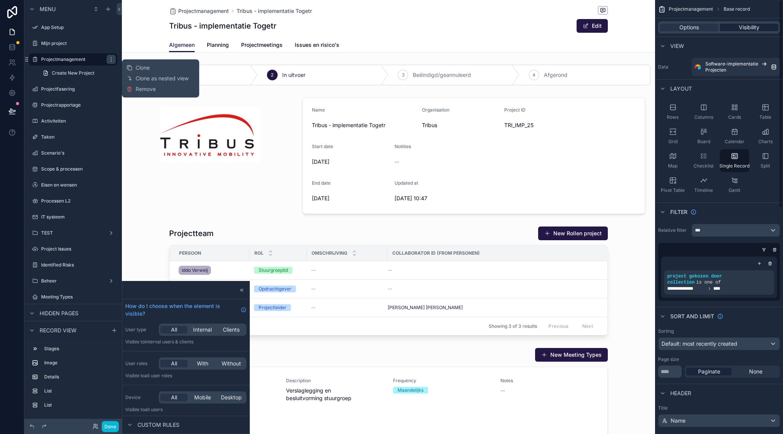
click at [744, 24] on span "Visibility" at bounding box center [749, 28] width 21 height 8
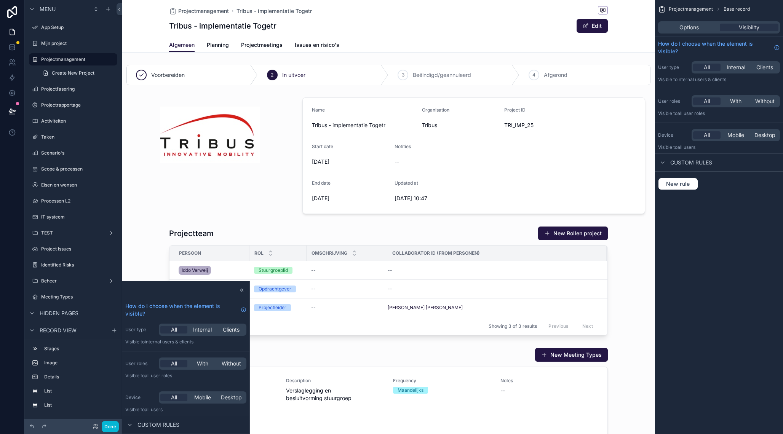
click at [165, 218] on div "Voorbereiden 2 In uitvoer 3 Beëindigd/geannuleerd 4 Afgerond Name Tribus - impl…" at bounding box center [388, 379] width 533 height 634
click at [242, 291] on icon at bounding box center [242, 290] width 6 height 6
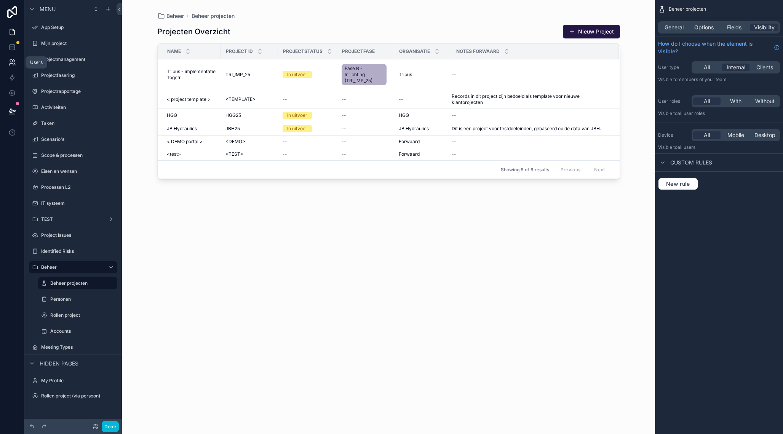
click at [17, 63] on link at bounding box center [12, 62] width 24 height 15
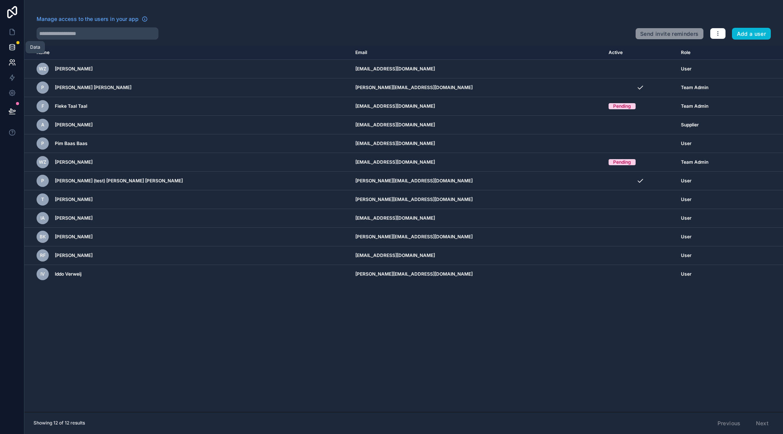
click at [10, 46] on icon at bounding box center [12, 46] width 5 height 3
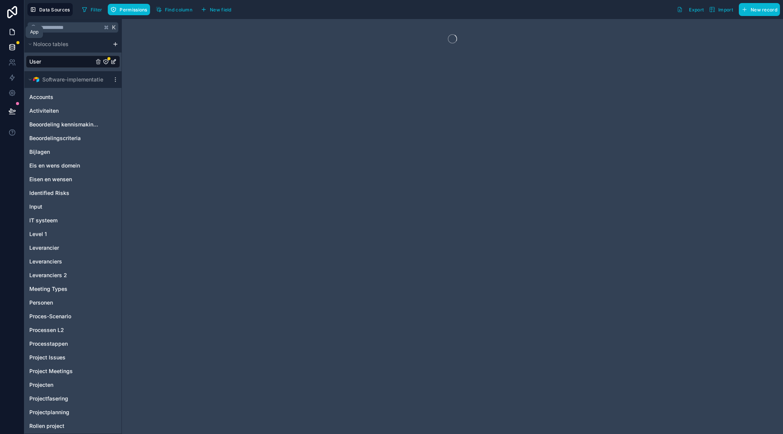
click at [12, 32] on icon at bounding box center [12, 32] width 8 height 8
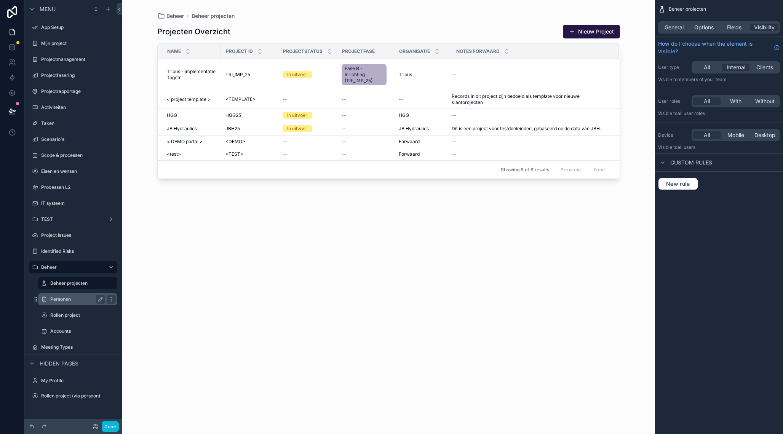
click at [71, 302] on label "Personen" at bounding box center [76, 299] width 52 height 6
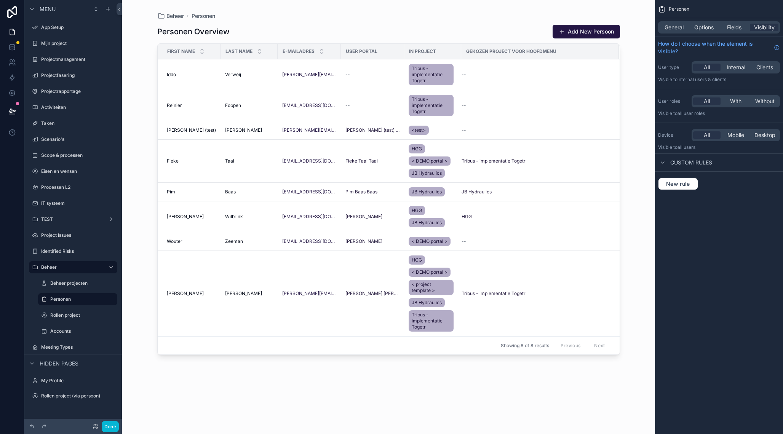
click at [349, 77] on div "scrollable content" at bounding box center [388, 212] width 487 height 425
click at [346, 75] on div "--" at bounding box center [373, 75] width 54 height 6
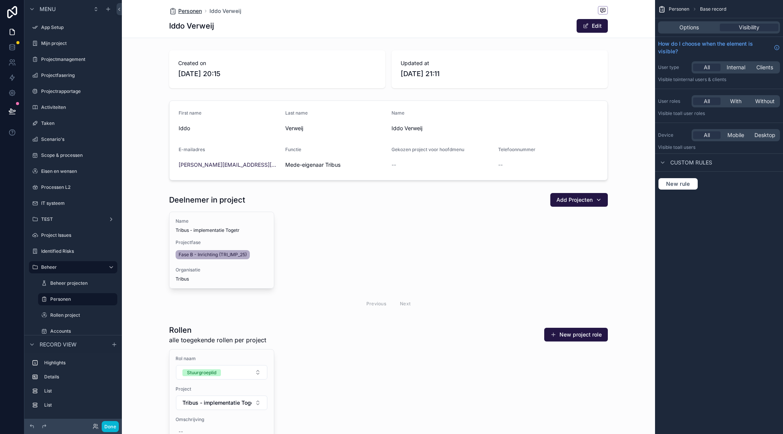
click at [190, 12] on span "Personen" at bounding box center [190, 11] width 24 height 8
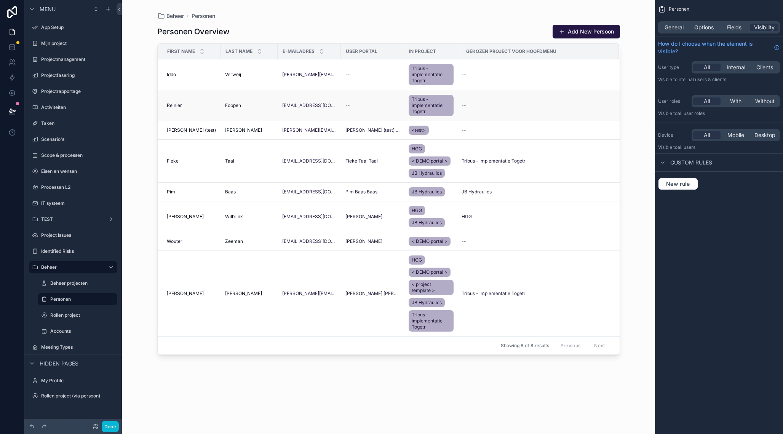
click at [359, 107] on div "--" at bounding box center [373, 105] width 54 height 6
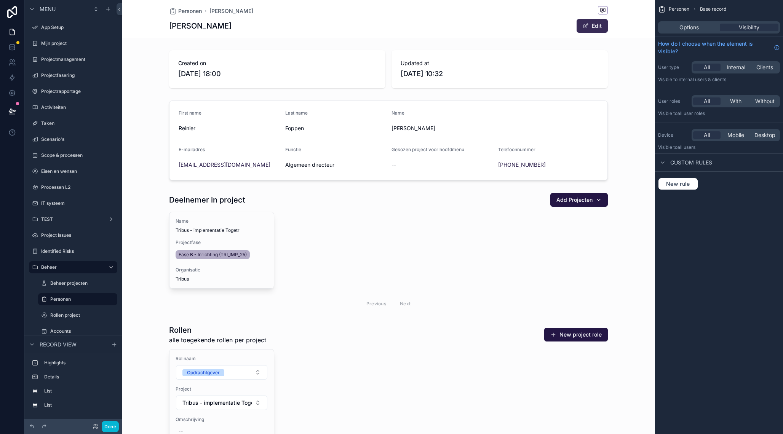
click at [595, 28] on button "Edit" at bounding box center [592, 26] width 31 height 14
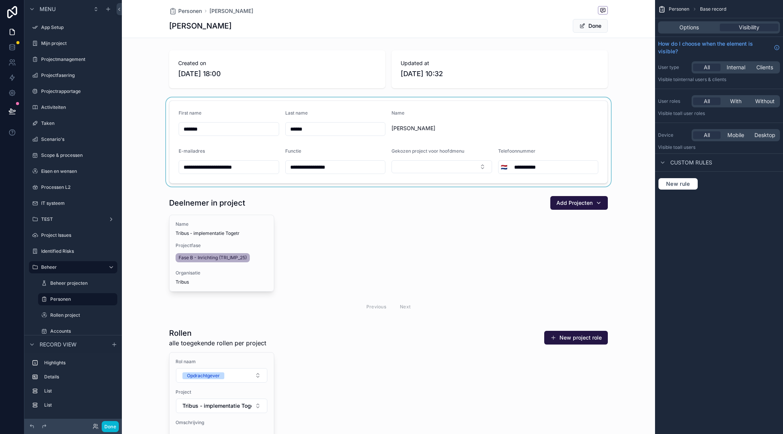
click at [503, 108] on div "scrollable content" at bounding box center [388, 142] width 533 height 89
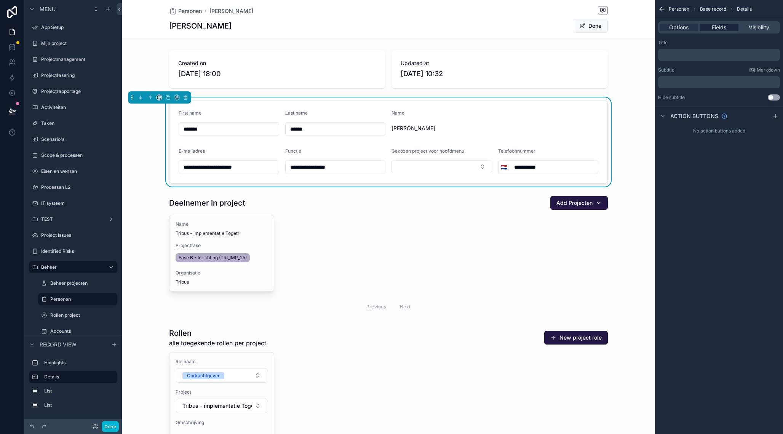
click at [729, 27] on div "Fields" at bounding box center [719, 28] width 38 height 8
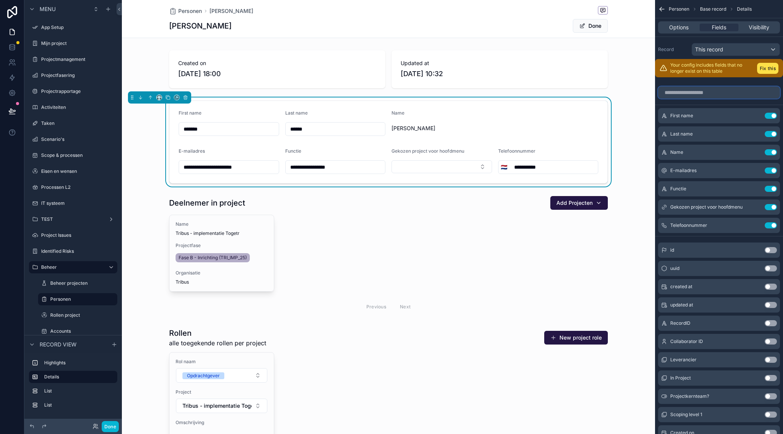
click at [708, 90] on input "scrollable content" at bounding box center [719, 92] width 122 height 12
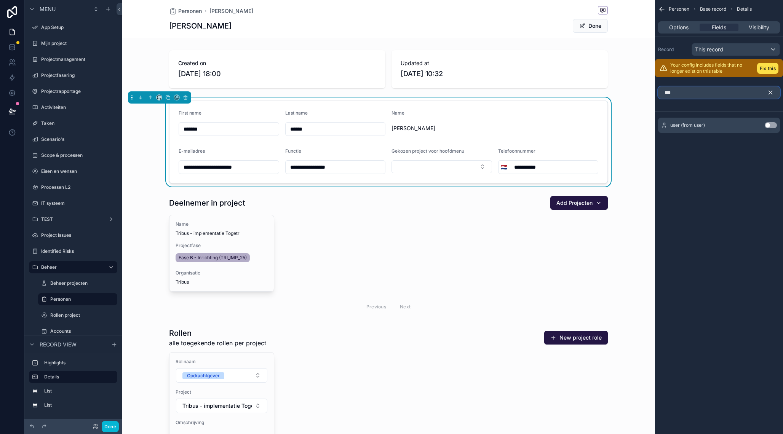
type input "***"
click at [770, 126] on button "Use setting" at bounding box center [771, 125] width 12 height 6
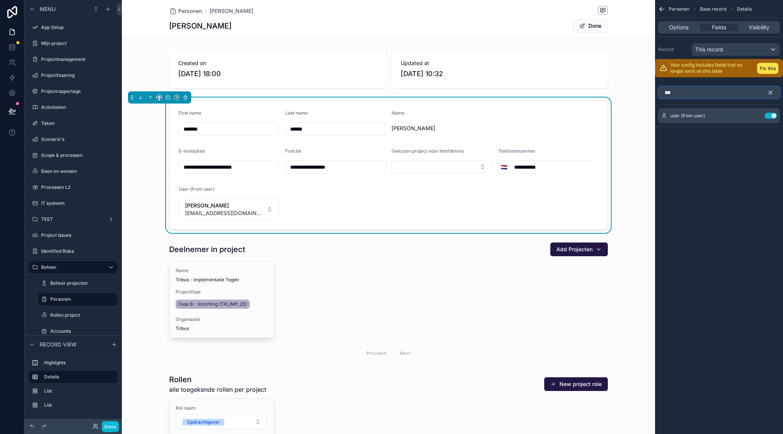
click at [693, 94] on input "***" at bounding box center [719, 92] width 122 height 12
click at [755, 115] on icon "scrollable content" at bounding box center [756, 116] width 6 height 6
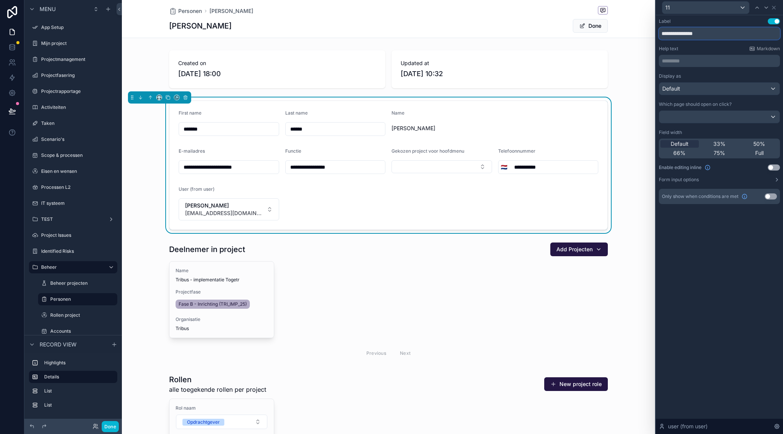
click at [695, 35] on input "**********" at bounding box center [719, 33] width 121 height 12
type input "**********"
click at [735, 248] on div "**********" at bounding box center [719, 224] width 127 height 419
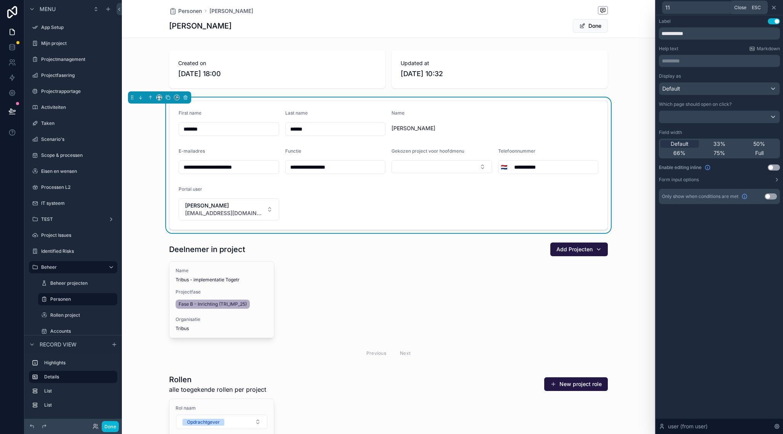
click at [776, 8] on icon at bounding box center [774, 8] width 6 height 6
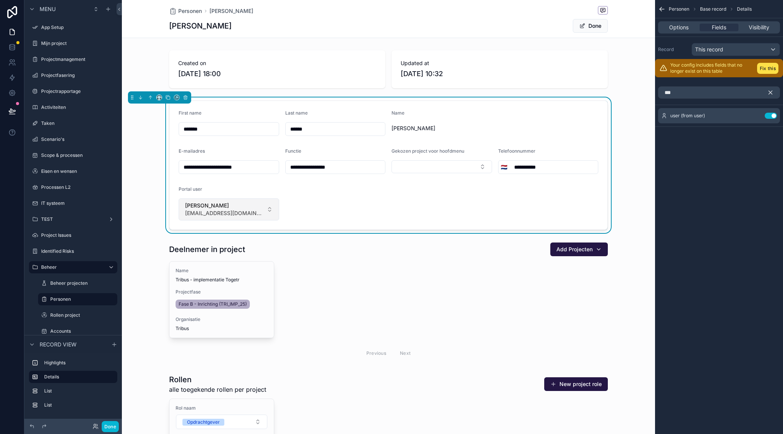
click at [264, 207] on button "Reinier Foppen r.foppen@tribus-group.com" at bounding box center [229, 210] width 101 height 22
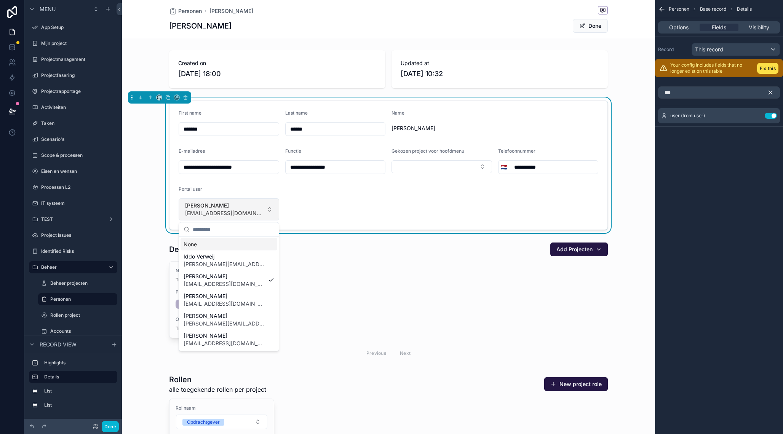
click at [264, 207] on button "Reinier Foppen r.foppen@tribus-group.com" at bounding box center [229, 210] width 101 height 22
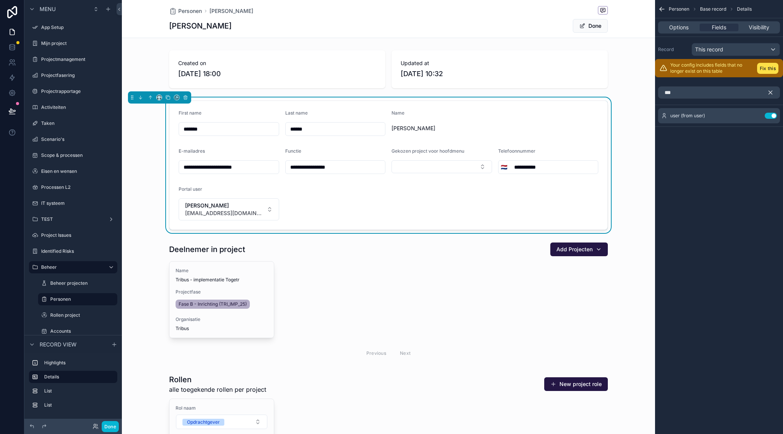
click at [418, 200] on form "**********" at bounding box center [389, 165] width 438 height 129
click at [584, 25] on span "scrollable content" at bounding box center [583, 26] width 6 height 6
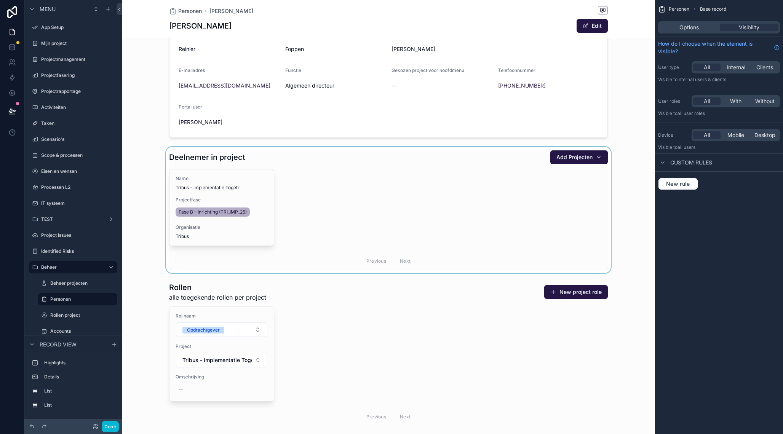
scroll to position [82, 0]
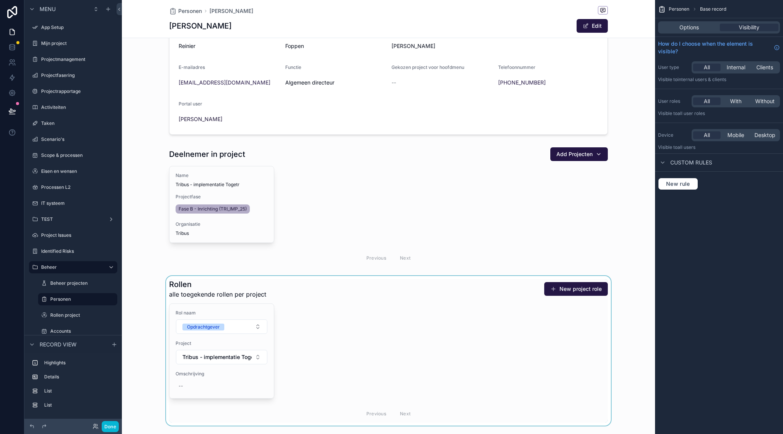
click at [378, 291] on div "scrollable content" at bounding box center [388, 351] width 533 height 150
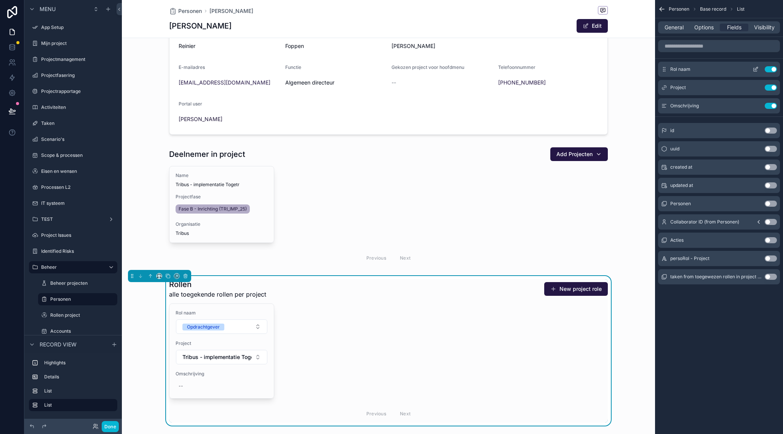
click at [755, 68] on icon "scrollable content" at bounding box center [756, 69] width 6 height 6
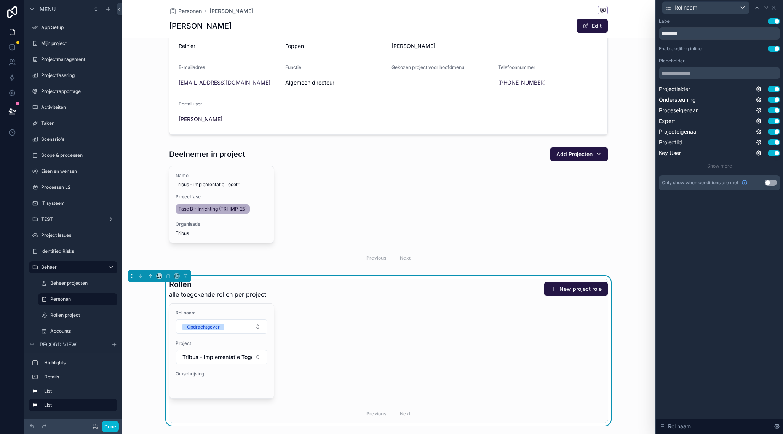
click at [769, 50] on button "Use setting" at bounding box center [774, 49] width 12 height 6
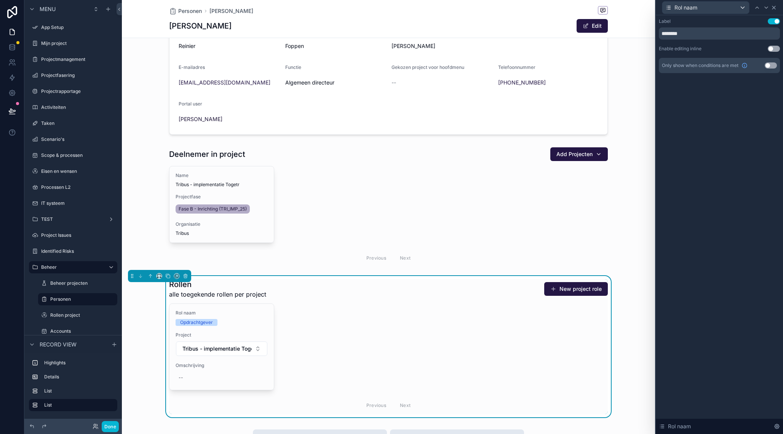
click at [777, 7] on icon at bounding box center [774, 8] width 6 height 6
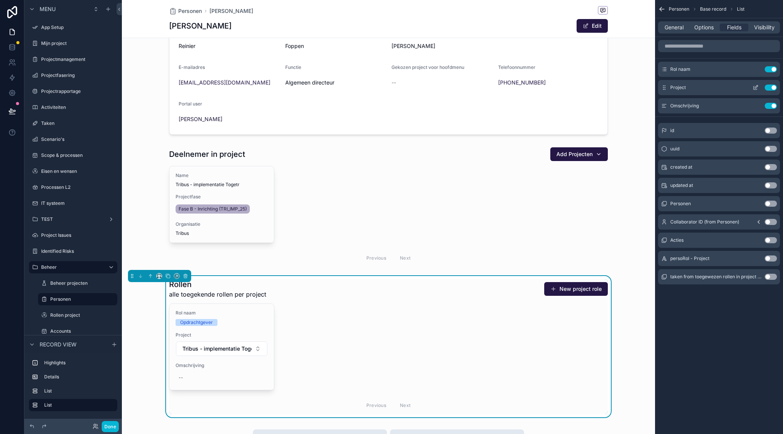
click at [756, 88] on icon "scrollable content" at bounding box center [756, 88] width 6 height 6
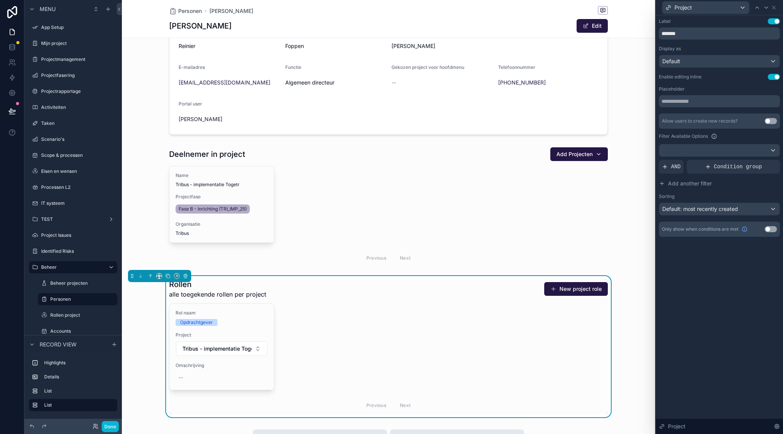
click at [777, 75] on button "Use setting" at bounding box center [774, 77] width 12 height 6
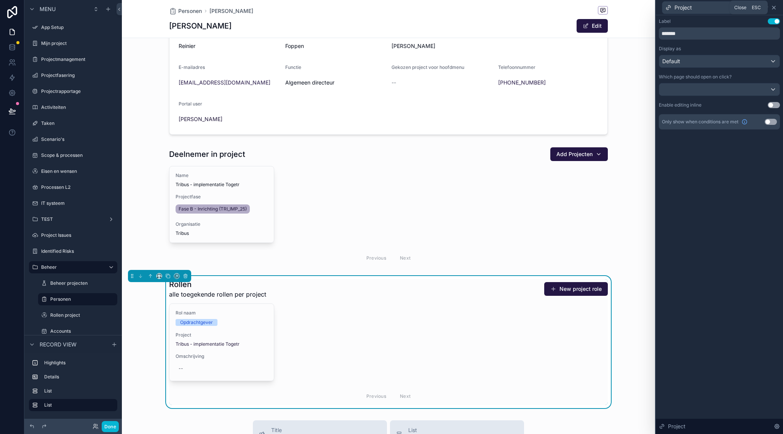
click at [775, 7] on icon at bounding box center [774, 8] width 6 height 6
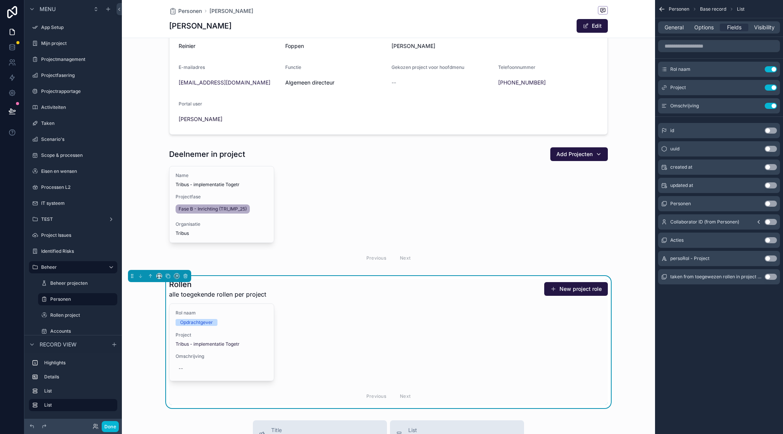
click at [642, 221] on div "scrollable content" at bounding box center [388, 207] width 533 height 126
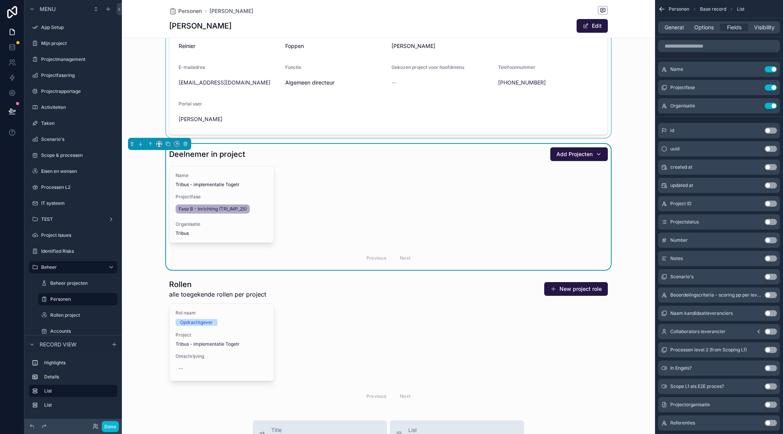
scroll to position [0, 0]
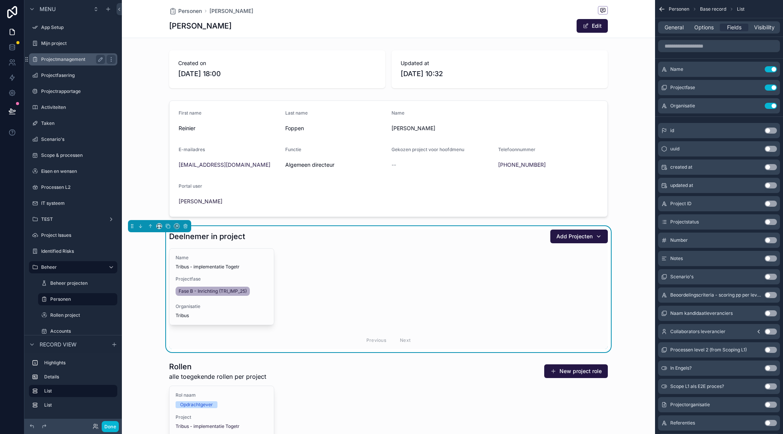
click at [82, 62] on div "Projectmanagement" at bounding box center [73, 59] width 64 height 9
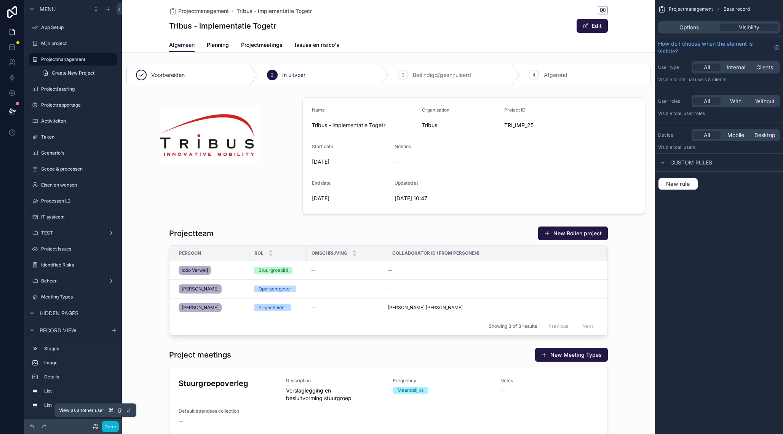
click at [94, 429] on icon at bounding box center [96, 427] width 6 height 6
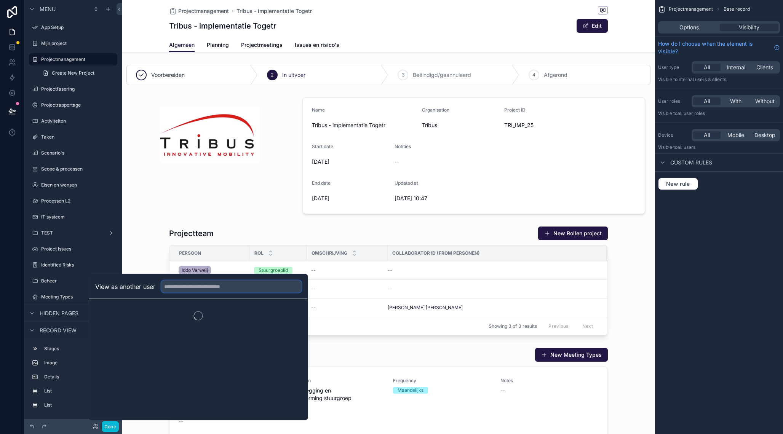
click at [189, 286] on input "text" at bounding box center [232, 287] width 140 height 12
type input "***"
click at [288, 315] on button "Select" at bounding box center [292, 314] width 20 height 11
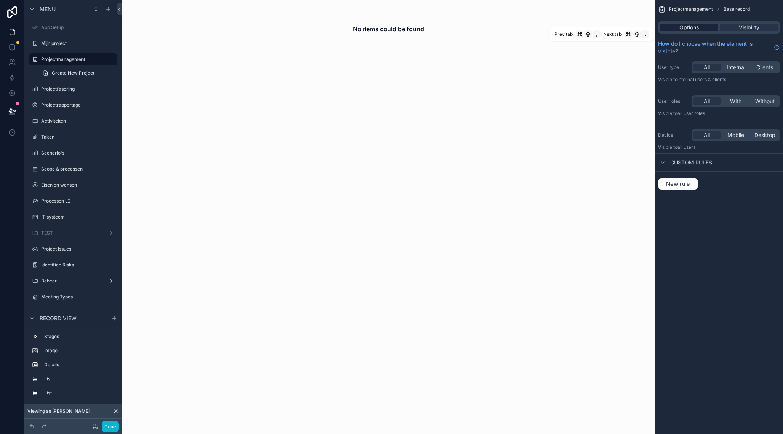
click at [689, 27] on span "Options" at bounding box center [689, 28] width 19 height 8
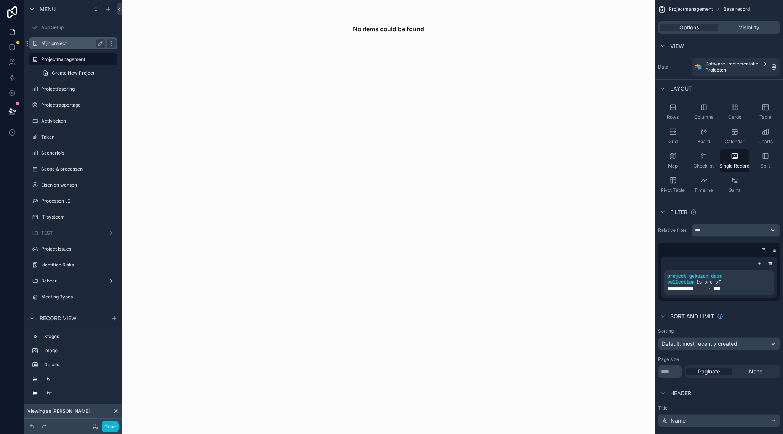
click at [71, 45] on label "Mijn project" at bounding box center [71, 43] width 61 height 6
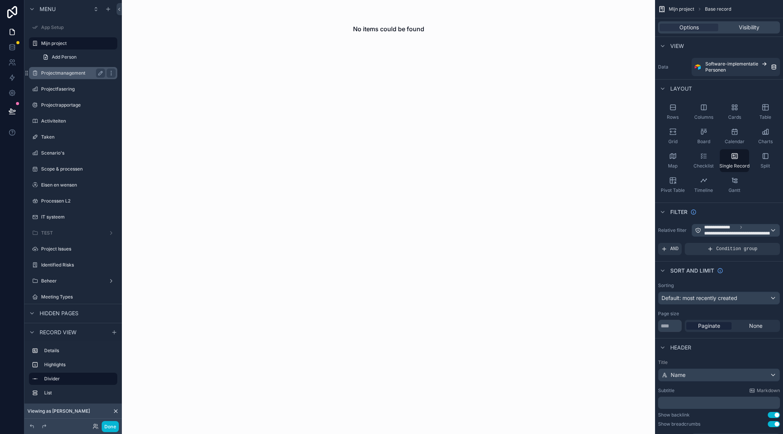
click at [60, 78] on div "Projectmanagement" at bounding box center [72, 73] width 85 height 12
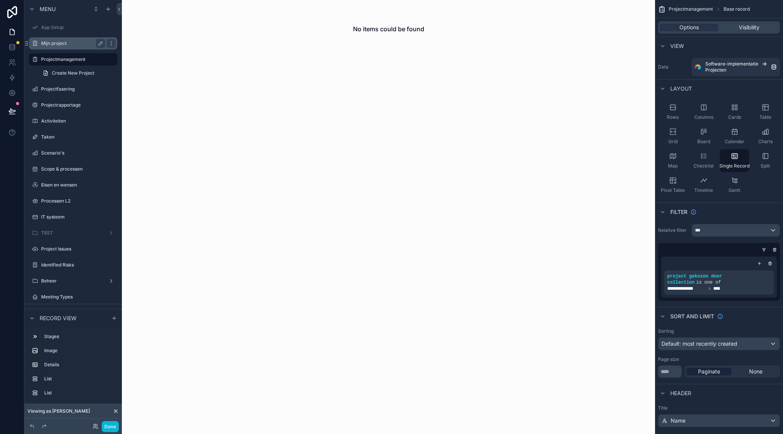
click at [64, 46] on label "Mijn project" at bounding box center [71, 43] width 61 height 6
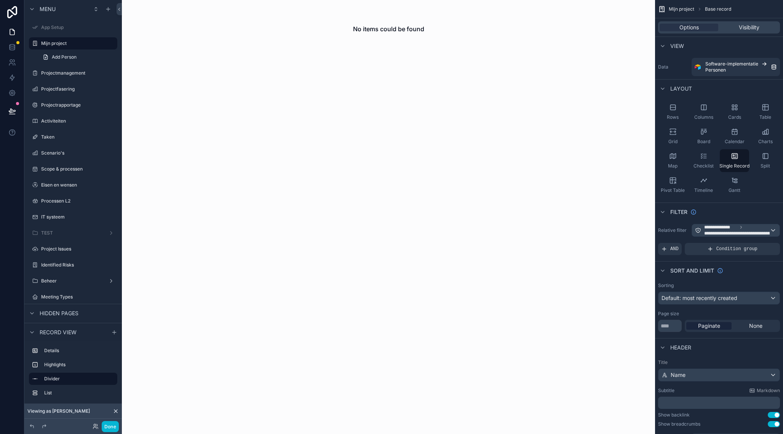
click at [122, 410] on div "Viewing as Reinier Foppen" at bounding box center [73, 411] width 98 height 15
click at [118, 410] on icon at bounding box center [116, 411] width 6 height 6
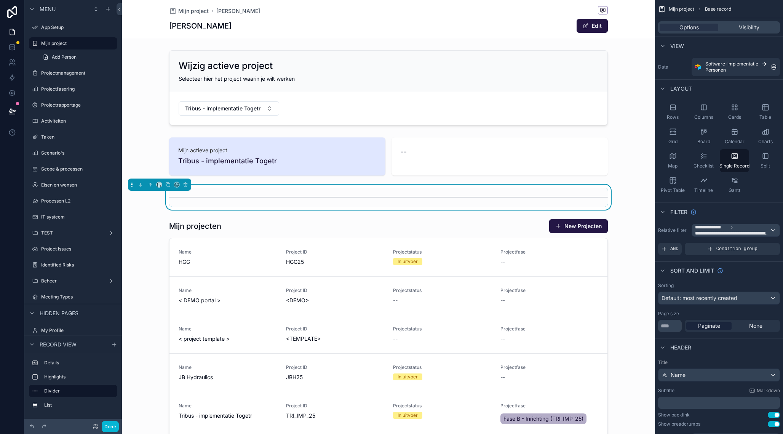
click at [363, 154] on div "scrollable content" at bounding box center [388, 401] width 533 height 803
click at [347, 75] on div "scrollable content" at bounding box center [388, 87] width 533 height 81
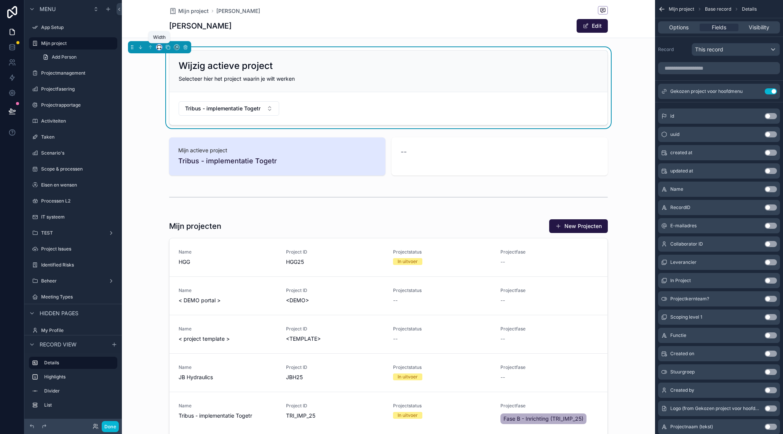
click at [158, 48] on icon "scrollable content" at bounding box center [159, 47] width 5 height 5
click at [168, 81] on div "25%" at bounding box center [174, 76] width 33 height 14
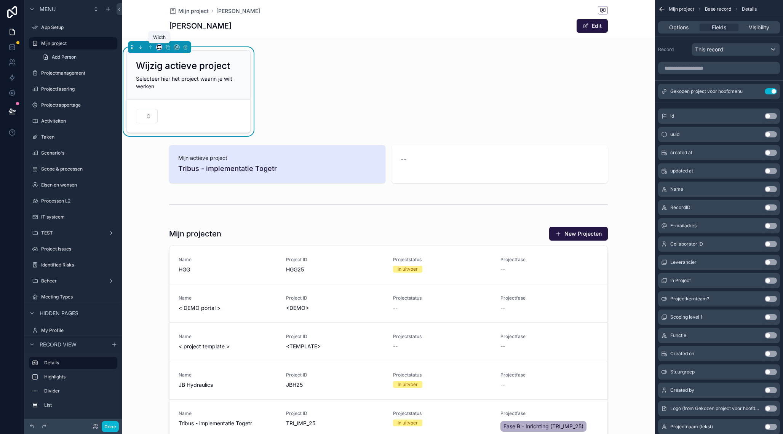
click at [160, 48] on icon "scrollable content" at bounding box center [159, 47] width 5 height 5
click at [170, 65] on span "Default" at bounding box center [172, 61] width 18 height 9
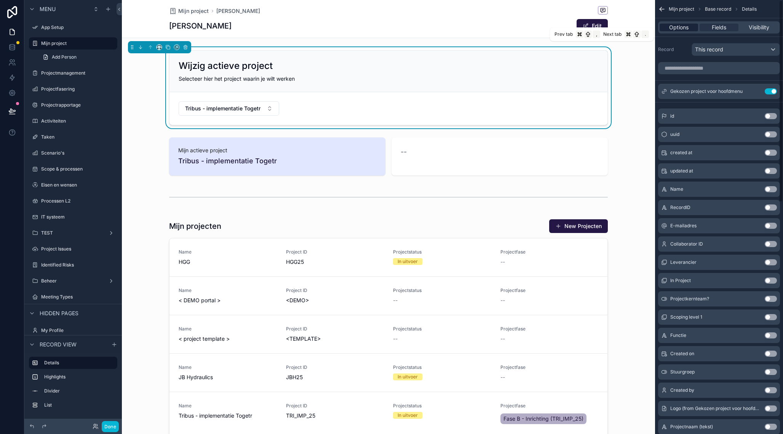
click at [683, 29] on span "Options" at bounding box center [678, 28] width 19 height 8
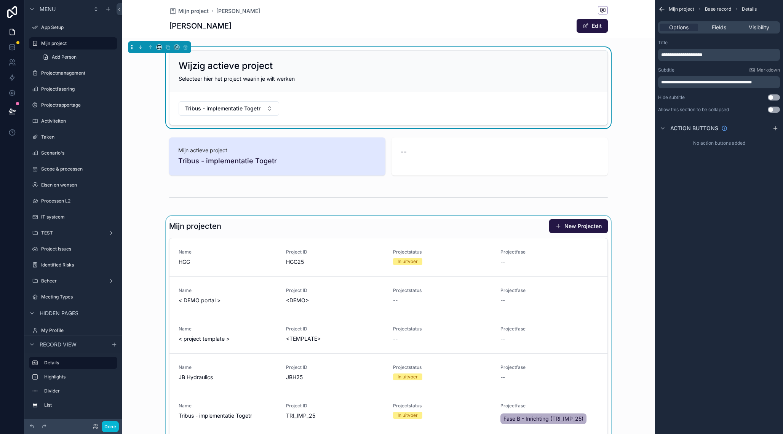
click at [437, 231] on div "scrollable content" at bounding box center [388, 337] width 533 height 242
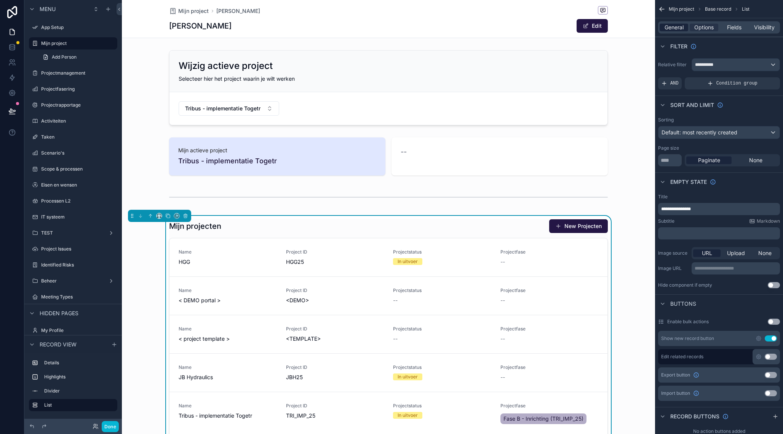
click at [678, 31] on span "General" at bounding box center [674, 28] width 19 height 8
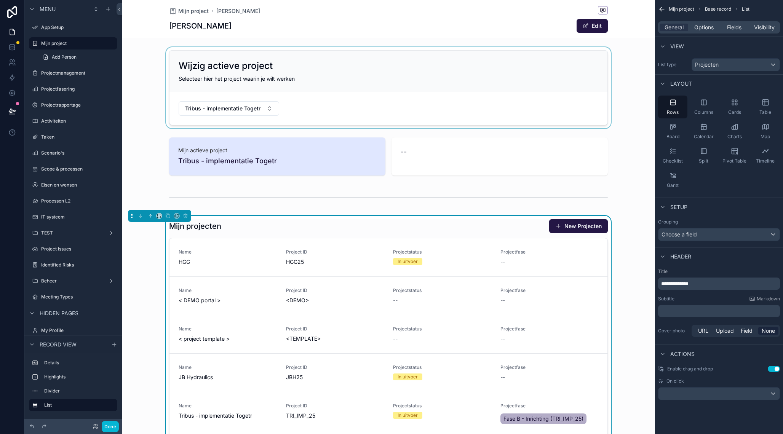
click at [299, 68] on div "scrollable content" at bounding box center [388, 87] width 533 height 81
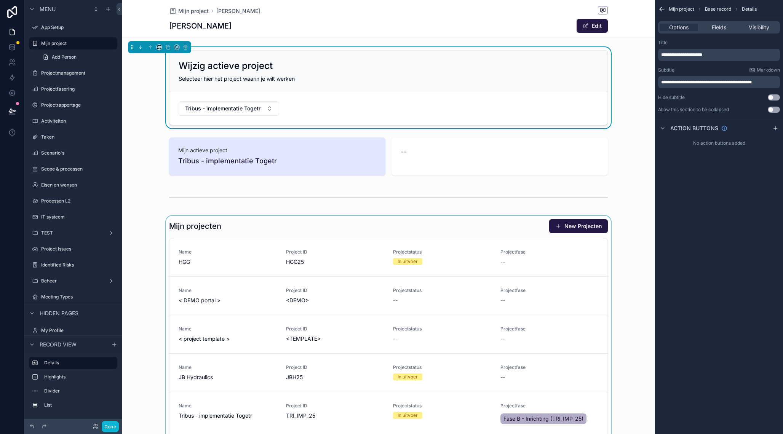
click at [332, 216] on div "scrollable content" at bounding box center [388, 337] width 533 height 242
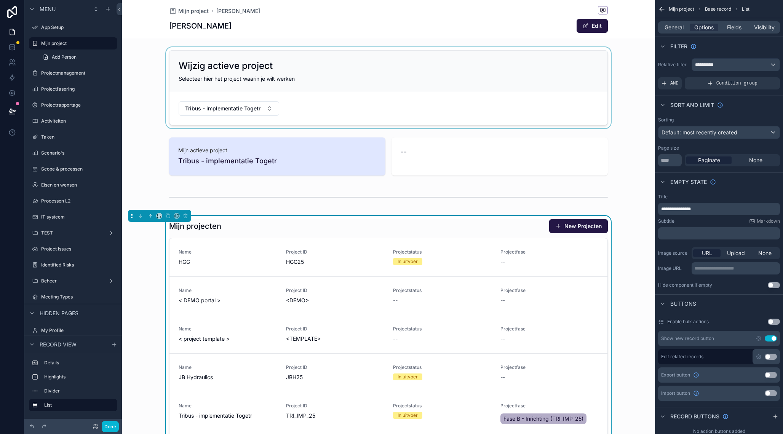
click at [258, 62] on div "scrollable content" at bounding box center [388, 87] width 533 height 81
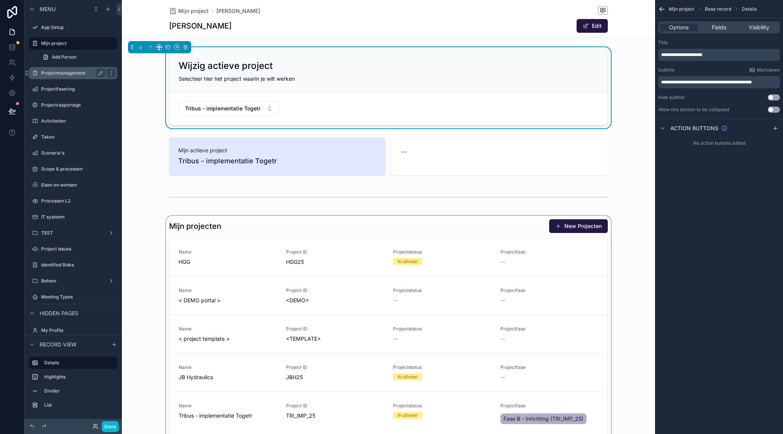
scroll to position [0, 0]
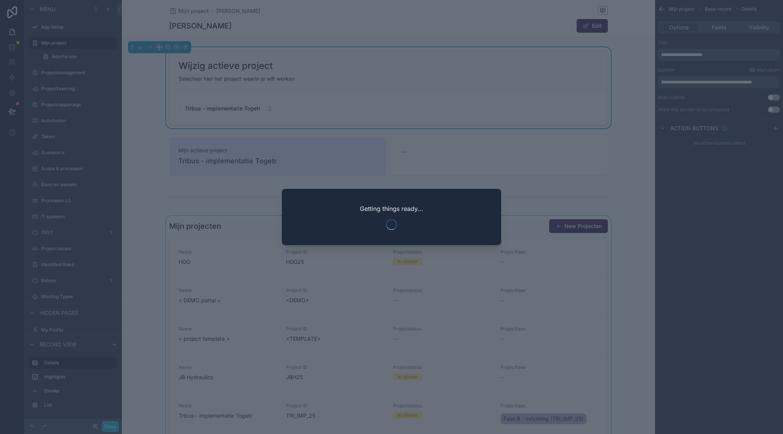
click at [523, 56] on div at bounding box center [391, 217] width 783 height 434
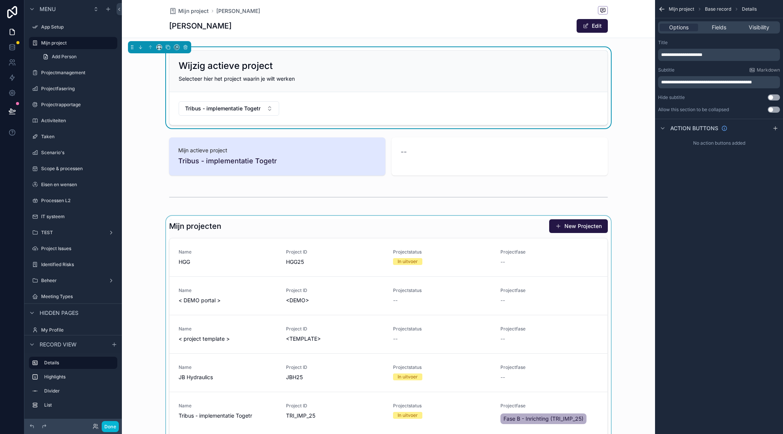
click at [389, 347] on div "scrollable content" at bounding box center [388, 337] width 533 height 242
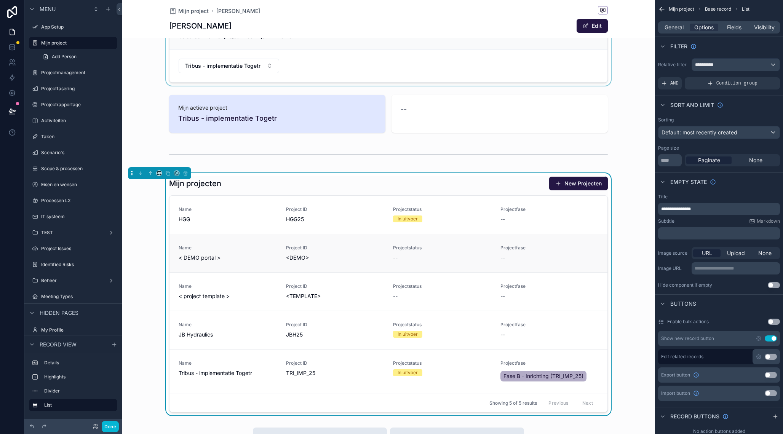
scroll to position [0, 0]
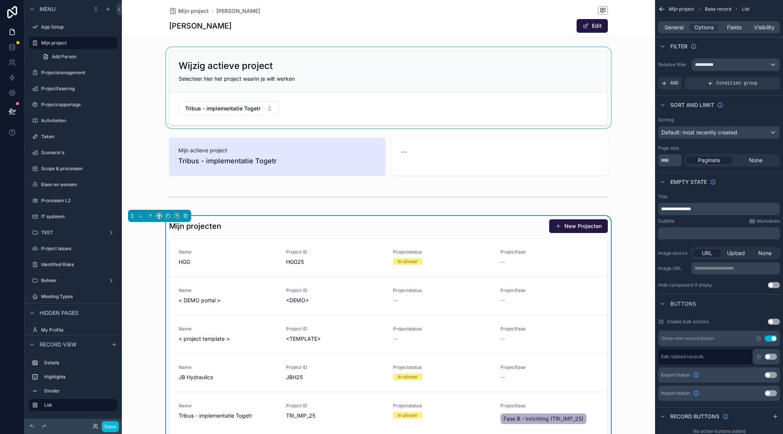
click at [399, 77] on div "scrollable content" at bounding box center [388, 87] width 533 height 81
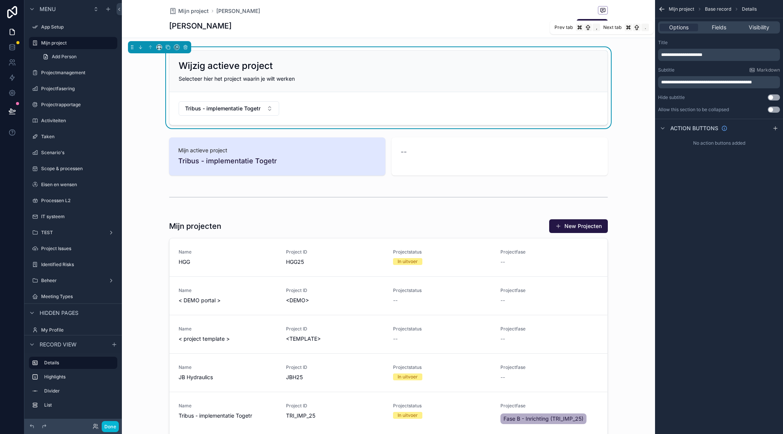
click at [723, 32] on div "Options Fields Visibility" at bounding box center [719, 27] width 122 height 12
click at [716, 26] on span "Fields" at bounding box center [719, 28] width 14 height 8
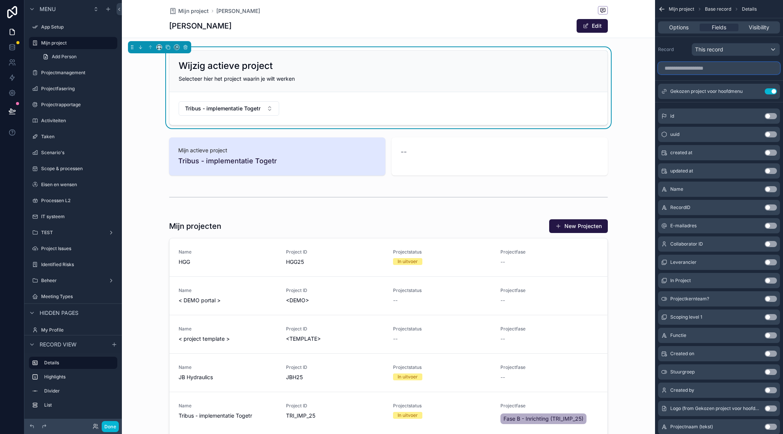
click at [709, 69] on input "scrollable content" at bounding box center [719, 68] width 122 height 12
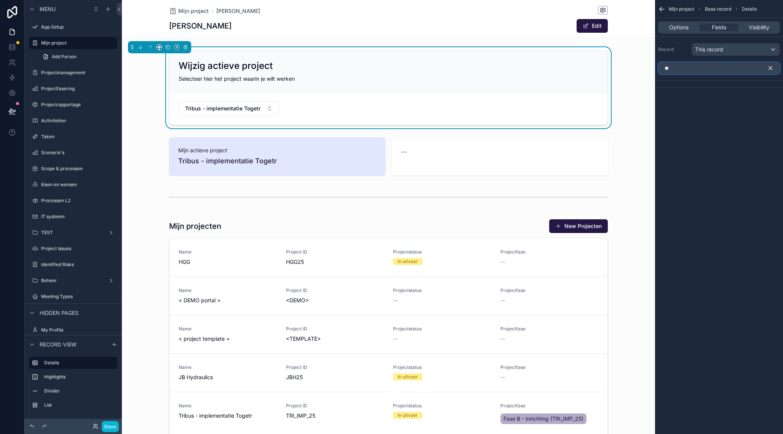
type input "*"
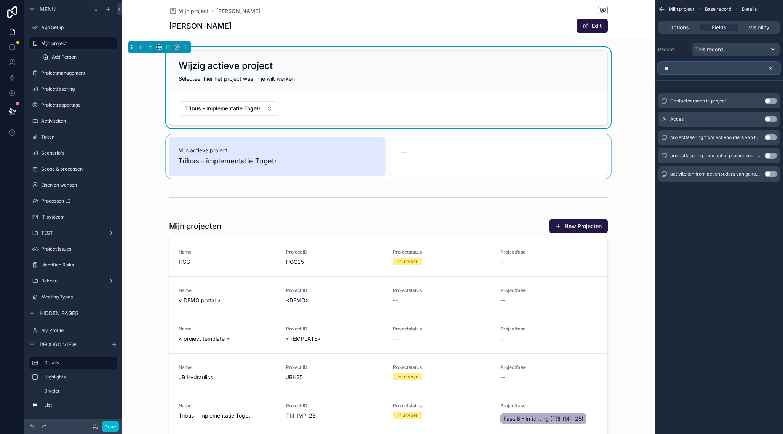
type input "**"
click at [620, 136] on div "scrollable content" at bounding box center [388, 156] width 533 height 44
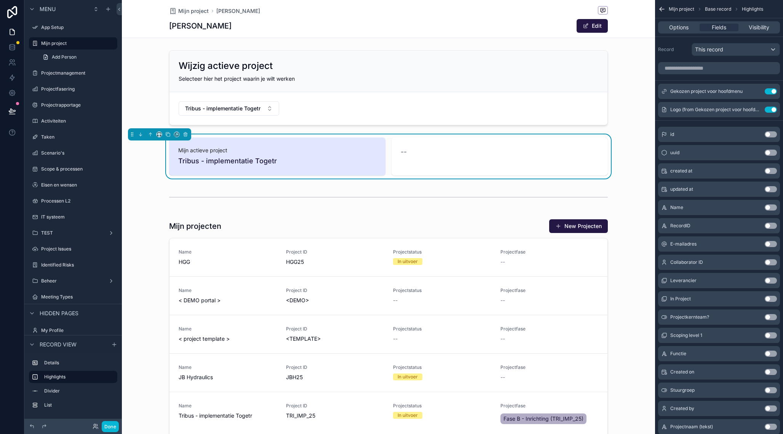
click at [387, 136] on div "Mijn actieve project Tribus - implementatie Togetr --" at bounding box center [388, 156] width 533 height 44
click at [687, 30] on span "Options" at bounding box center [678, 28] width 19 height 8
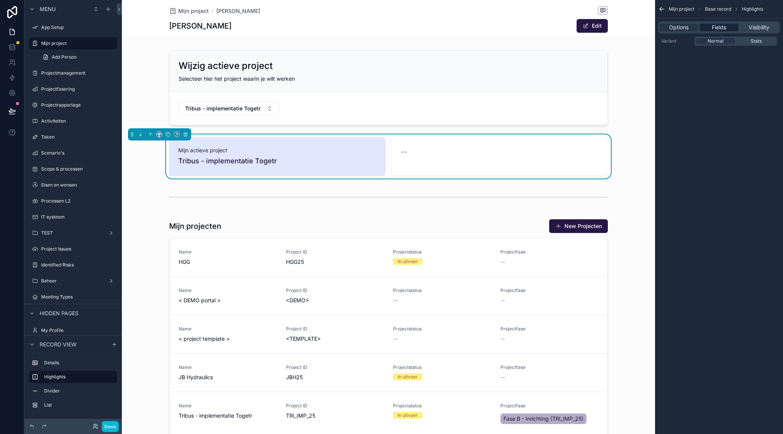
click at [731, 26] on div "Fields" at bounding box center [719, 28] width 38 height 8
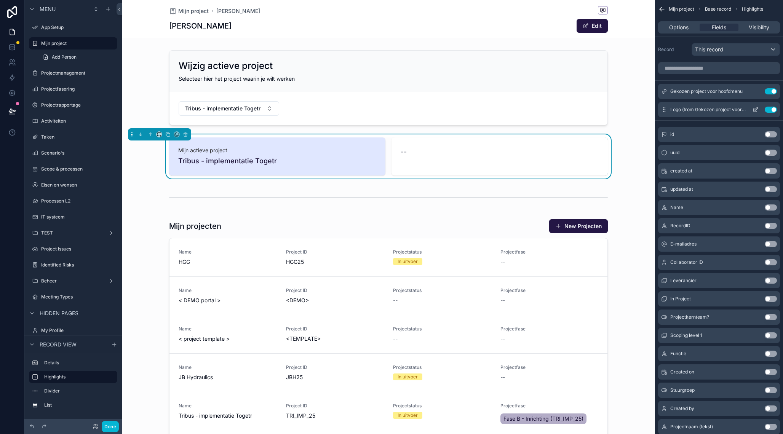
click at [772, 112] on button "Use setting" at bounding box center [771, 110] width 12 height 6
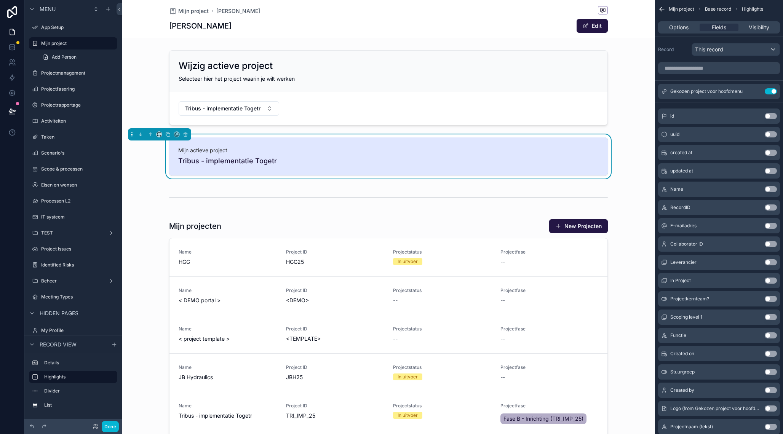
click at [634, 102] on div "scrollable content" at bounding box center [388, 87] width 533 height 81
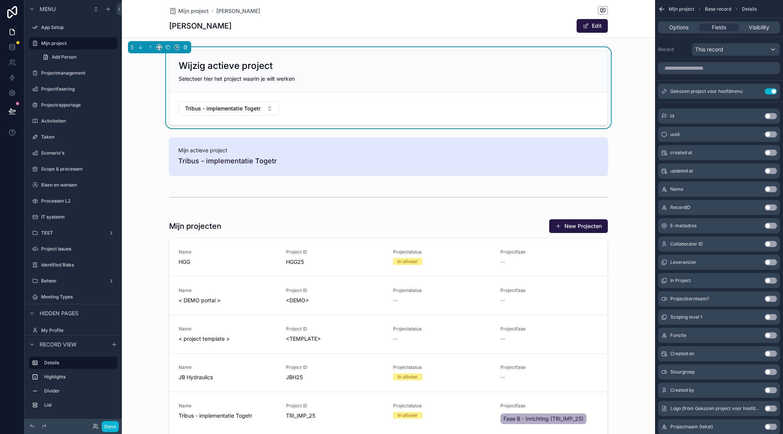
click at [144, 146] on div "scrollable content" at bounding box center [388, 156] width 533 height 44
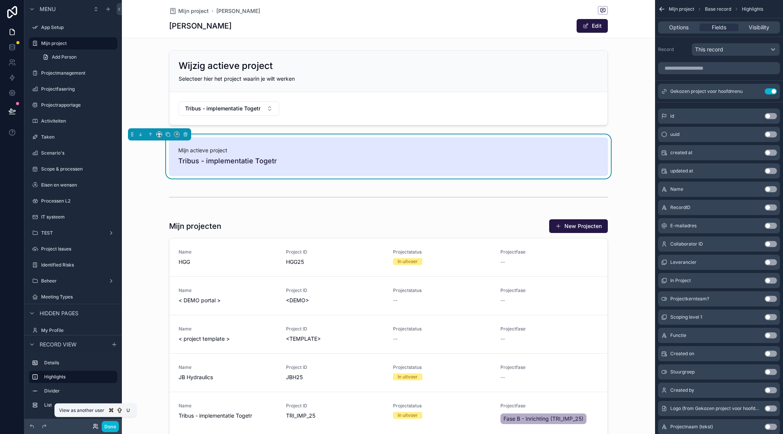
click at [97, 427] on icon at bounding box center [96, 427] width 6 height 6
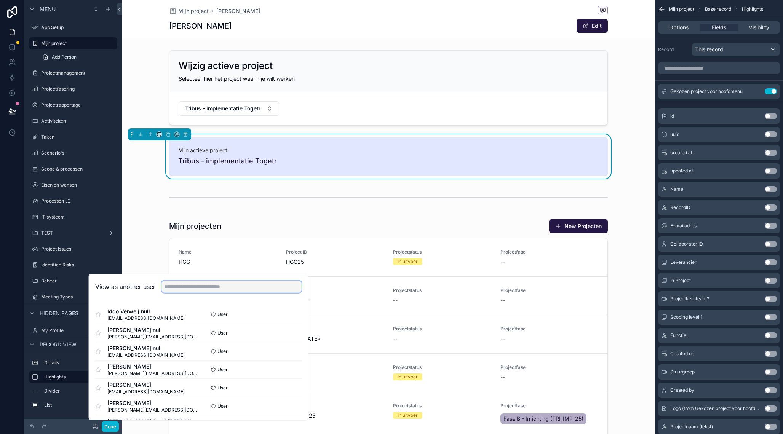
click at [171, 287] on input "text" at bounding box center [232, 287] width 140 height 12
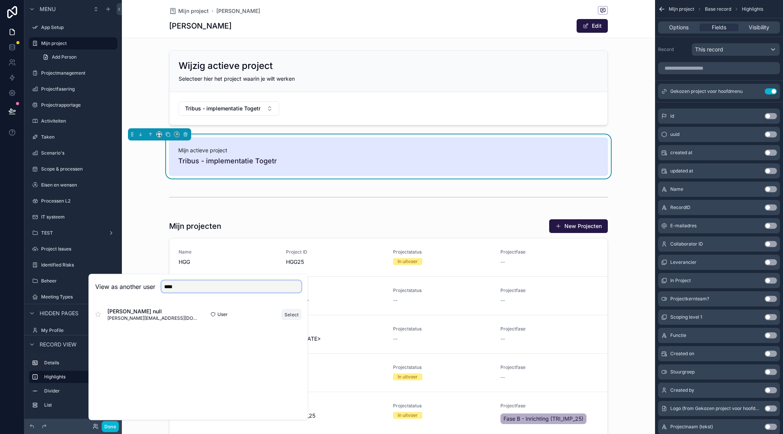
type input "****"
click at [289, 314] on button "Select" at bounding box center [292, 314] width 20 height 11
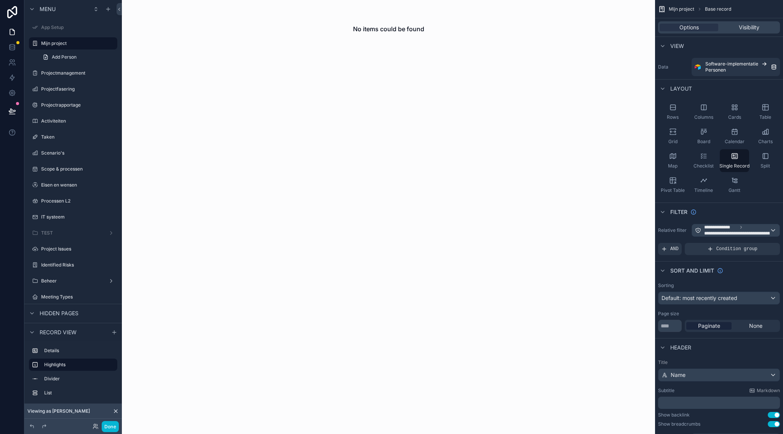
click at [115, 412] on icon at bounding box center [116, 411] width 6 height 6
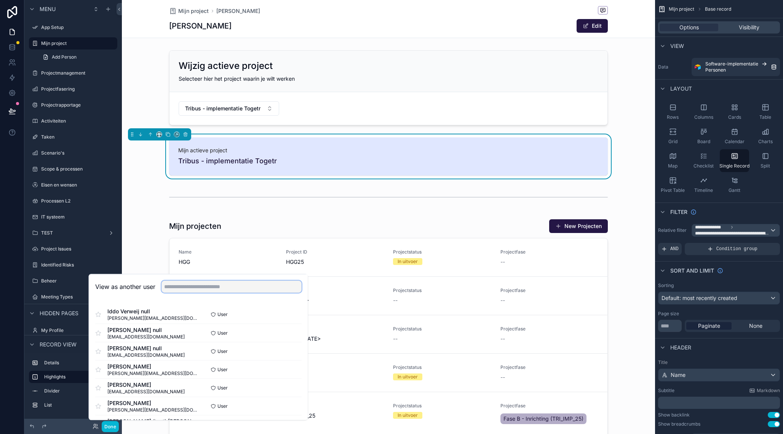
click at [185, 290] on input "text" at bounding box center [232, 287] width 140 height 12
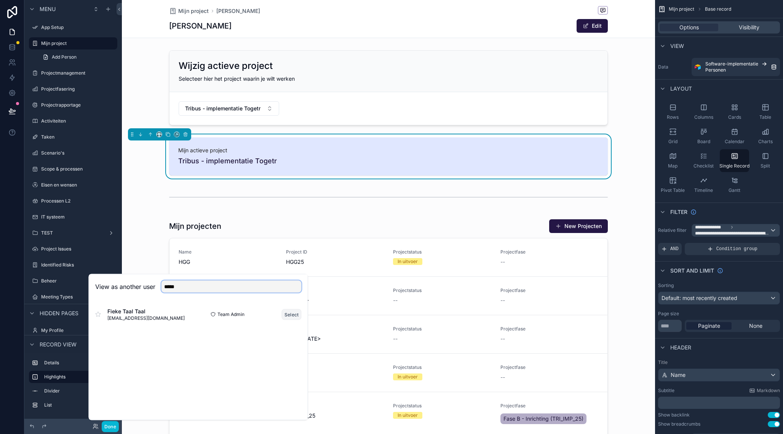
type input "*****"
click at [297, 314] on button "Select" at bounding box center [292, 314] width 20 height 11
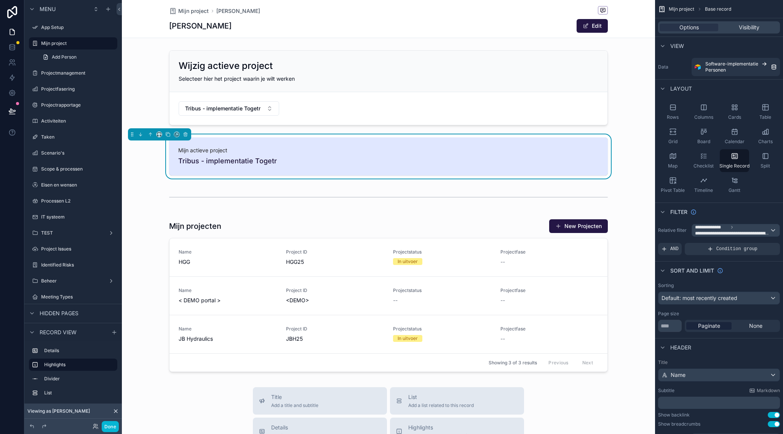
click at [117, 412] on icon at bounding box center [116, 411] width 6 height 6
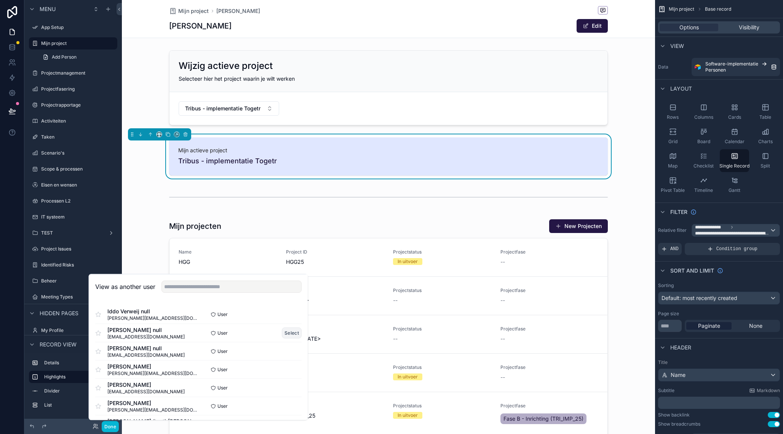
click at [290, 333] on button "Select" at bounding box center [292, 333] width 20 height 11
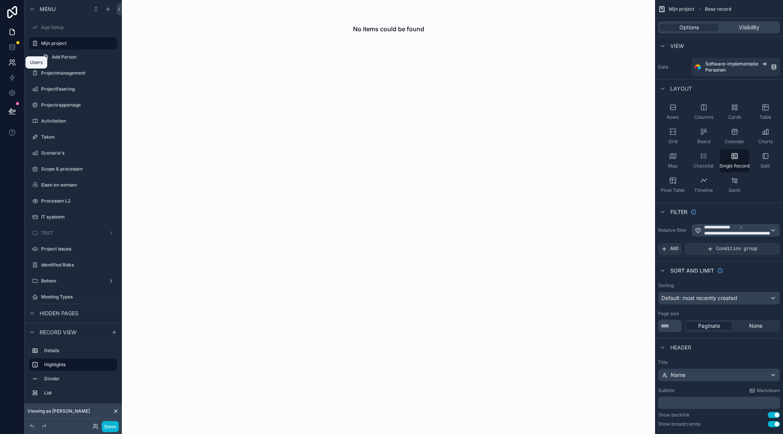
click at [12, 64] on icon at bounding box center [11, 65] width 4 height 2
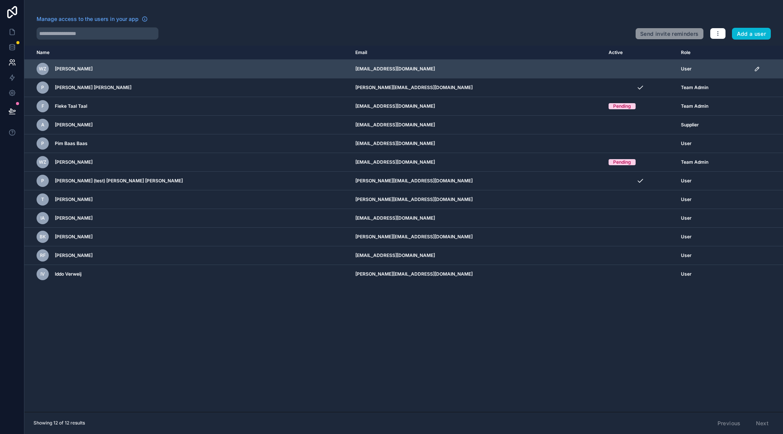
click at [756, 68] on icon "scrollable content" at bounding box center [758, 69] width 4 height 4
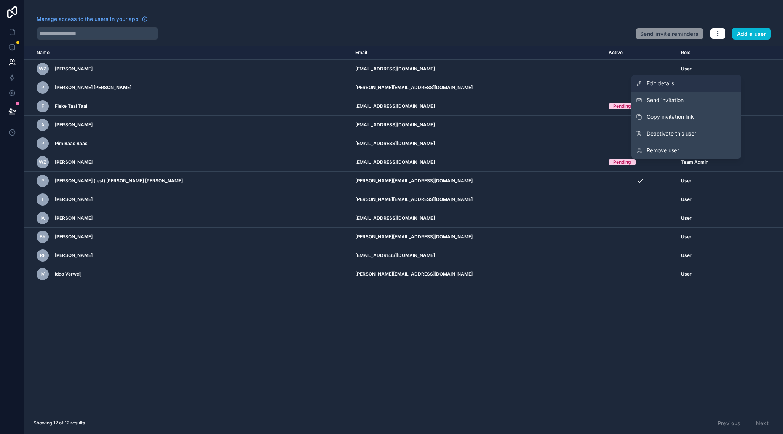
click at [679, 83] on link "Edit details" at bounding box center [687, 83] width 110 height 17
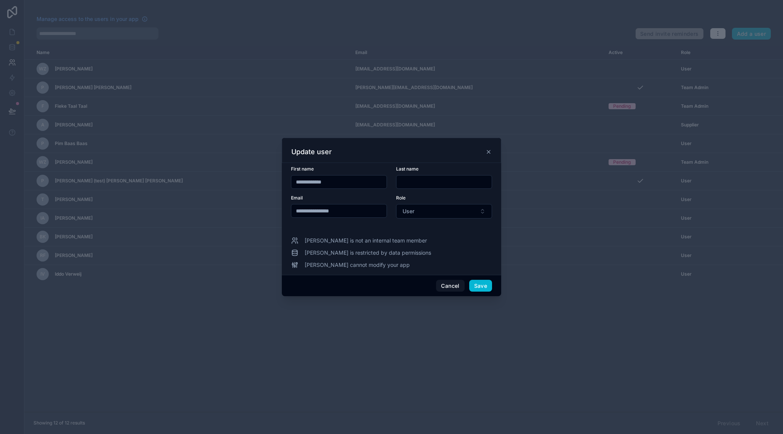
click at [375, 182] on input "**********" at bounding box center [338, 182] width 95 height 11
type input "******"
paste input "******"
type input "******"
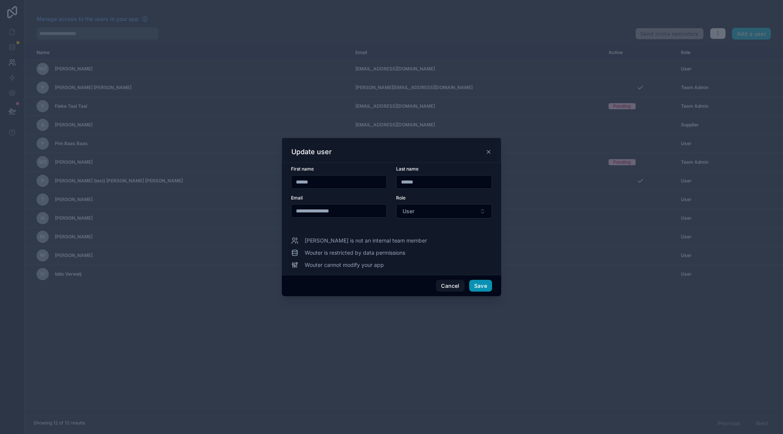
click at [478, 286] on button "Save" at bounding box center [480, 286] width 23 height 12
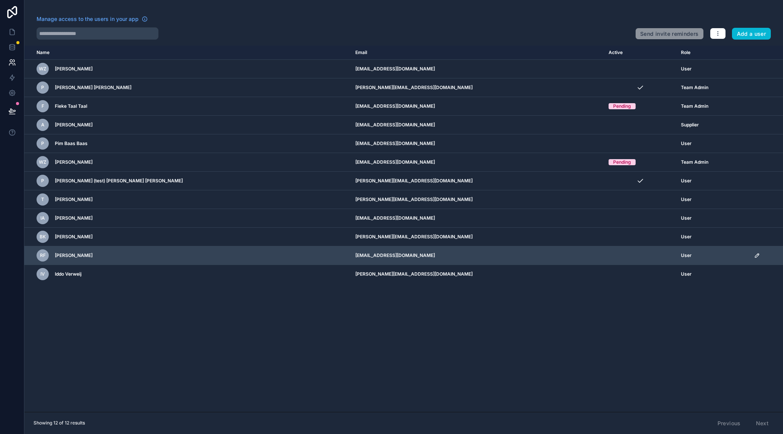
click at [756, 256] on icon "scrollable content" at bounding box center [758, 256] width 4 height 4
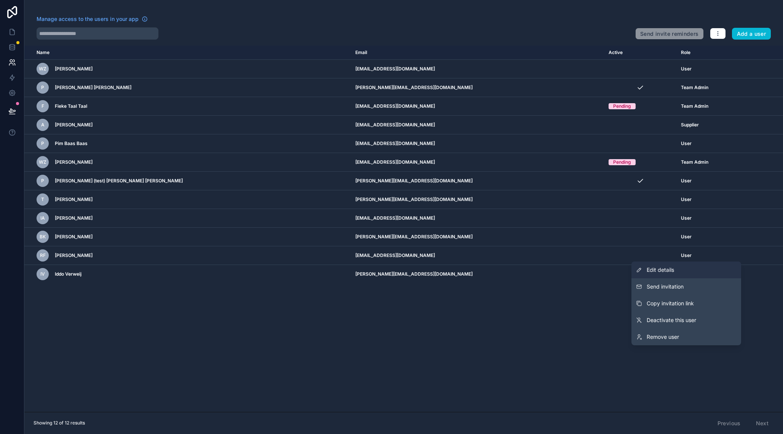
click at [654, 272] on span "Edit details" at bounding box center [660, 270] width 27 height 8
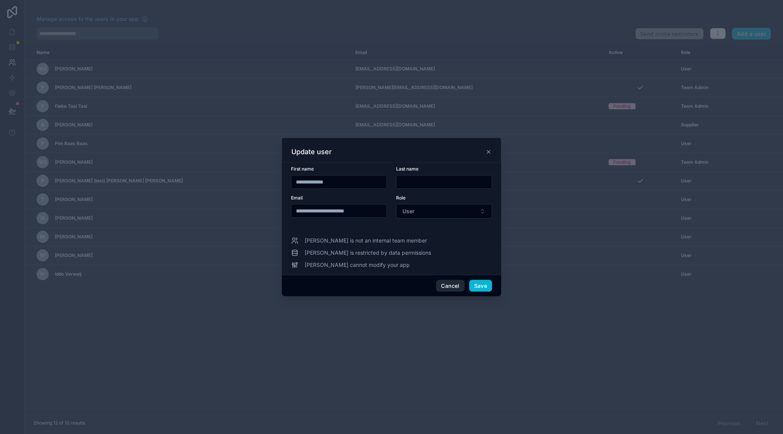
click at [450, 287] on button "Cancel" at bounding box center [450, 286] width 28 height 12
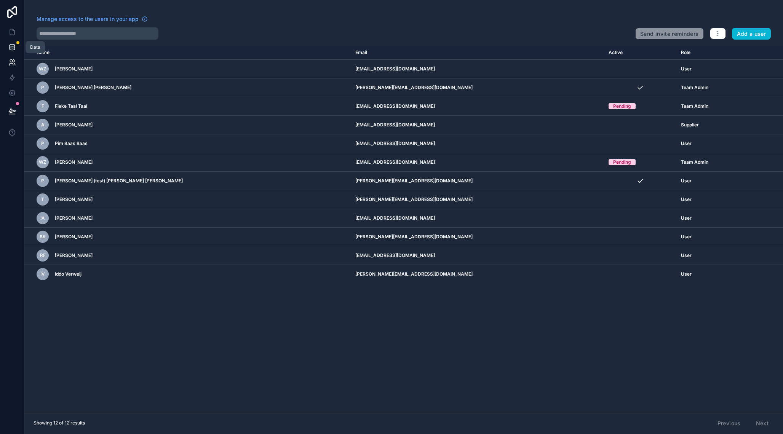
click at [10, 46] on icon at bounding box center [12, 47] width 8 height 8
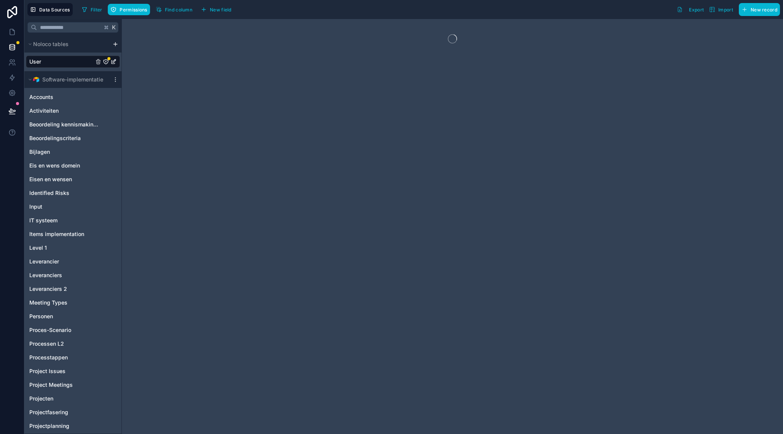
click at [105, 63] on icon "User" at bounding box center [106, 62] width 6 height 6
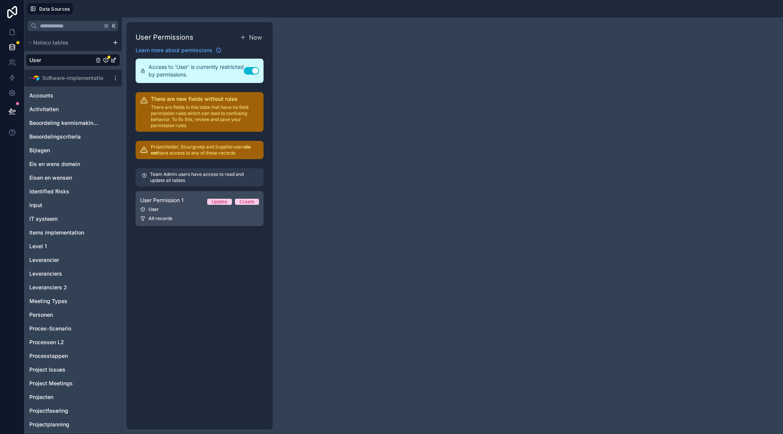
click at [203, 209] on div "User" at bounding box center [199, 210] width 119 height 6
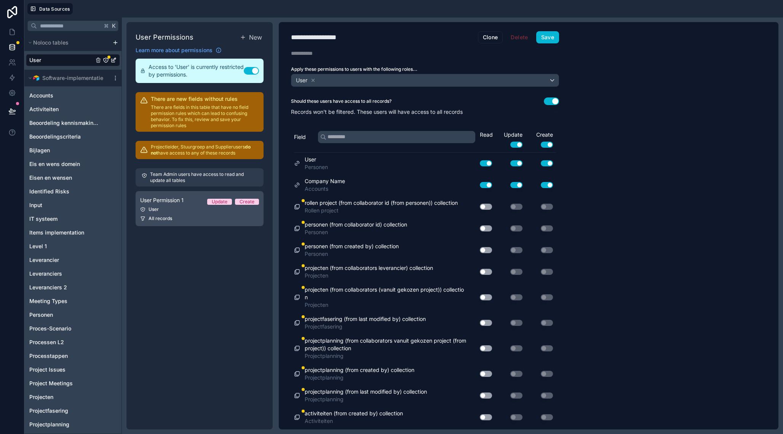
click at [193, 200] on div "User Permission 1 Update Create" at bounding box center [199, 200] width 119 height 9
click at [191, 213] on link "User Permission 1 Update Create User All records" at bounding box center [200, 208] width 128 height 35
click at [188, 106] on p "There are fields in this table that have no field permission rules which can le…" at bounding box center [205, 116] width 108 height 24
click at [195, 118] on p "There are fields in this table that have no field permission rules which can le…" at bounding box center [205, 116] width 108 height 24
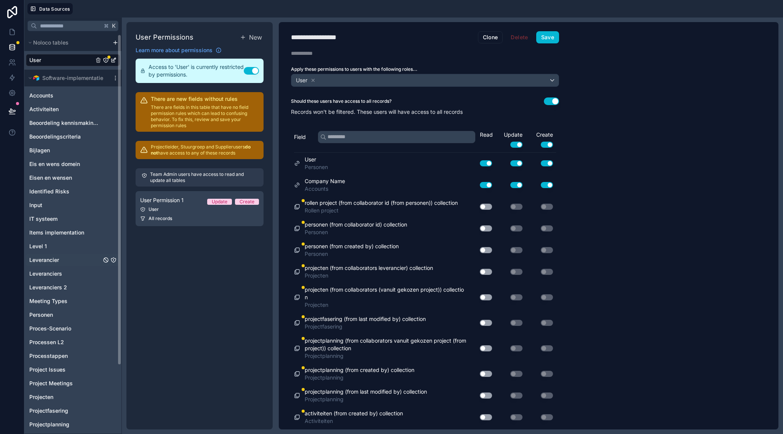
scroll to position [83, 0]
